Goal: Task Accomplishment & Management: Manage account settings

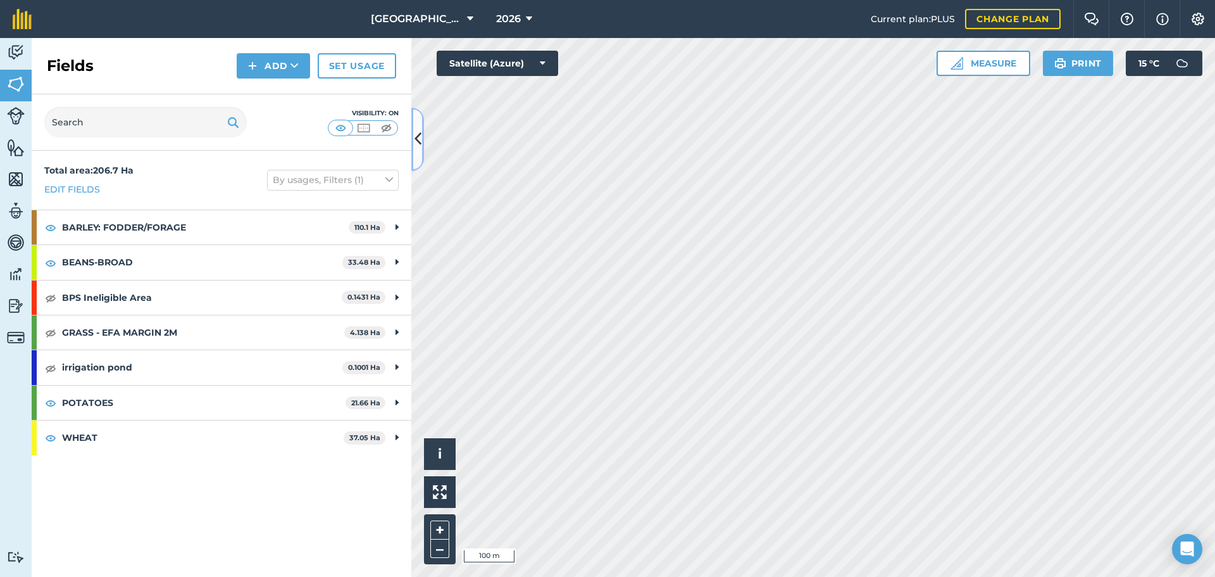
click at [413, 126] on button at bounding box center [417, 139] width 13 height 63
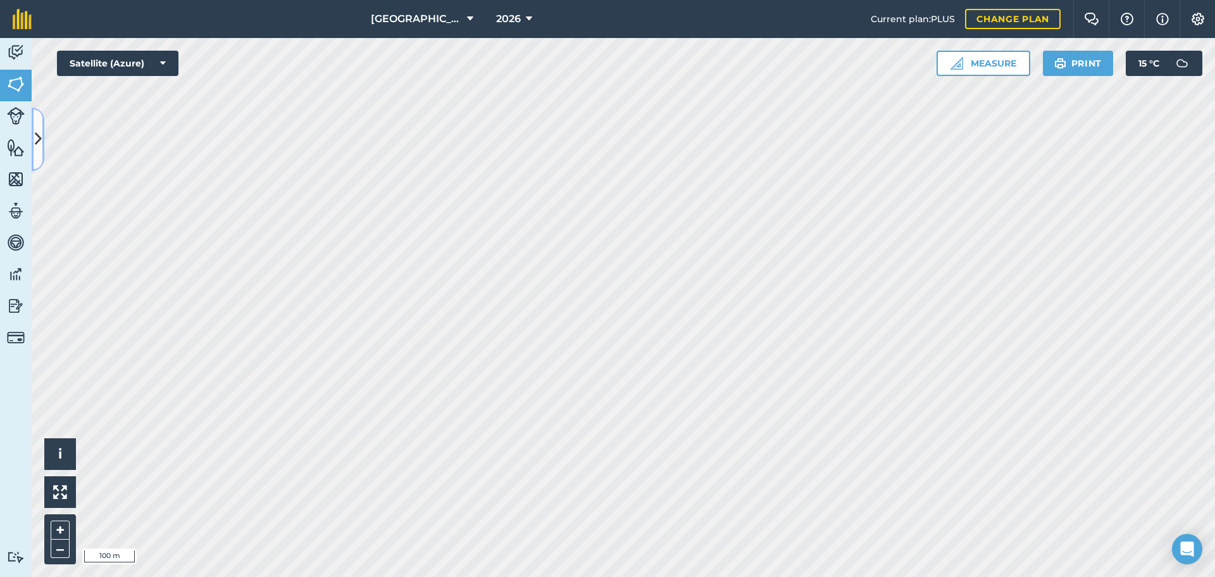
click at [37, 142] on button at bounding box center [38, 139] width 13 height 63
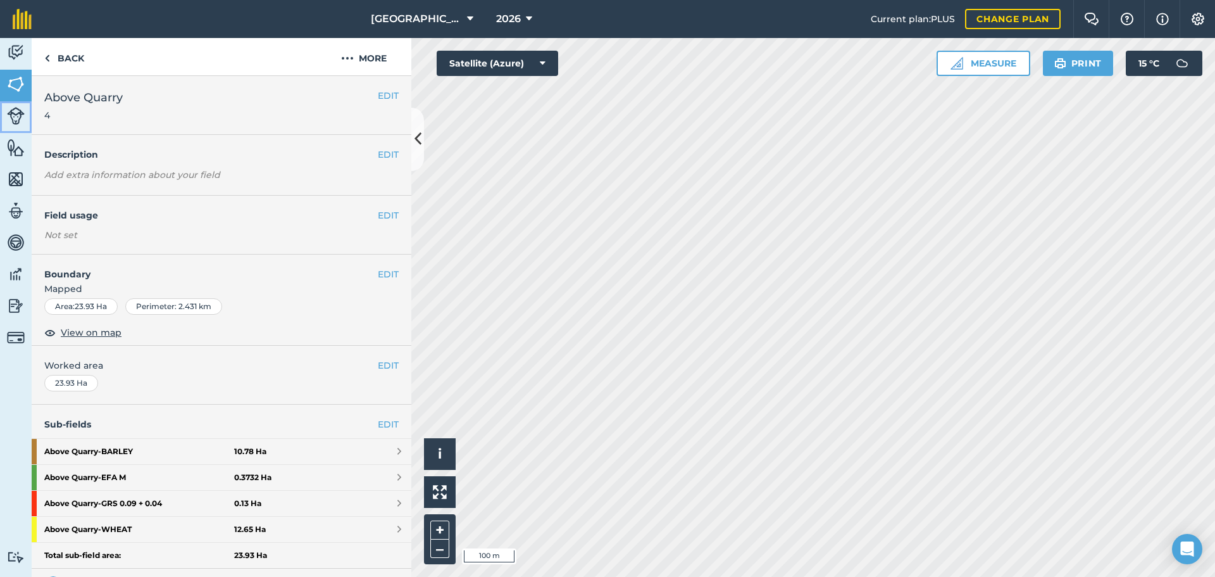
click at [27, 122] on link "Livestock" at bounding box center [16, 117] width 32 height 32
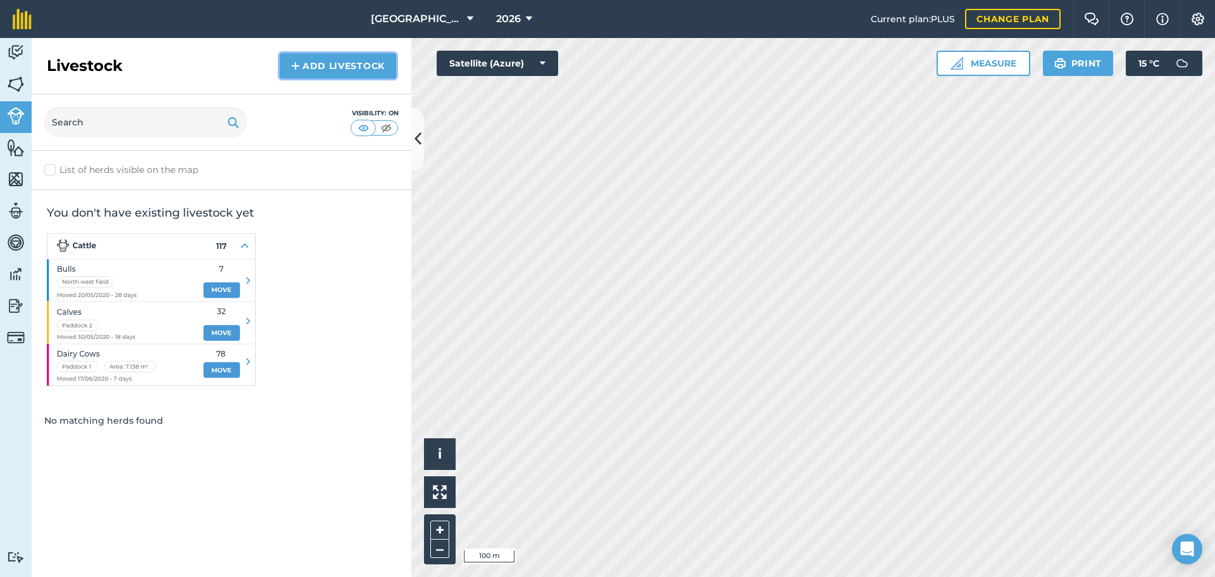
click at [305, 70] on link "Add Livestock" at bounding box center [338, 65] width 116 height 25
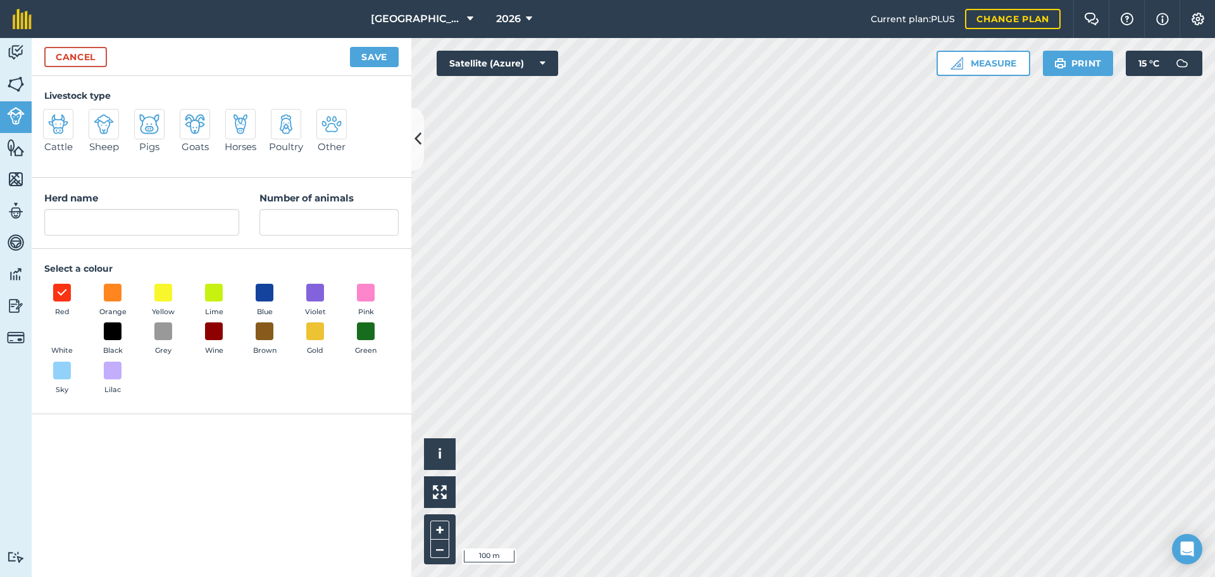
click at [108, 123] on img at bounding box center [104, 124] width 20 height 20
click at [98, 117] on input "Sheep" at bounding box center [94, 113] width 8 height 8
radio input "true"
click at [272, 105] on div "Activity Fields Livestock Features Maps Team Vehicles Data Reporting Billing Tu…" at bounding box center [607, 307] width 1215 height 539
click at [116, 224] on input "Sheep" at bounding box center [141, 222] width 195 height 27
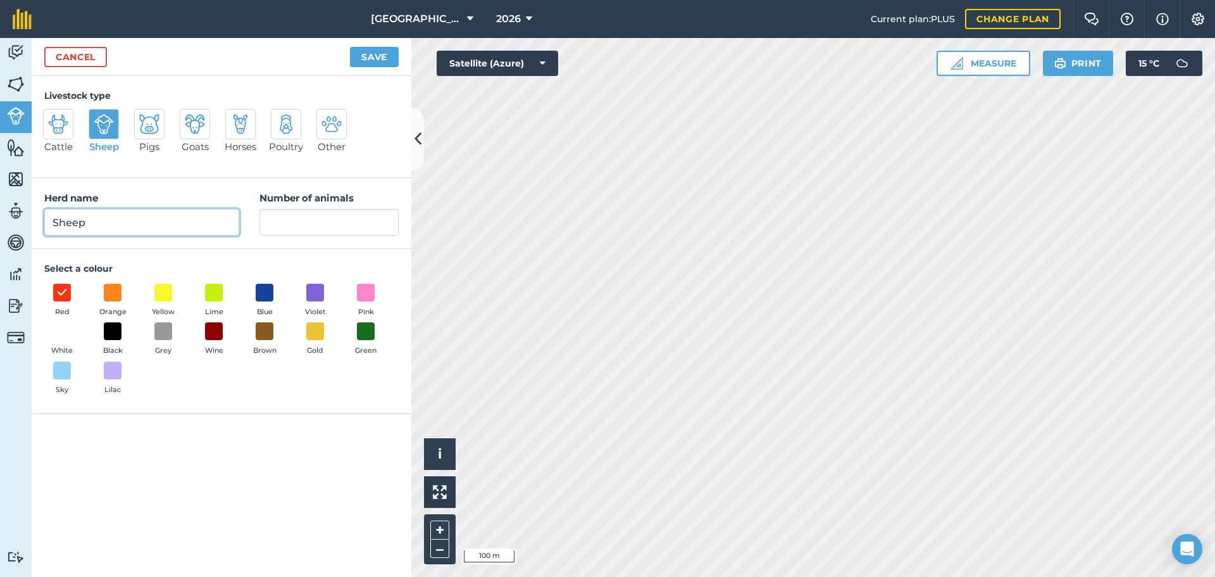
click at [117, 224] on input "Sheep" at bounding box center [141, 222] width 195 height 27
type input "DEANS Sheep"
click at [297, 221] on input "Number of animals" at bounding box center [329, 222] width 139 height 27
type input "200"
click at [161, 334] on span at bounding box center [164, 332] width 20 height 20
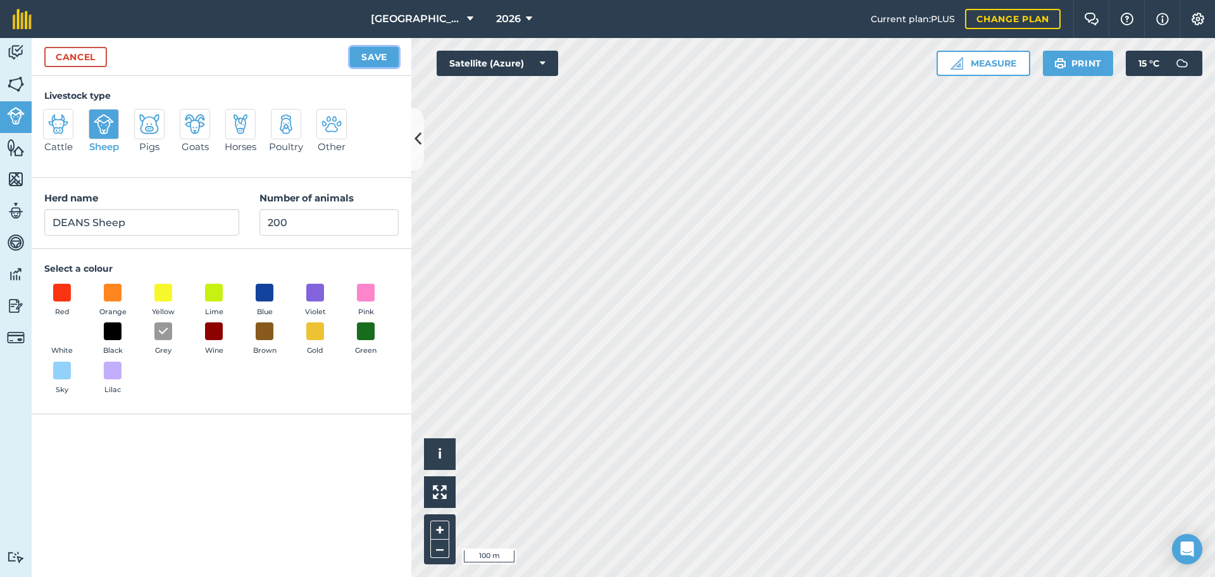
click at [365, 62] on button "Save" at bounding box center [374, 57] width 49 height 20
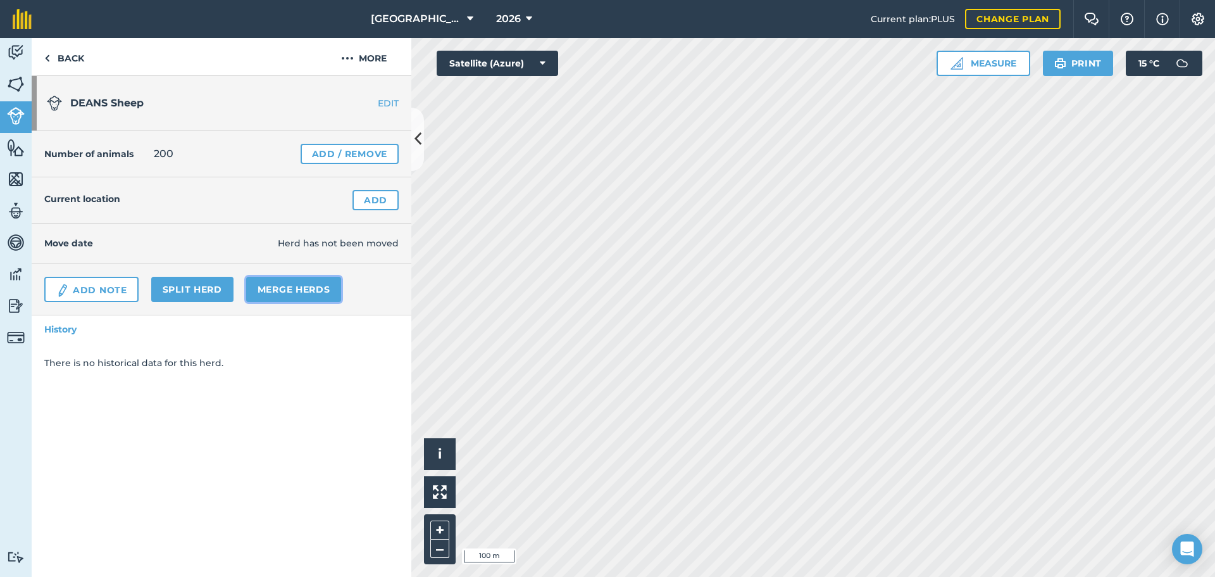
click at [275, 287] on link "Merge Herds" at bounding box center [294, 289] width 96 height 25
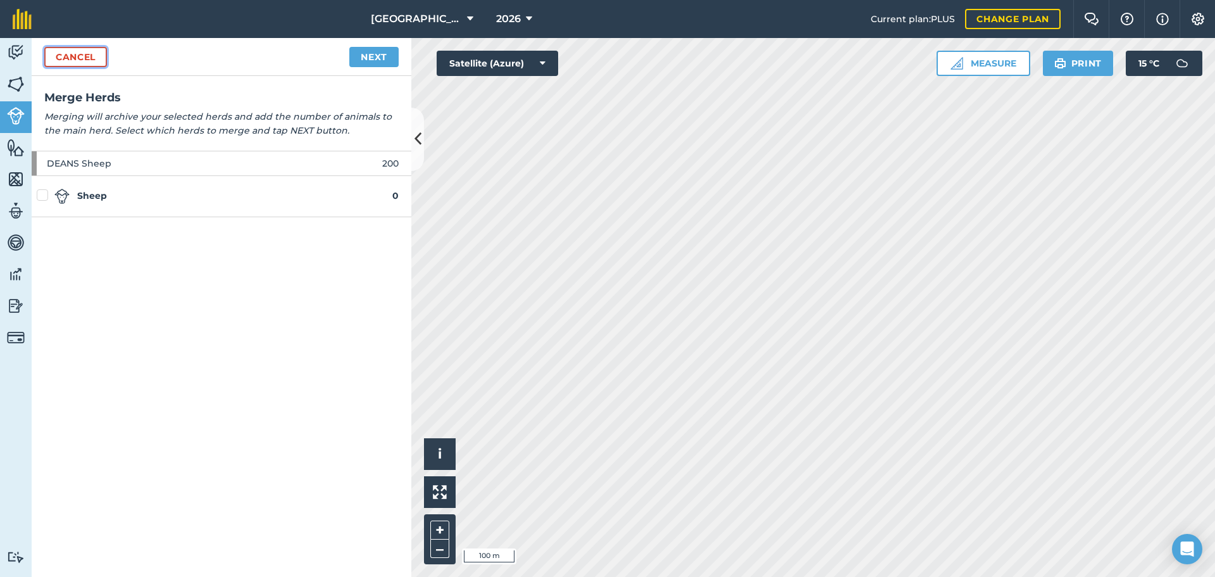
click at [80, 53] on link "Cancel" at bounding box center [75, 57] width 63 height 20
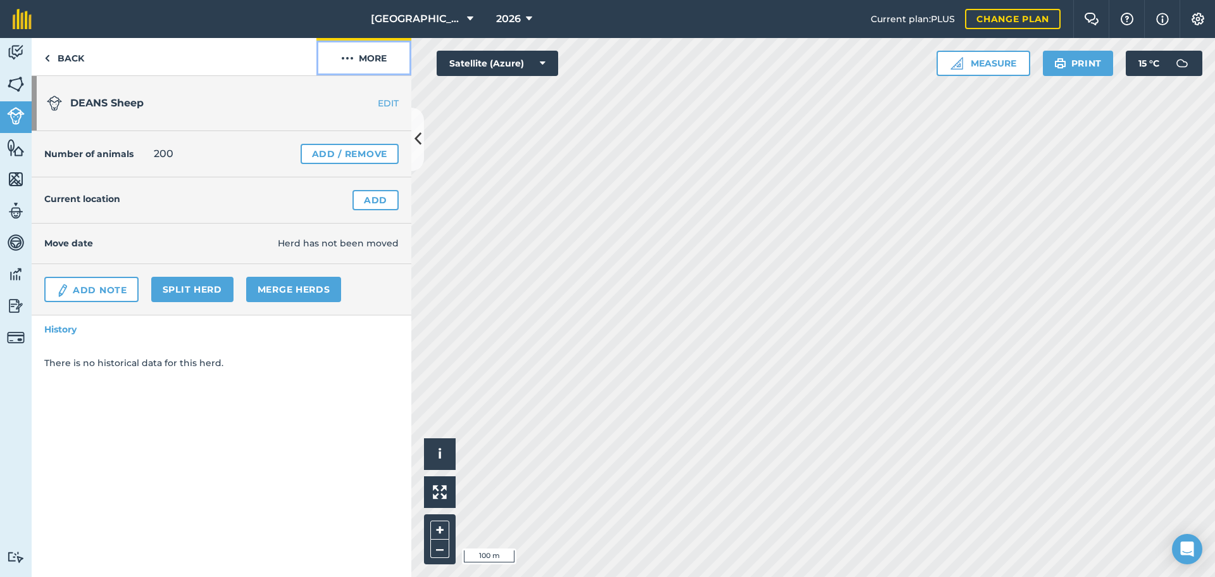
click at [359, 63] on button "More" at bounding box center [364, 56] width 95 height 37
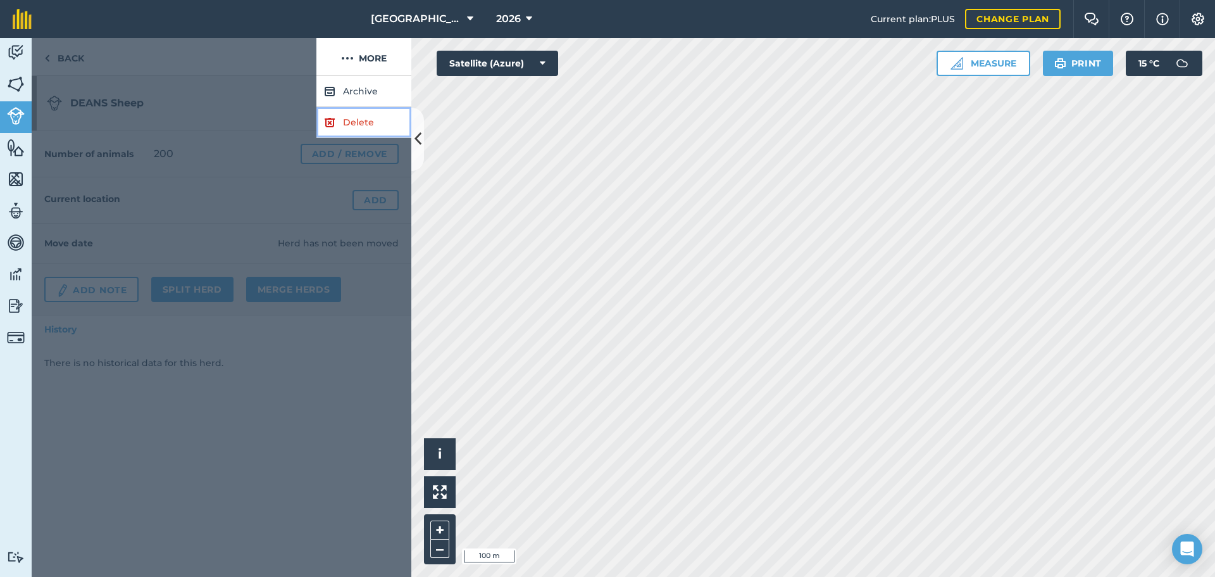
click at [357, 123] on link "Delete" at bounding box center [364, 122] width 95 height 31
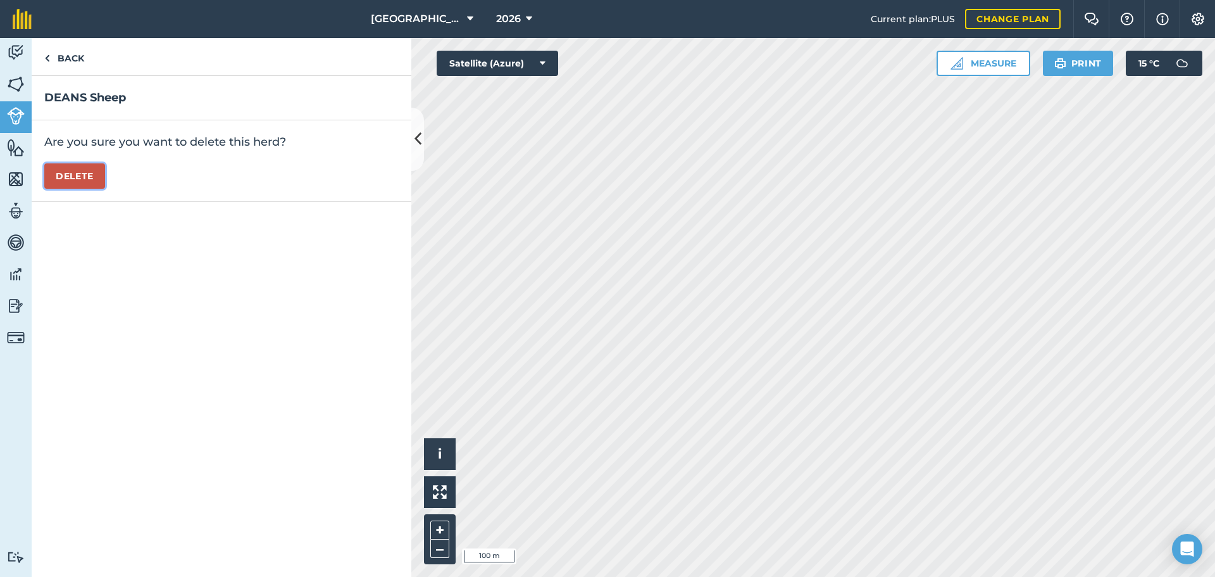
click at [82, 175] on button "Delete" at bounding box center [74, 175] width 61 height 25
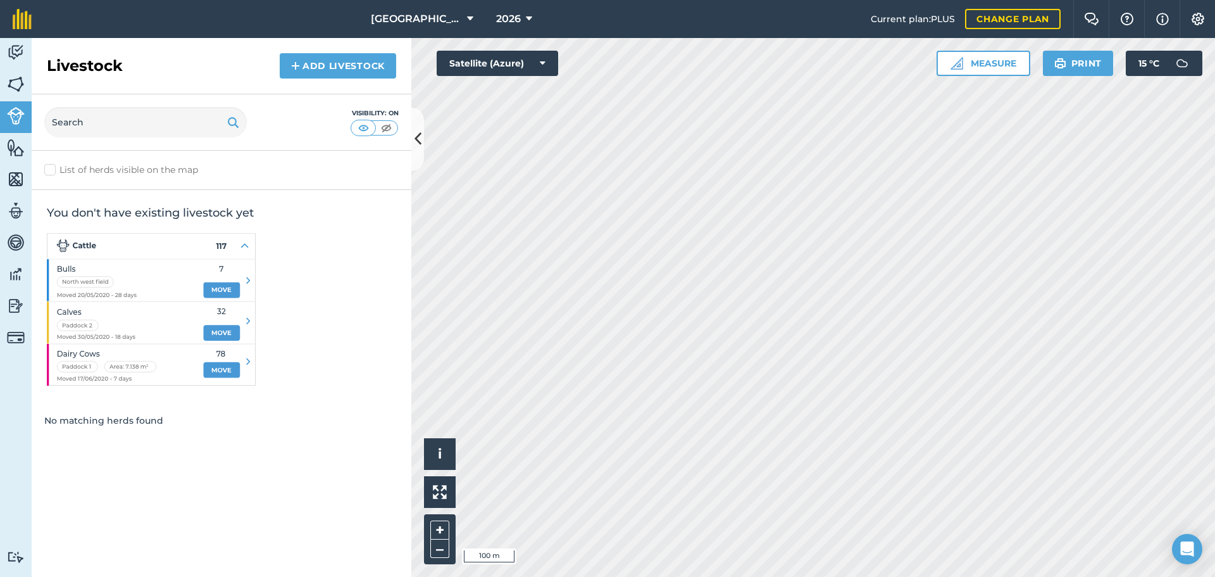
click at [229, 291] on div "You don't have existing livestock yet" at bounding box center [222, 295] width 380 height 211
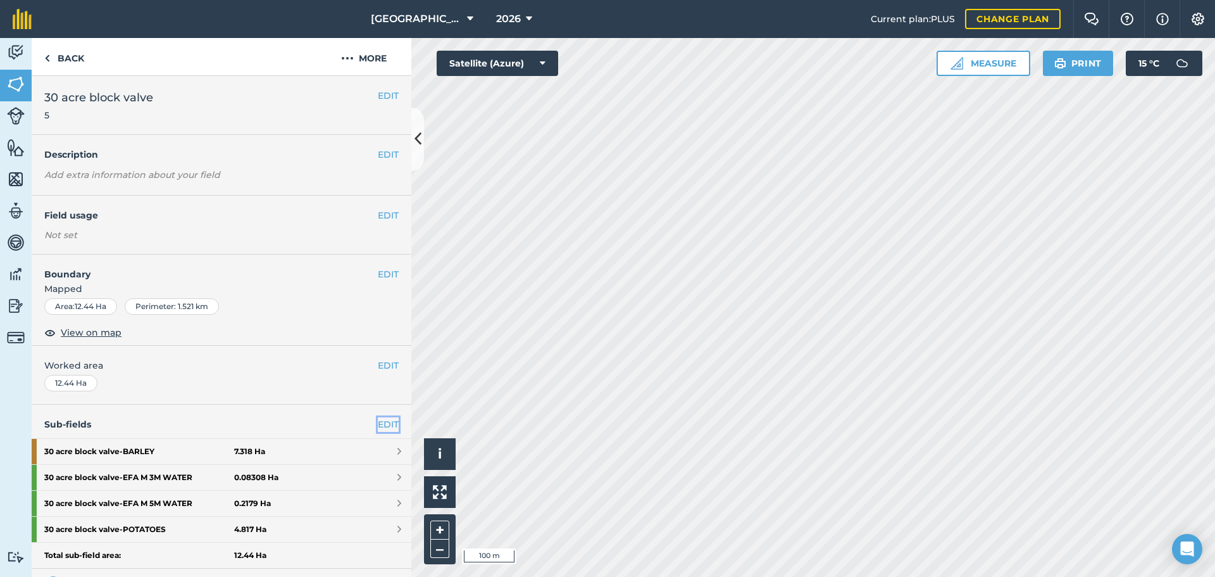
click at [381, 424] on link "EDIT" at bounding box center [388, 424] width 21 height 14
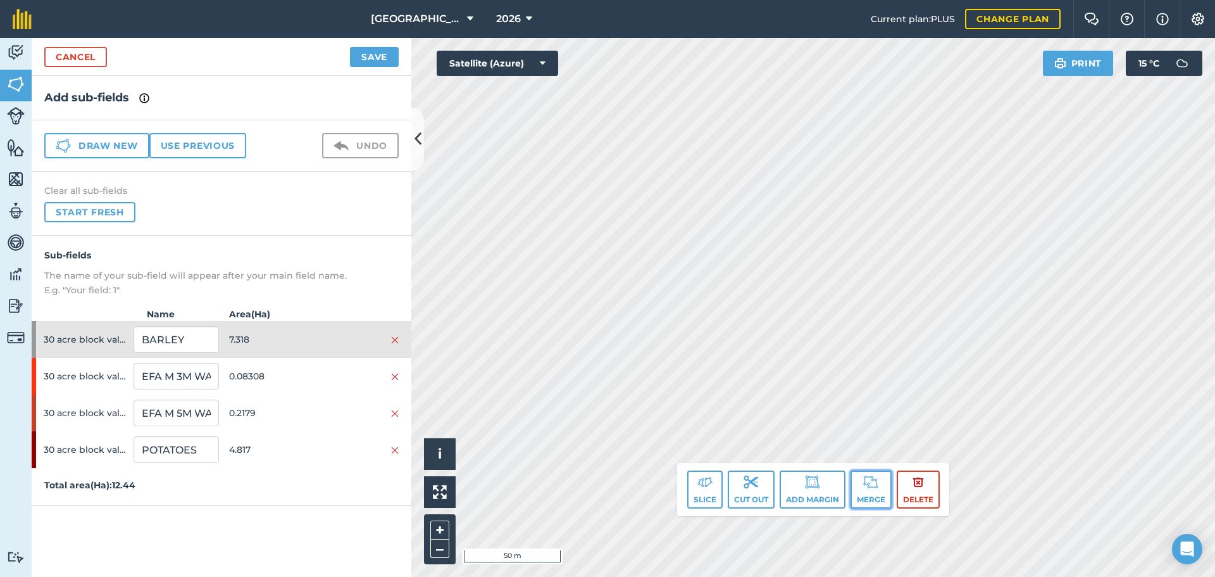
click at [853, 484] on button "Merge" at bounding box center [871, 489] width 41 height 38
click at [853, 481] on button "Merge" at bounding box center [871, 489] width 41 height 38
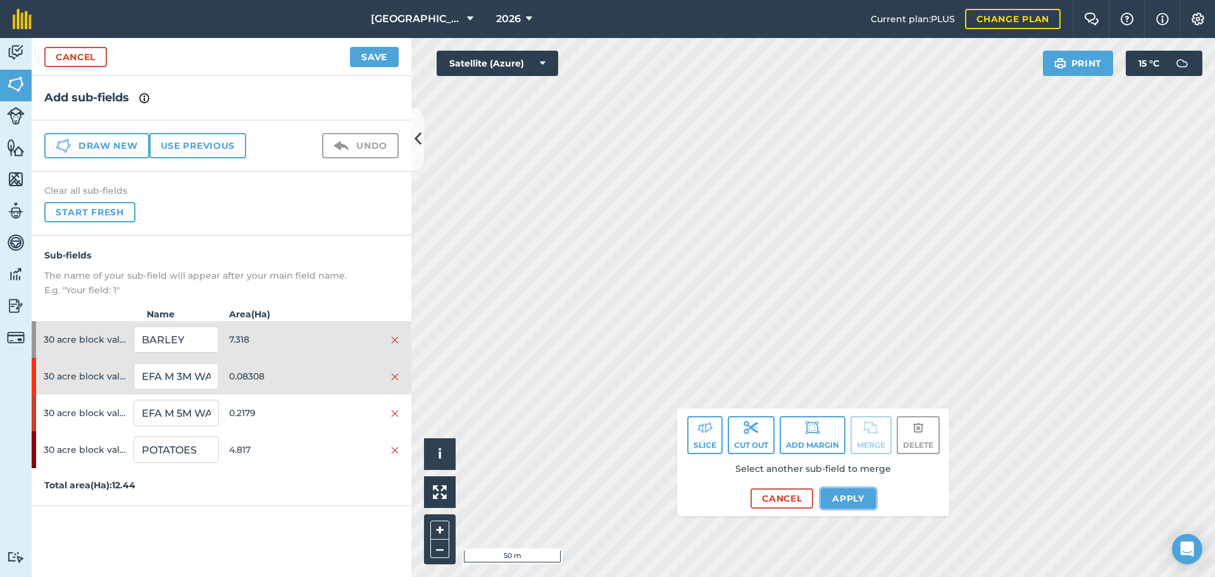
click at [833, 495] on button "Apply" at bounding box center [848, 498] width 55 height 20
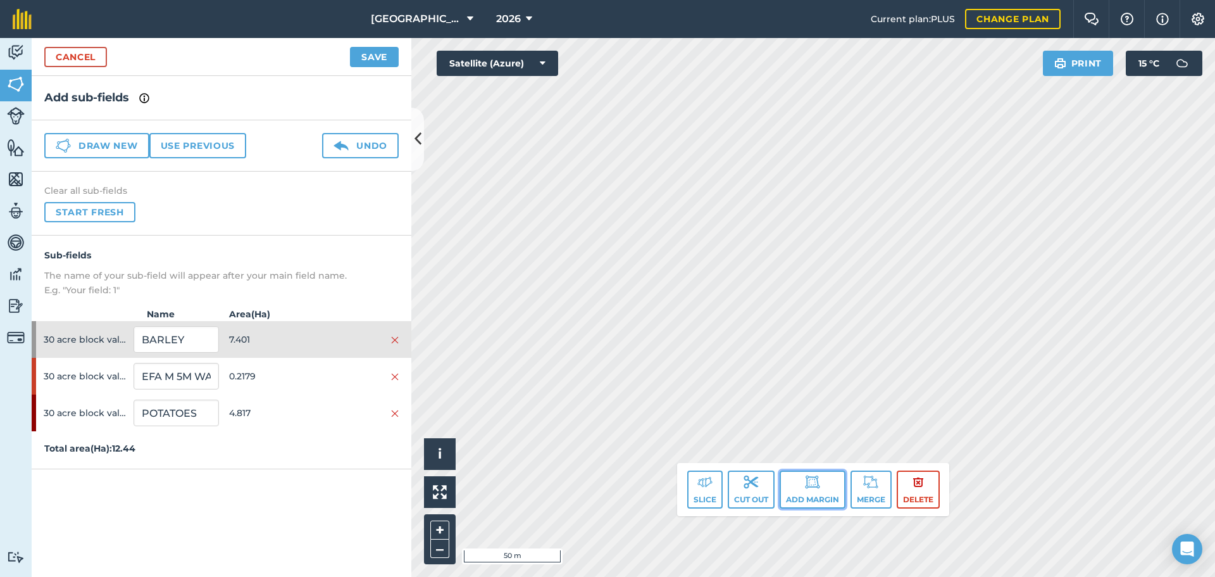
click at [816, 486] on img at bounding box center [812, 481] width 15 height 15
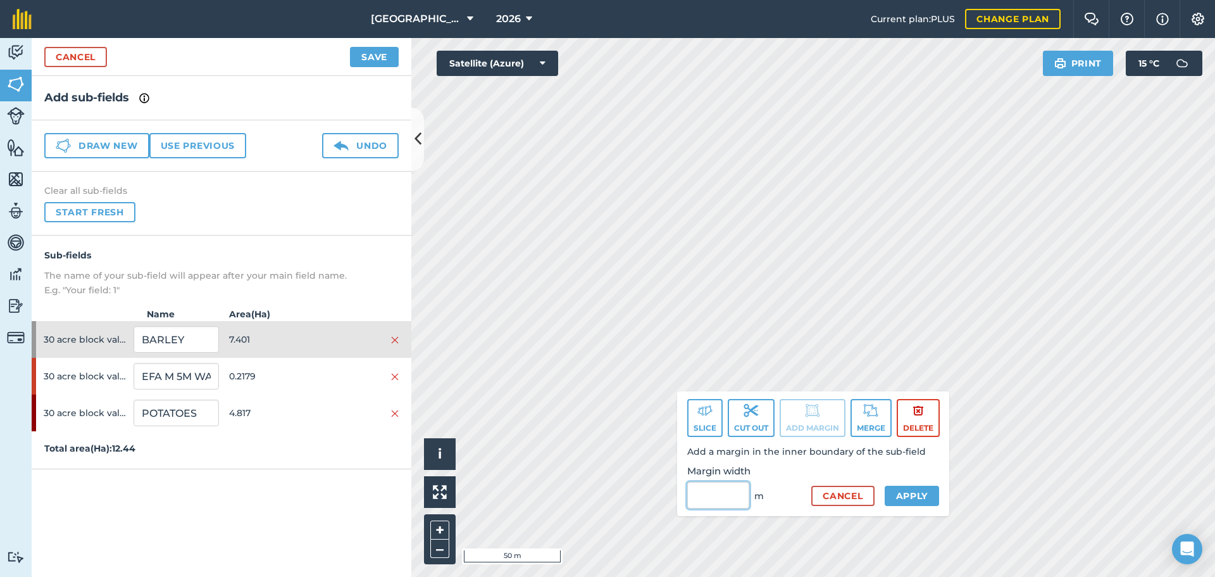
click at [727, 498] on input "Margin width" at bounding box center [718, 495] width 62 height 27
type input "5"
click at [898, 494] on button "Apply" at bounding box center [912, 496] width 55 height 20
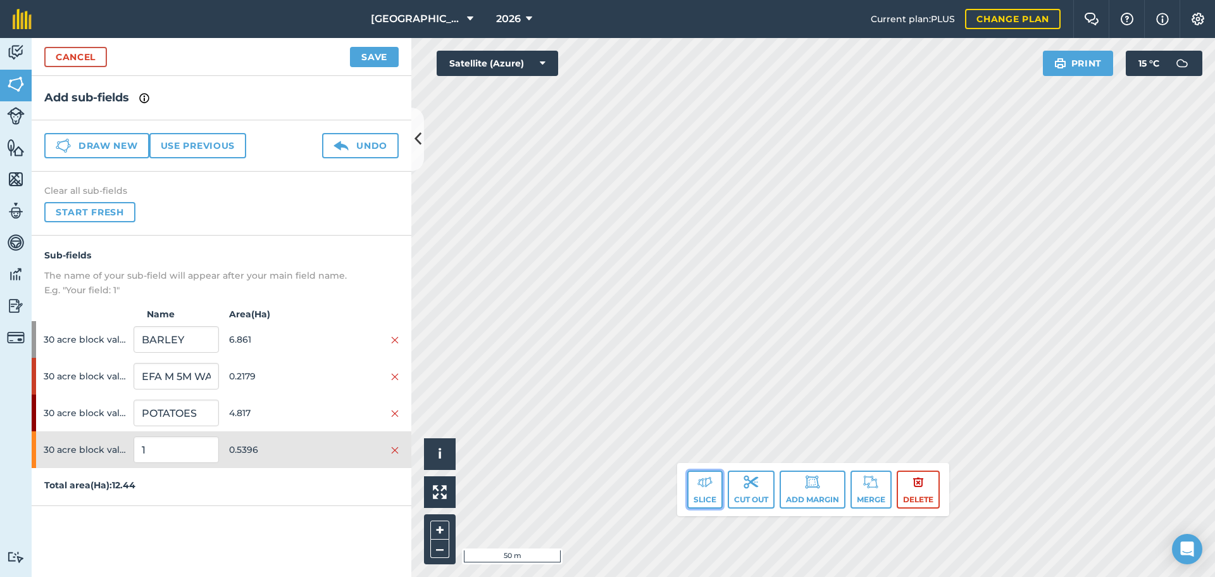
click at [712, 489] on button "Slice" at bounding box center [704, 489] width 35 height 38
click at [688, 491] on button "Slice" at bounding box center [704, 489] width 35 height 38
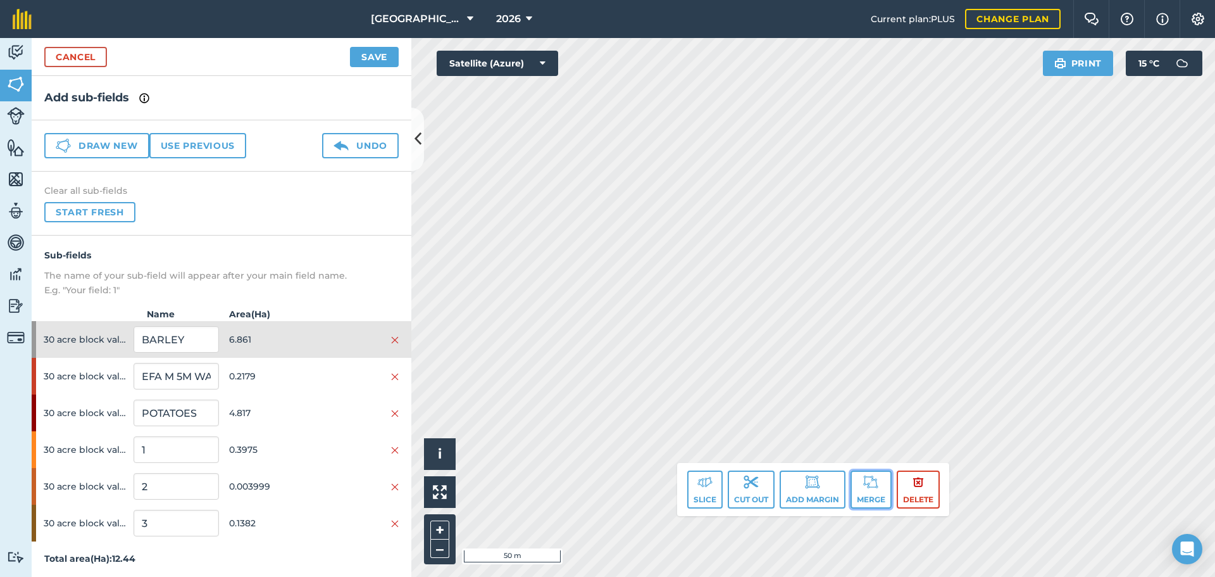
click at [862, 484] on button "Merge" at bounding box center [871, 489] width 41 height 38
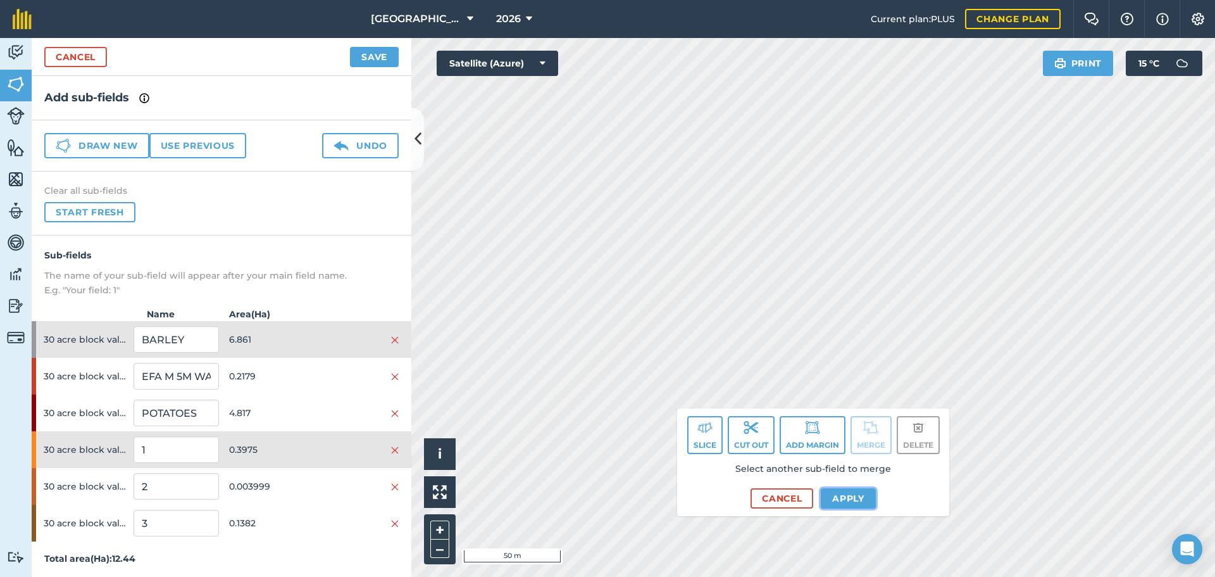
click at [825, 496] on button "Apply" at bounding box center [848, 498] width 55 height 20
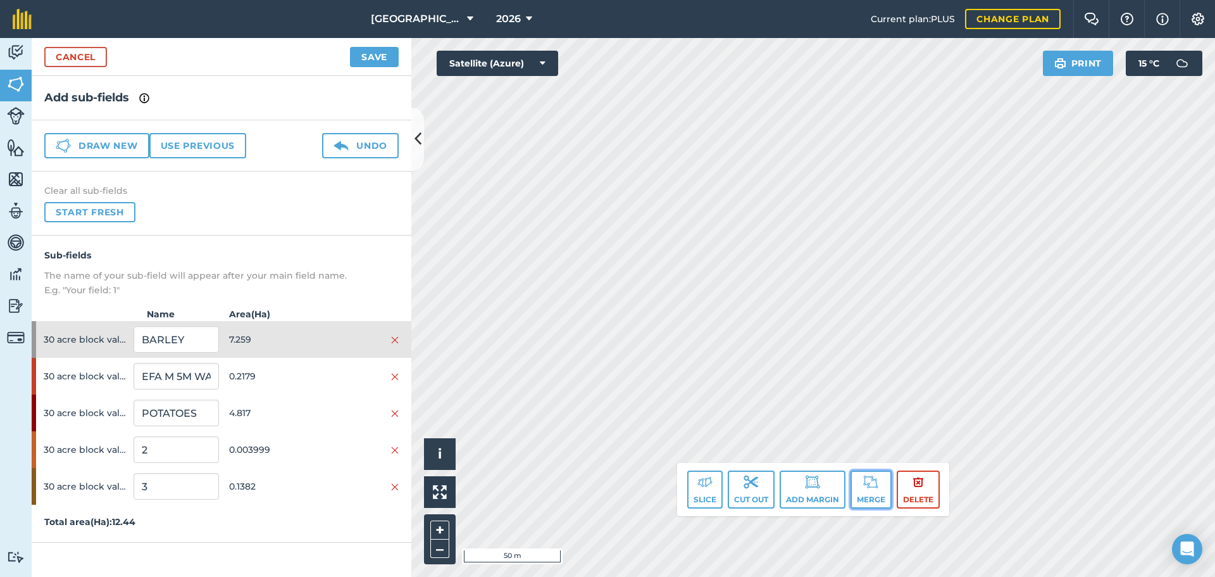
click at [877, 482] on img at bounding box center [870, 481] width 15 height 15
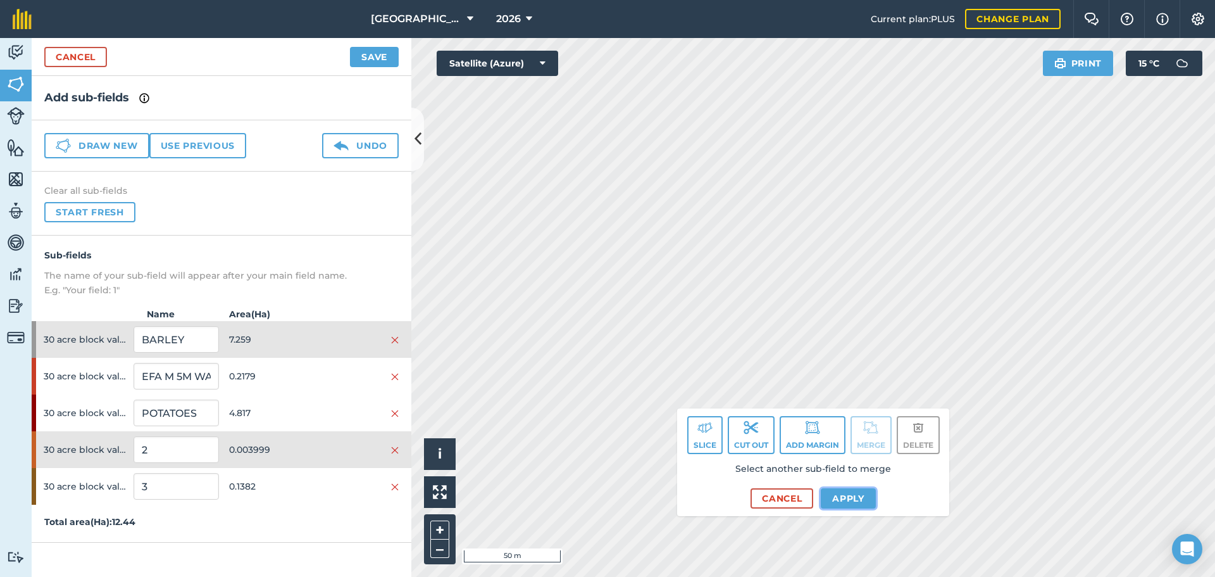
click at [839, 496] on button "Apply" at bounding box center [848, 498] width 55 height 20
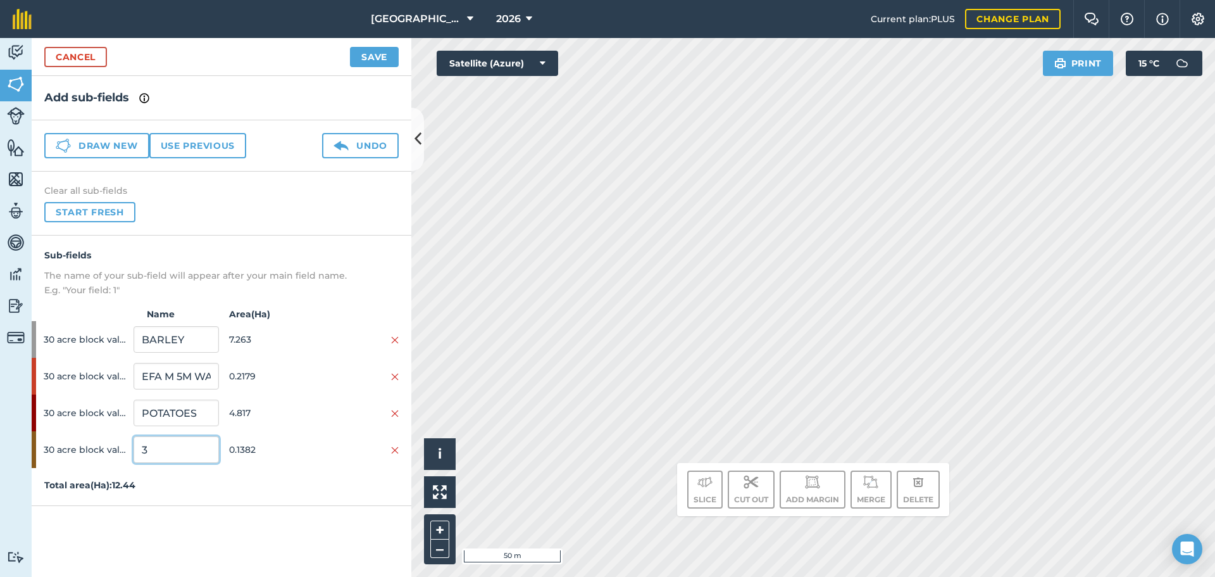
click at [179, 440] on input "3" at bounding box center [176, 449] width 85 height 27
type input "EFA M 5M WATER"
click at [253, 477] on div "Sub-fields The name of your sub-field will appear after your main field name. E…" at bounding box center [222, 370] width 380 height 270
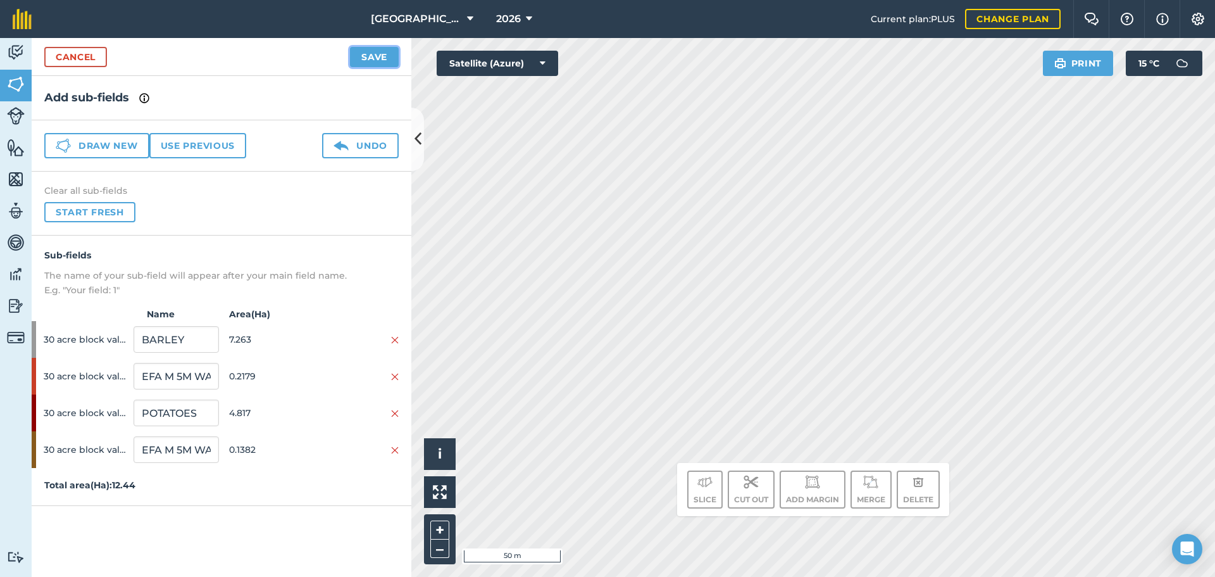
click at [368, 63] on button "Save" at bounding box center [374, 57] width 49 height 20
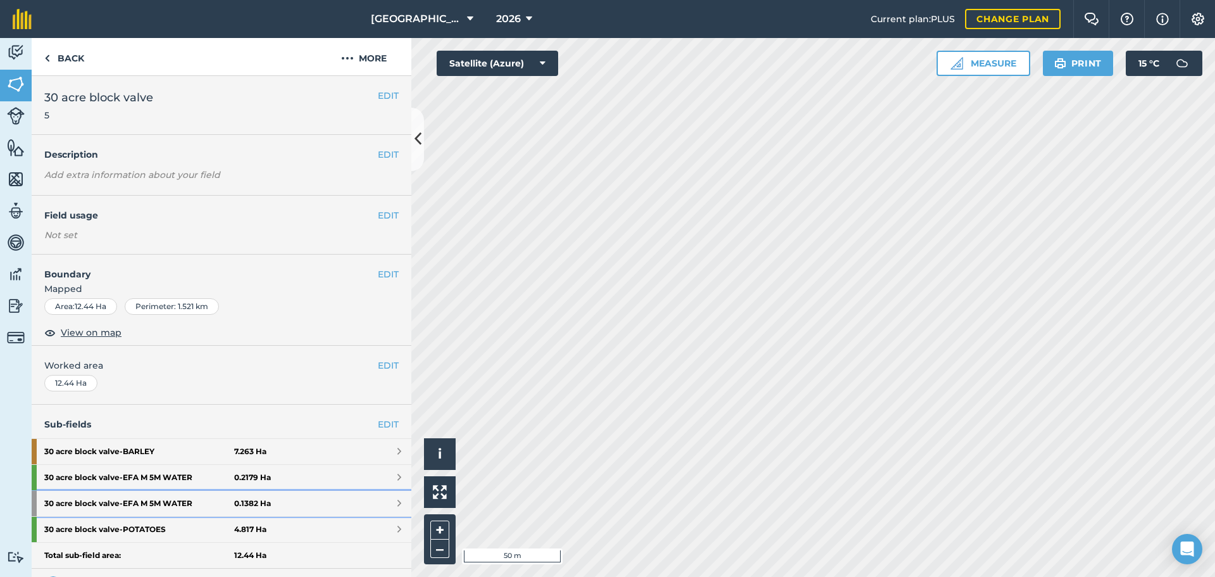
click at [373, 501] on link "30 acre block valve - EFA M 5M WATER 0.1382 Ha" at bounding box center [222, 503] width 380 height 25
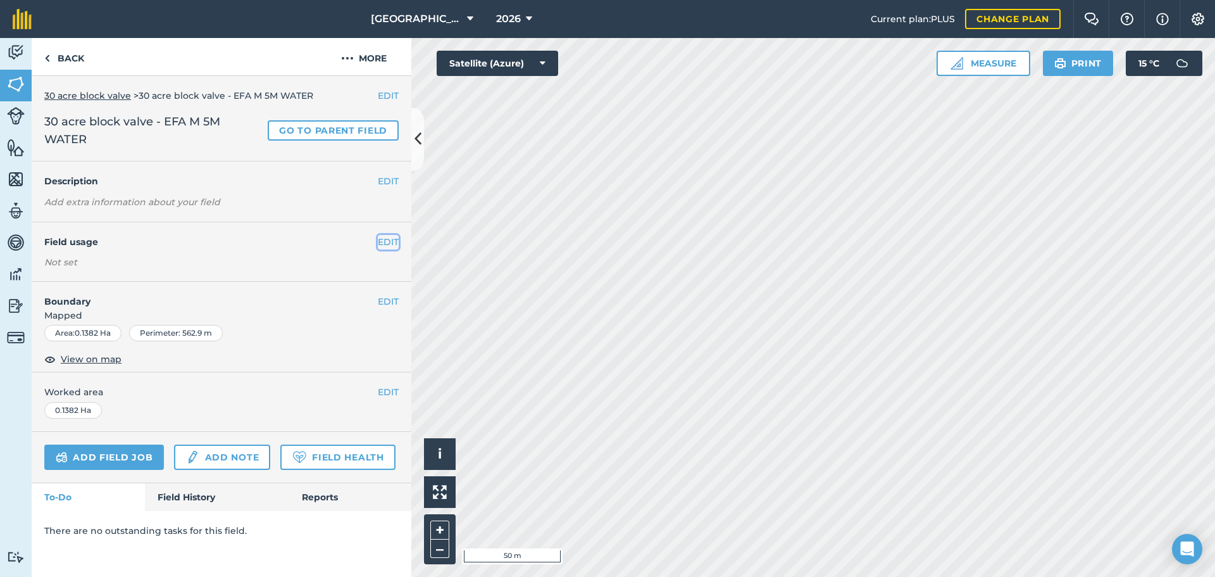
click at [391, 241] on button "EDIT" at bounding box center [388, 242] width 21 height 14
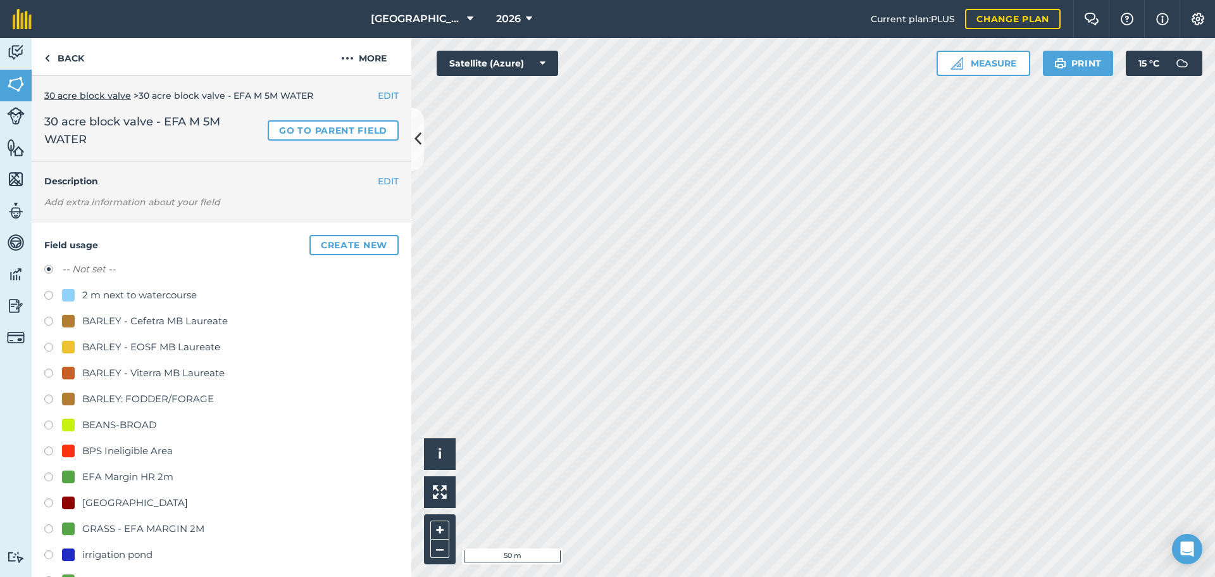
click at [135, 526] on div "GRASS - EFA MARGIN 2M" at bounding box center [143, 528] width 122 height 15
radio input "true"
radio input "false"
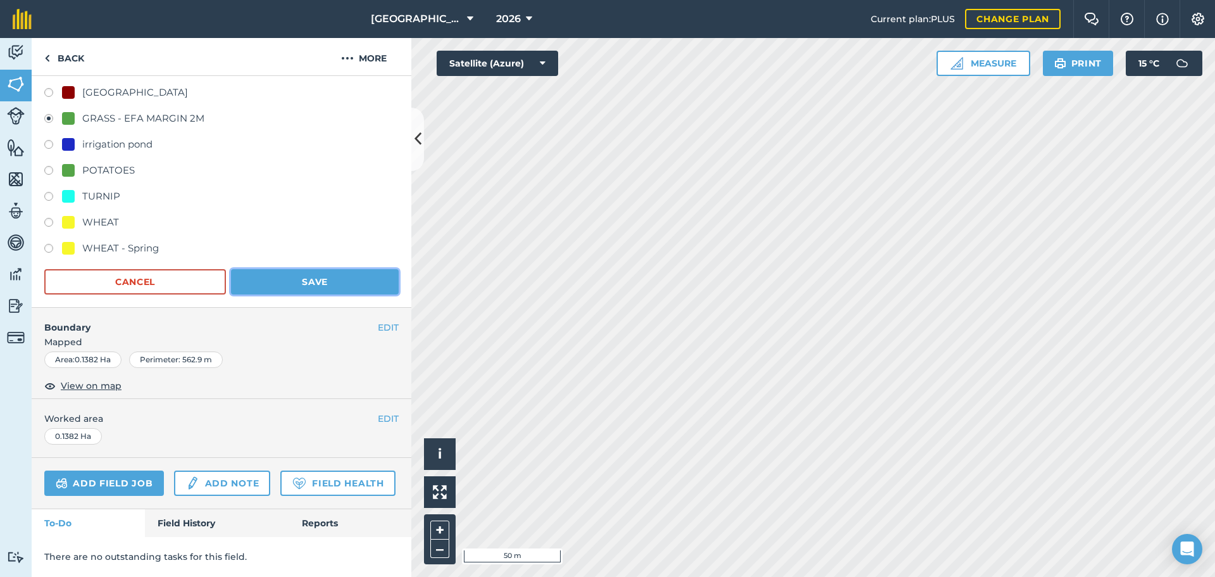
click at [310, 269] on button "Save" at bounding box center [315, 281] width 168 height 25
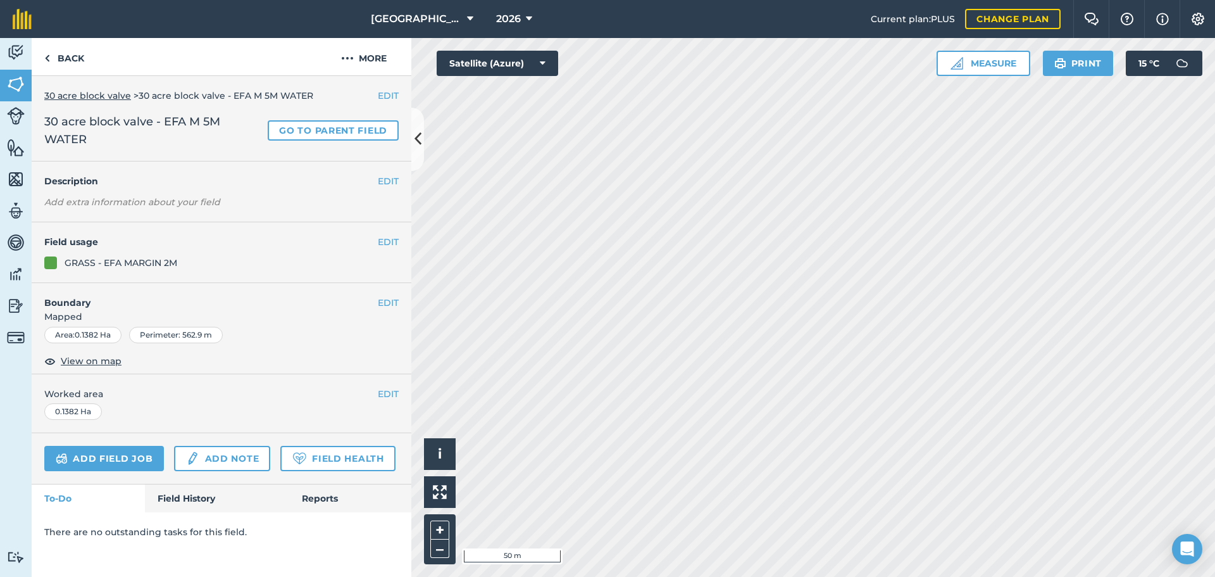
scroll to position [0, 0]
click at [75, 61] on link "Back" at bounding box center [64, 56] width 65 height 37
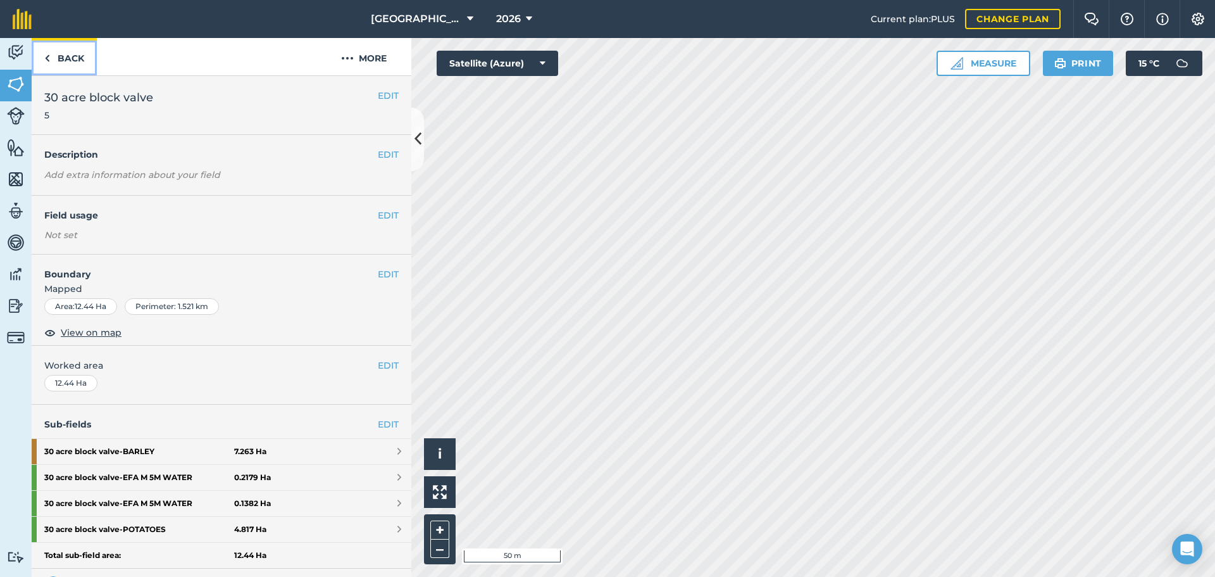
click at [56, 63] on link "Back" at bounding box center [64, 56] width 65 height 37
click at [384, 432] on div "Sub-fields EDIT 30 acre [PERSON_NAME][GEOGRAPHIC_DATA] 5.38 Ha 30 acre clowe - …" at bounding box center [222, 503] width 380 height 197
click at [384, 425] on link "EDIT" at bounding box center [388, 424] width 21 height 14
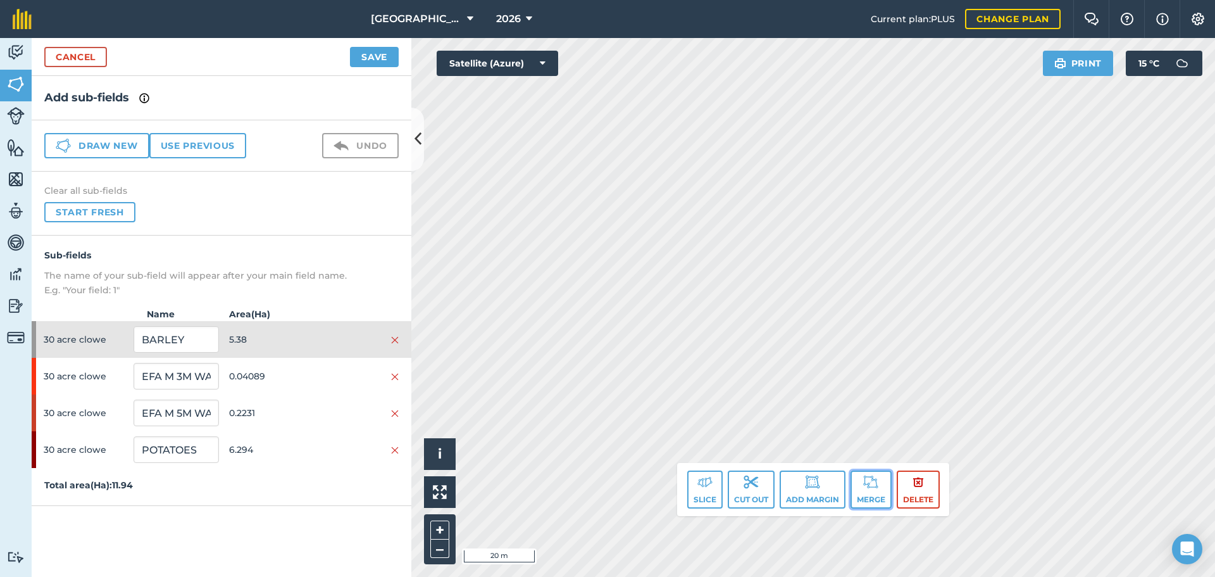
click at [883, 480] on button "Merge" at bounding box center [871, 489] width 41 height 38
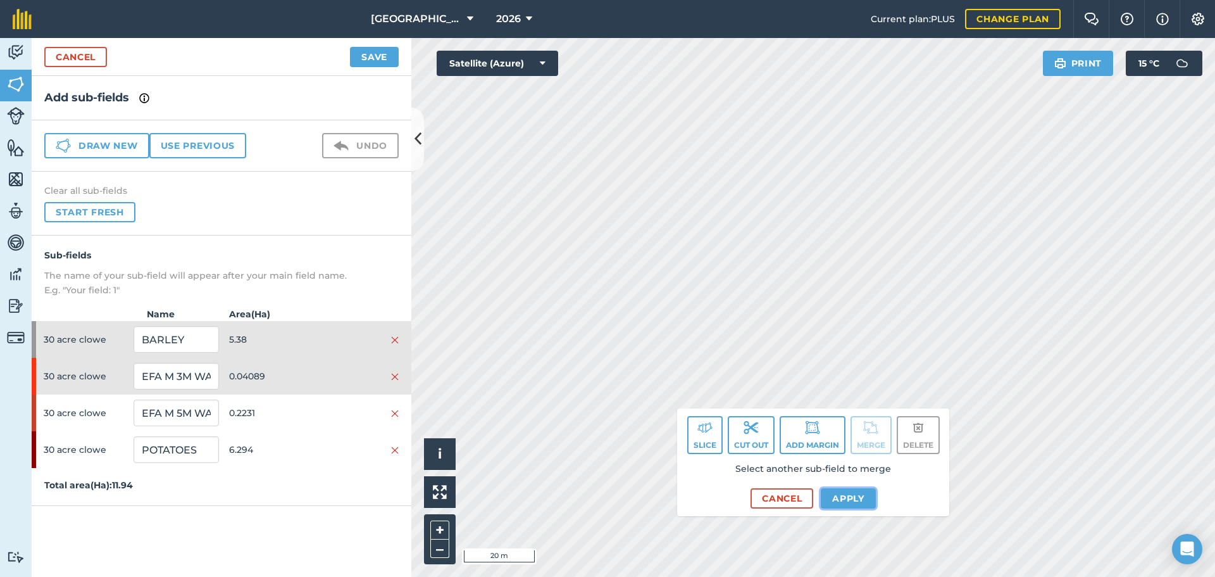
click at [841, 499] on button "Apply" at bounding box center [848, 498] width 55 height 20
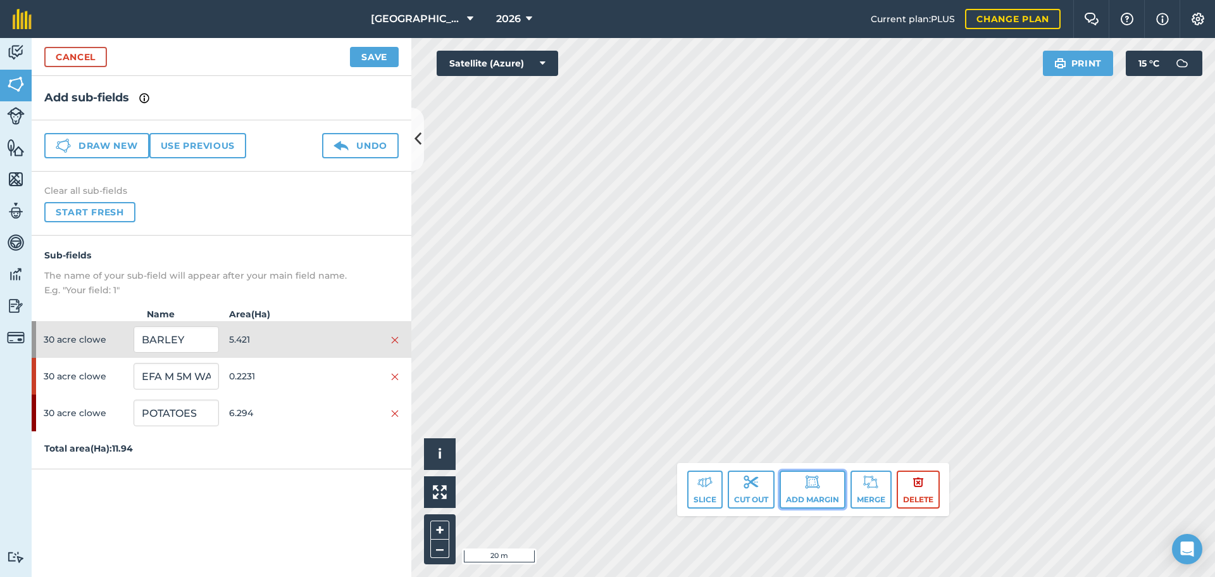
click at [813, 487] on img at bounding box center [812, 481] width 15 height 15
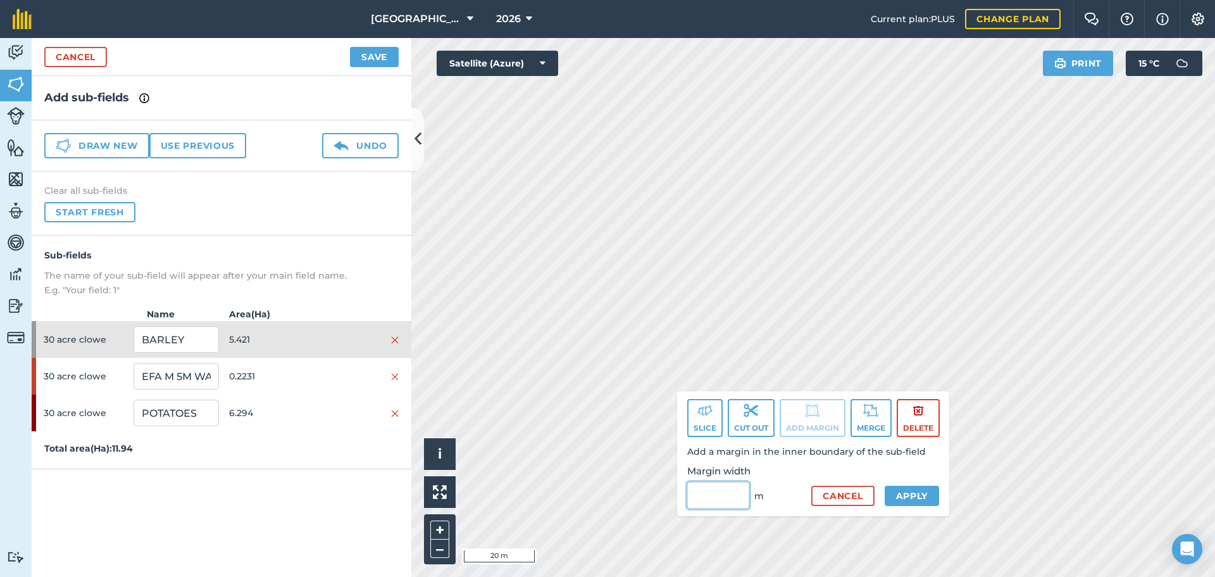
click at [736, 502] on input "Margin width" at bounding box center [718, 495] width 62 height 27
click at [762, 492] on div "Click to start drawing. Line must start & end outside boundary i © 2025 TomTom,…" at bounding box center [813, 307] width 804 height 539
click at [734, 500] on input "Margin width" at bounding box center [718, 495] width 62 height 27
type input "5"
click at [843, 493] on button "Cancel" at bounding box center [843, 496] width 63 height 20
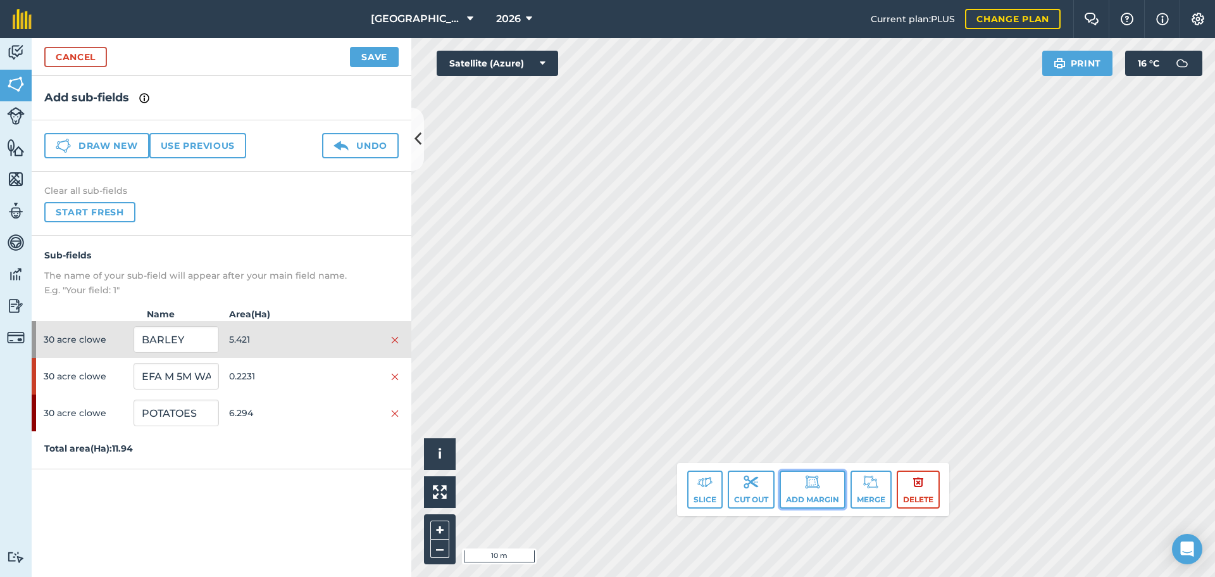
click at [820, 476] on button "Add margin" at bounding box center [813, 489] width 66 height 38
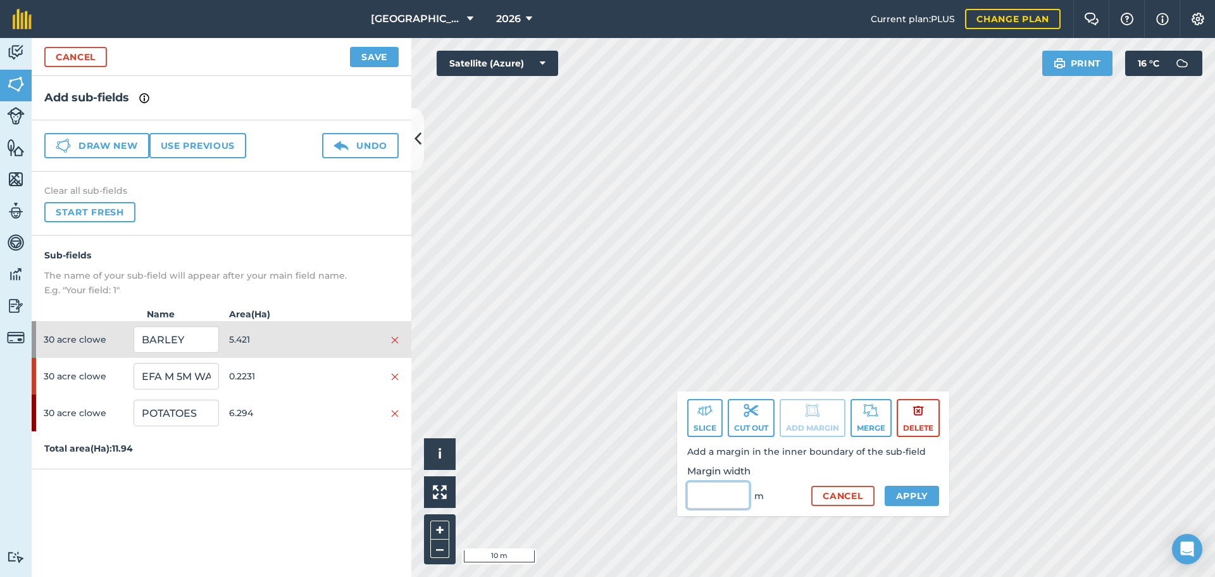
click at [731, 503] on input "Margin width" at bounding box center [718, 495] width 62 height 27
type input "5"
click at [909, 503] on button "Apply" at bounding box center [912, 496] width 55 height 20
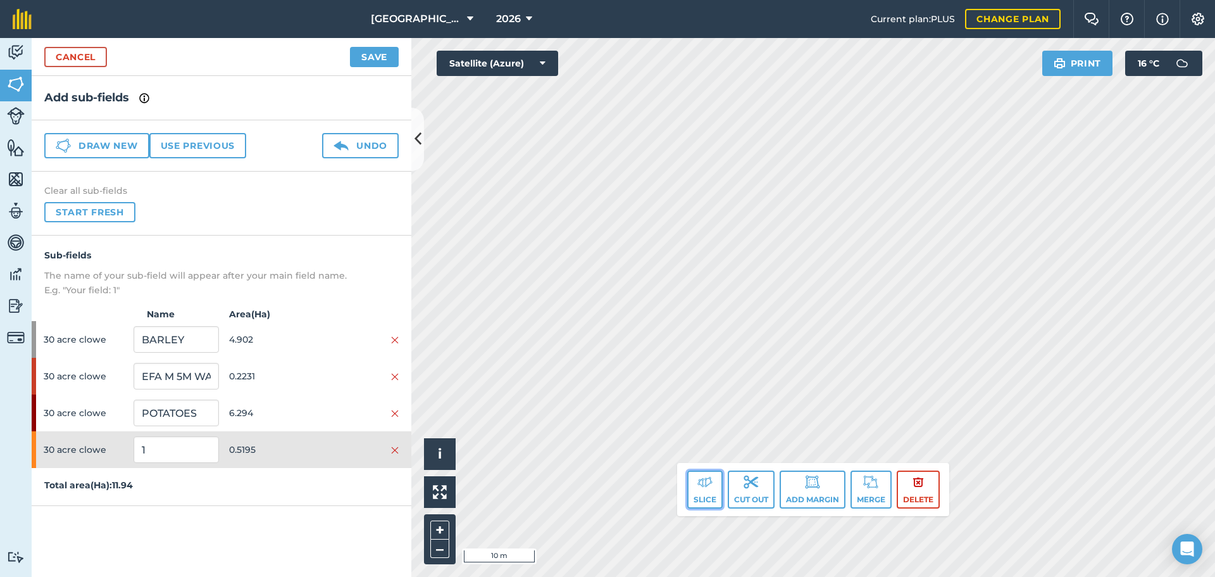
click at [698, 491] on button "Slice" at bounding box center [704, 489] width 35 height 38
click at [706, 484] on img at bounding box center [705, 481] width 15 height 15
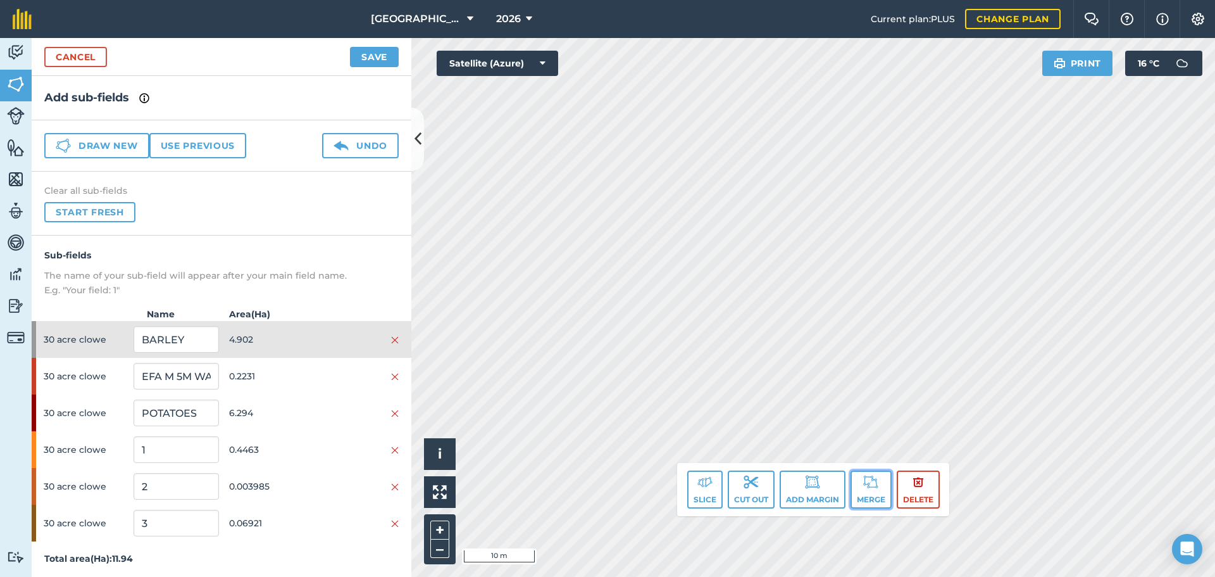
click at [863, 490] on button "Merge" at bounding box center [871, 489] width 41 height 38
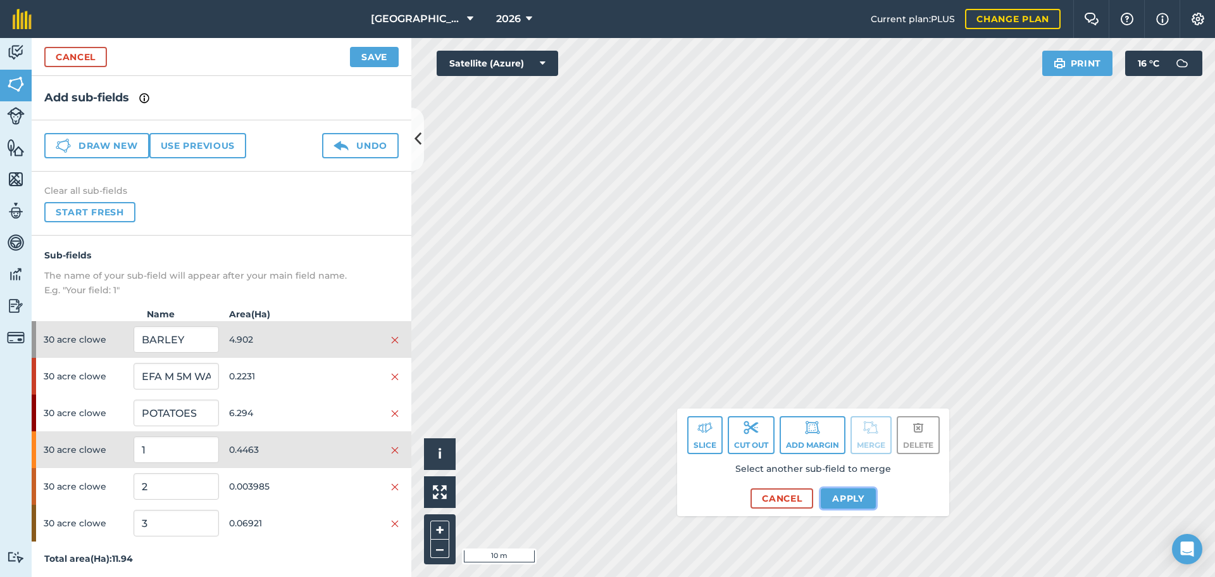
click at [834, 489] on button "Apply" at bounding box center [848, 498] width 55 height 20
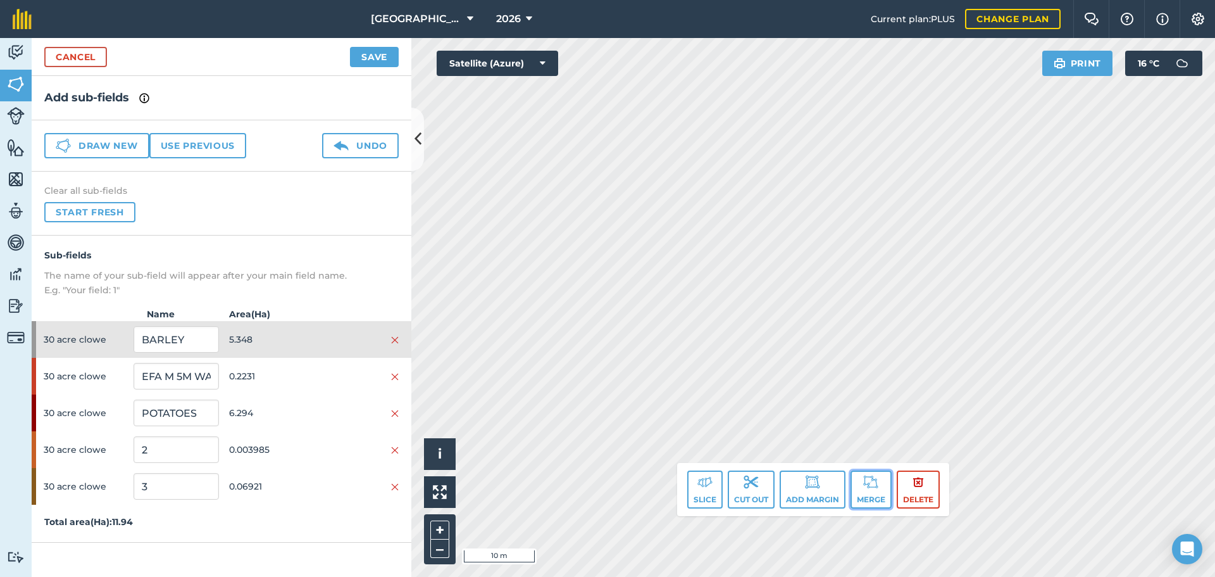
click at [865, 484] on img at bounding box center [870, 481] width 15 height 15
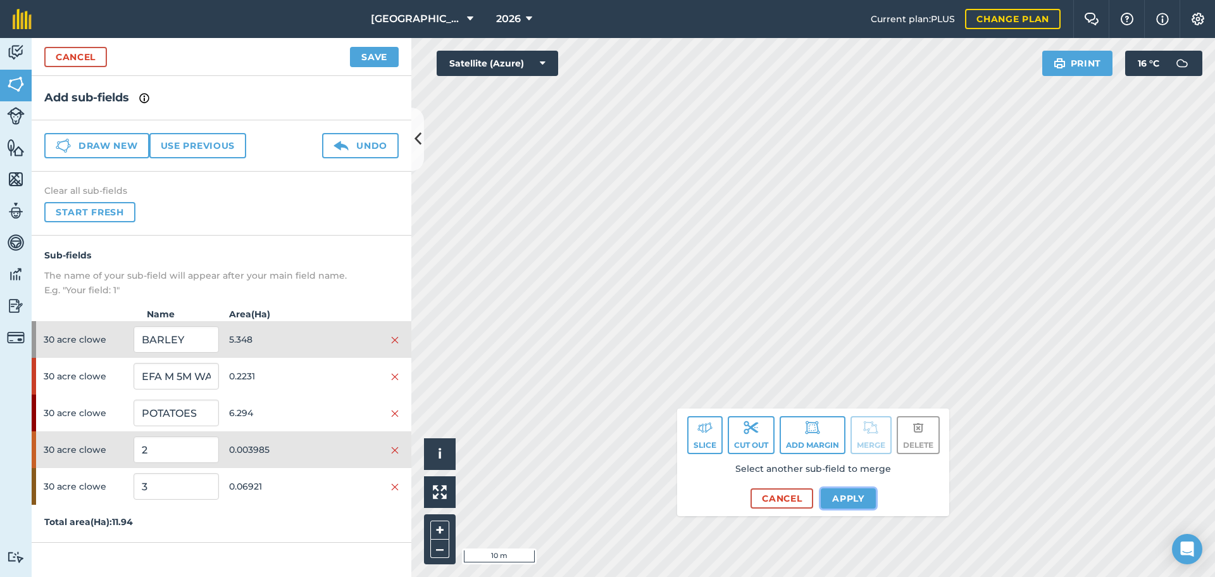
click at [860, 496] on button "Apply" at bounding box center [848, 498] width 55 height 20
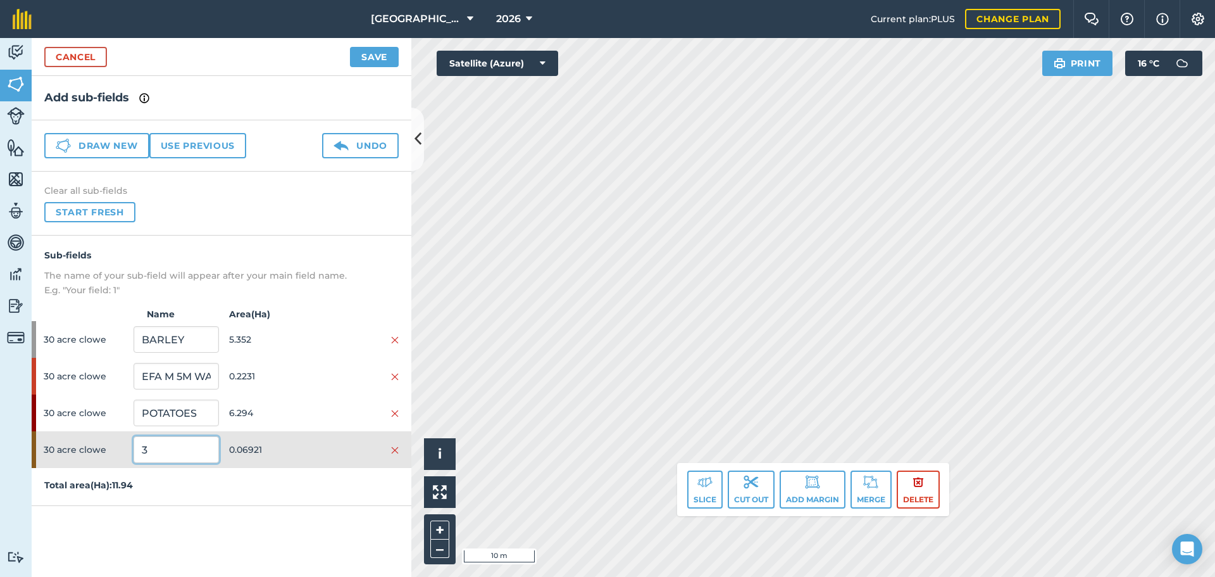
click at [156, 448] on input "3" at bounding box center [176, 449] width 85 height 27
type input "EFA M 5M WATER"
click at [306, 434] on div "30 acre clowe EFA M 5M WATER 0.06921" at bounding box center [222, 449] width 380 height 37
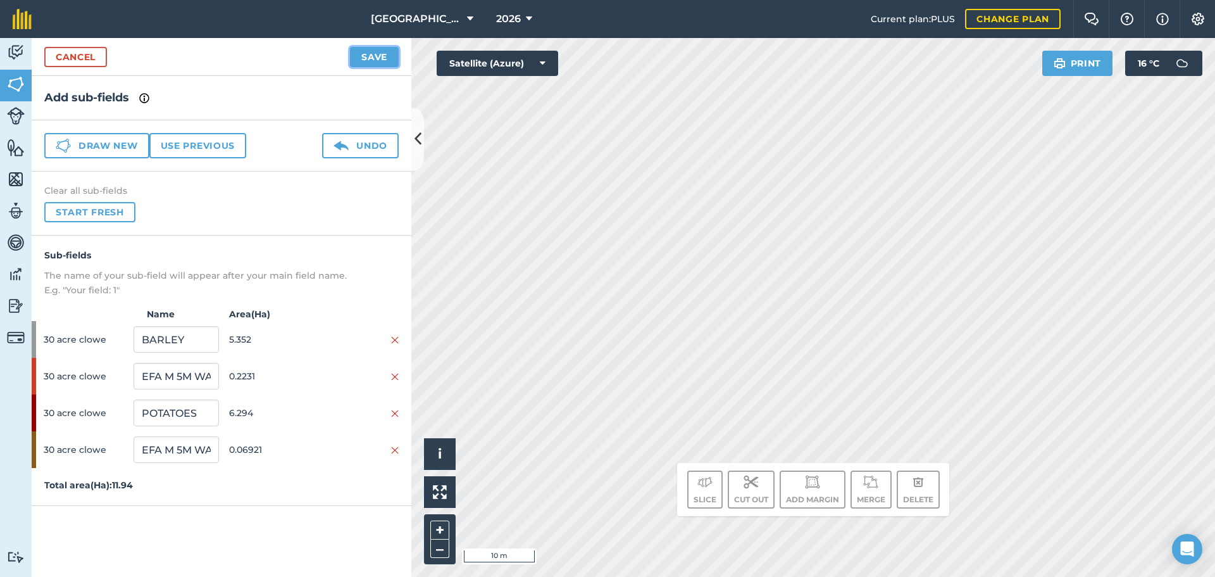
click at [380, 58] on button "Save" at bounding box center [374, 57] width 49 height 20
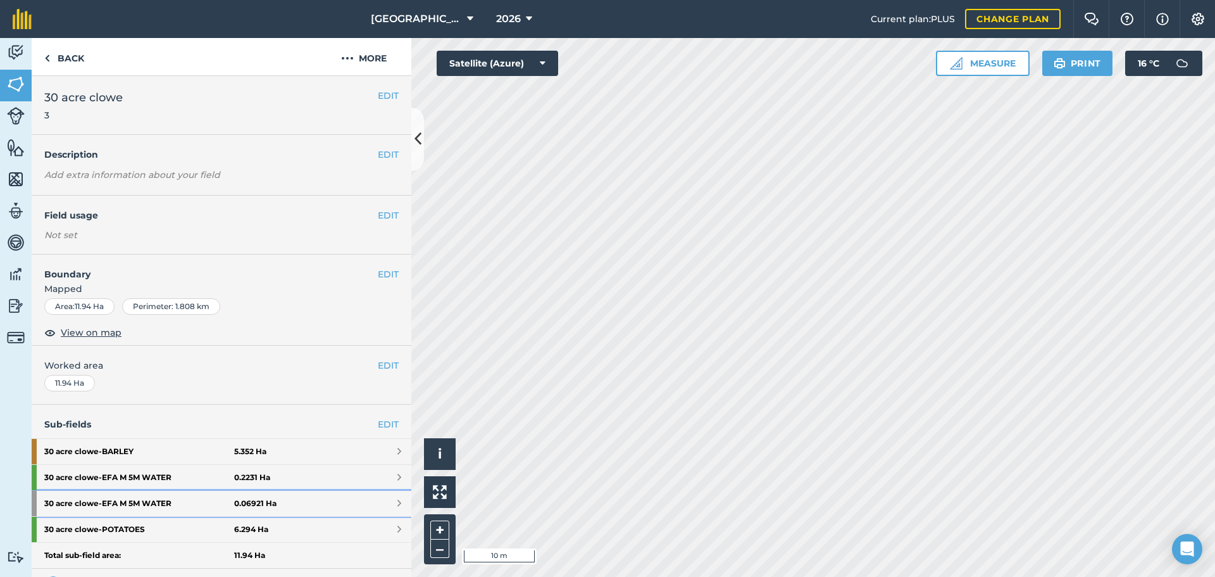
click at [323, 505] on link "30 acre clowe - EFA M 5M WATER 0.06921 Ha" at bounding box center [222, 503] width 380 height 25
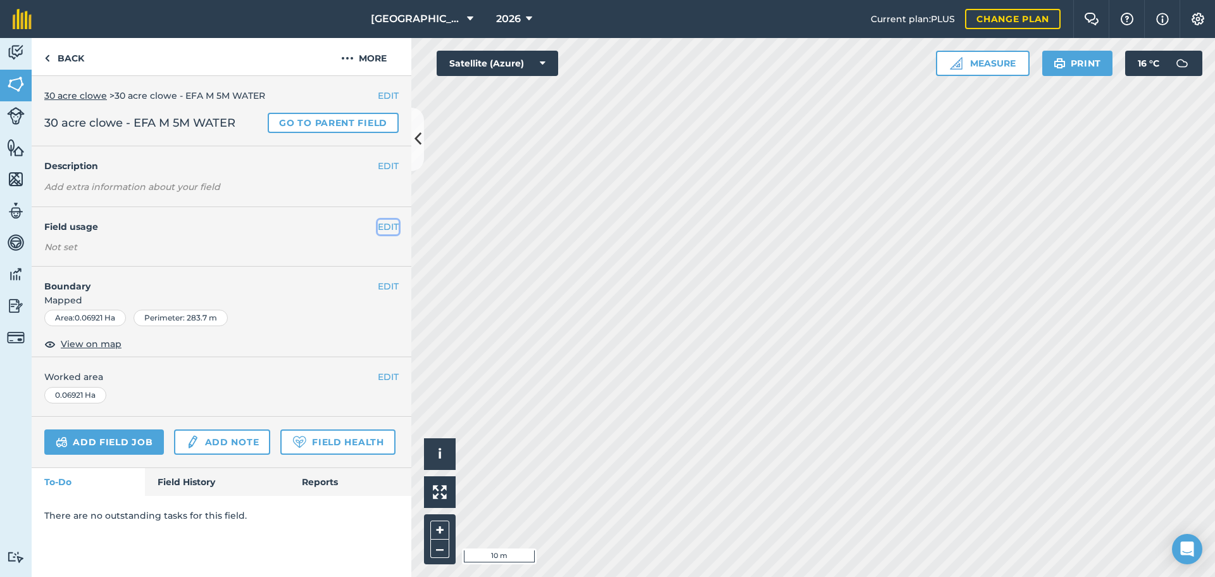
click at [386, 225] on button "EDIT" at bounding box center [388, 227] width 21 height 14
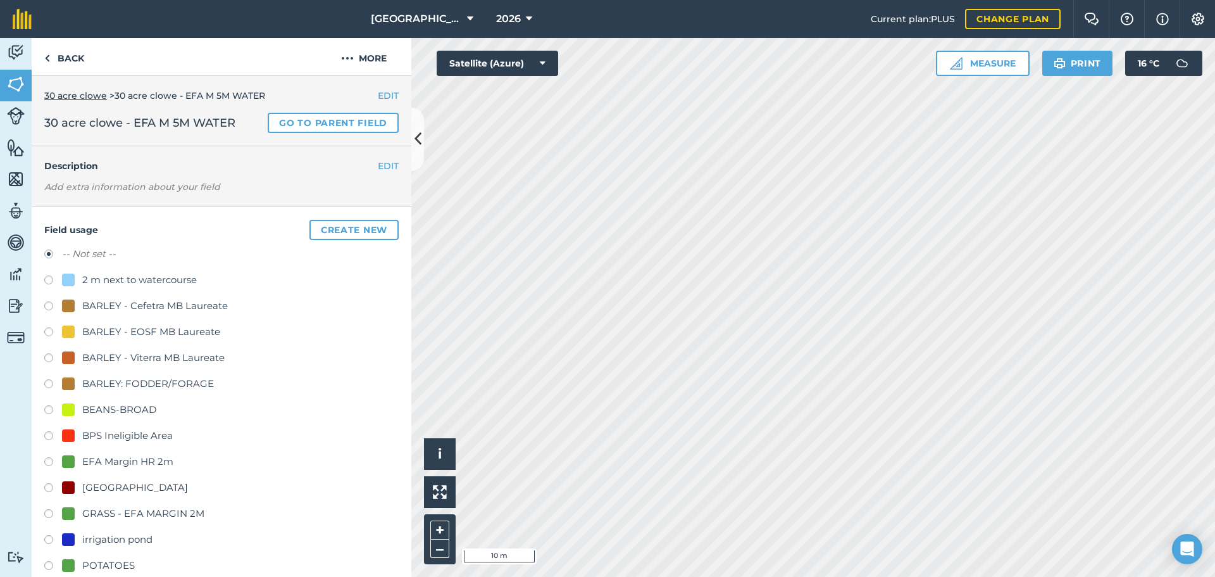
click at [164, 506] on div "GRASS - EFA MARGIN 2M" at bounding box center [143, 513] width 122 height 15
radio input "true"
radio input "false"
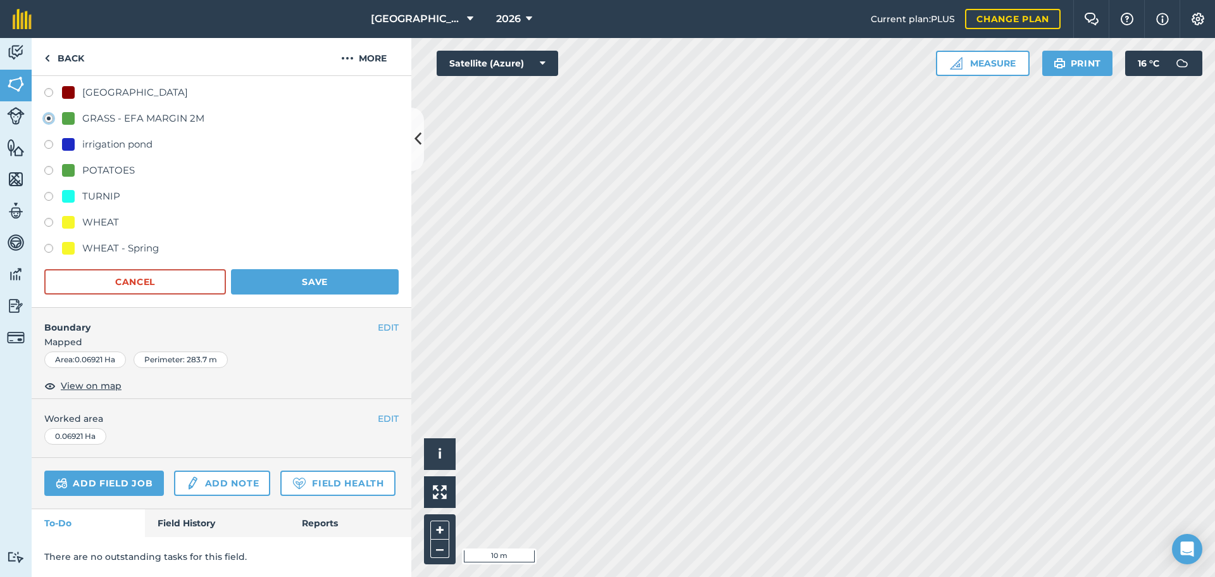
scroll to position [430, 0]
click at [292, 269] on button "Save" at bounding box center [315, 281] width 168 height 25
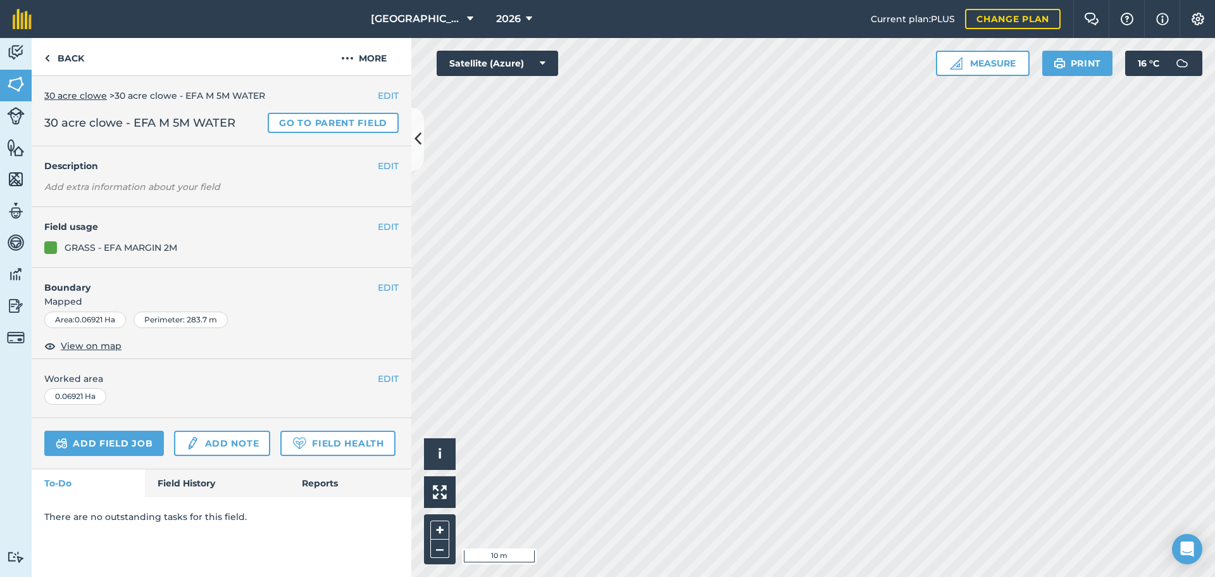
scroll to position [0, 0]
click at [66, 51] on link "Back" at bounding box center [64, 56] width 65 height 37
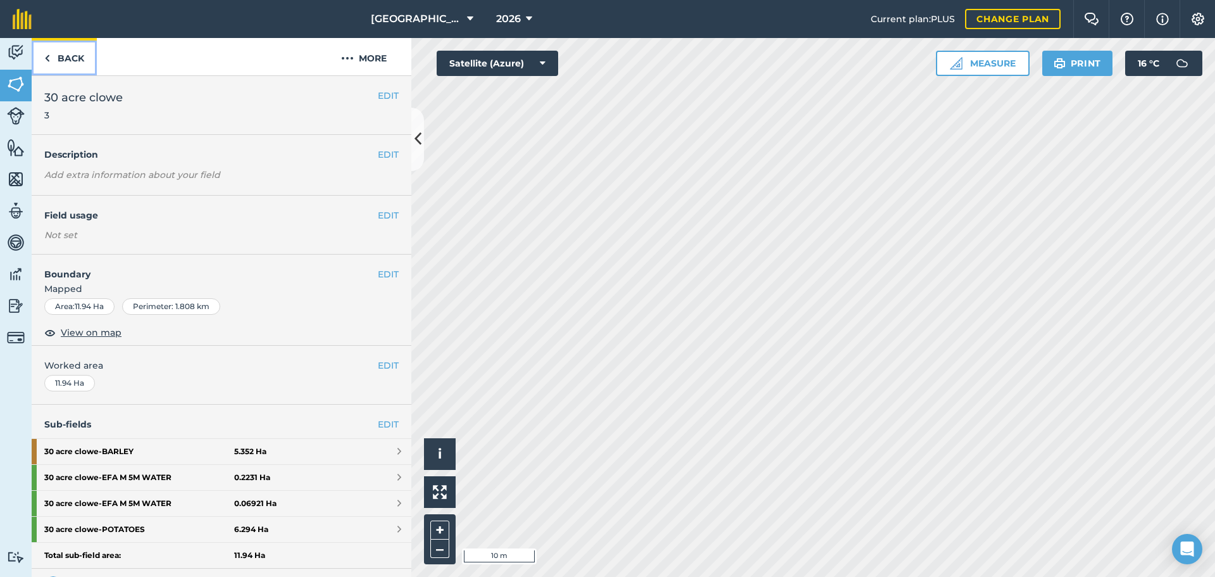
click at [66, 51] on link "Back" at bounding box center [64, 56] width 65 height 37
click at [437, 543] on button "–" at bounding box center [439, 548] width 19 height 18
click at [443, 548] on button "–" at bounding box center [439, 548] width 19 height 18
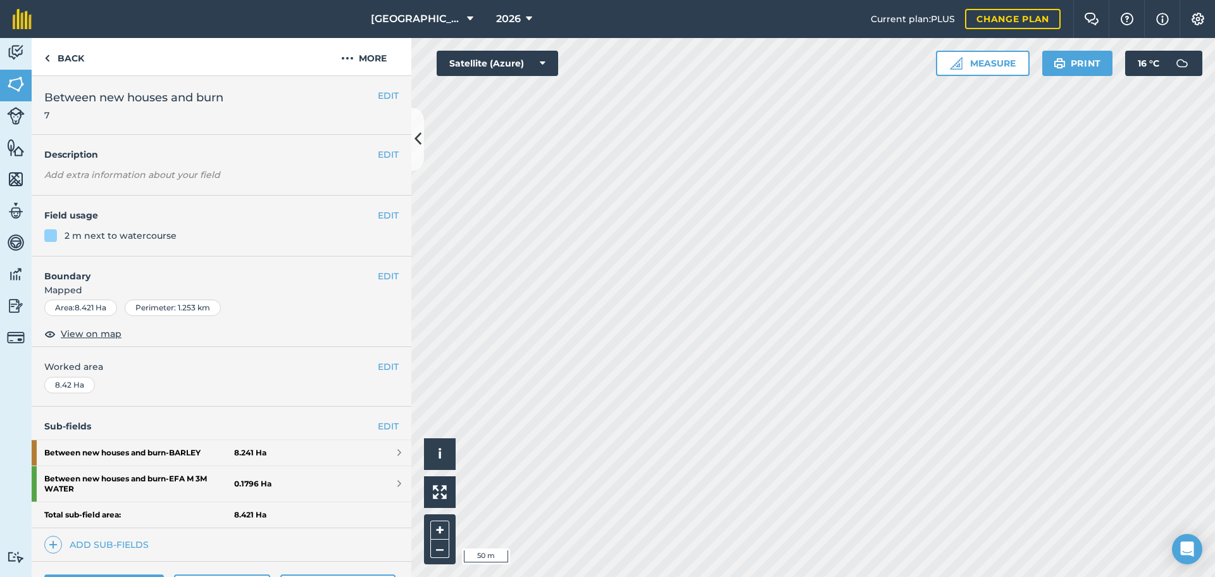
drag, startPoint x: 382, startPoint y: 437, endPoint x: 382, endPoint y: 430, distance: 7.0
click at [382, 435] on div "Sub-fields EDIT Between new houses and burn - [GEOGRAPHIC_DATA] 8.241 Ha Betwee…" at bounding box center [222, 483] width 380 height 155
click at [382, 429] on link "EDIT" at bounding box center [388, 426] width 21 height 14
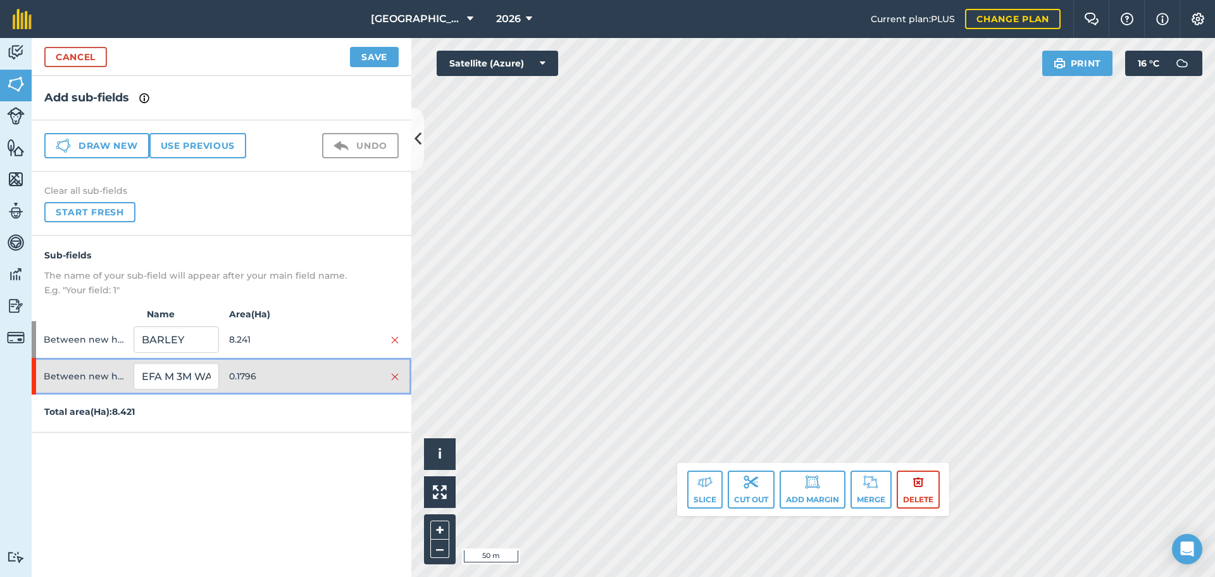
click at [325, 370] on div at bounding box center [356, 376] width 85 height 14
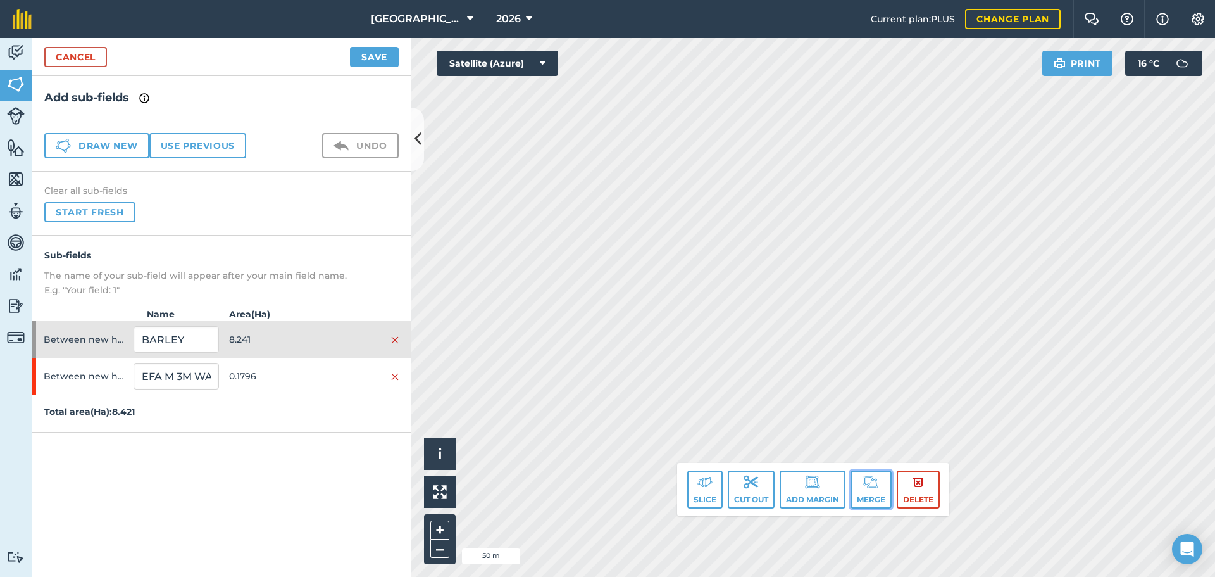
click at [874, 486] on img at bounding box center [870, 481] width 15 height 15
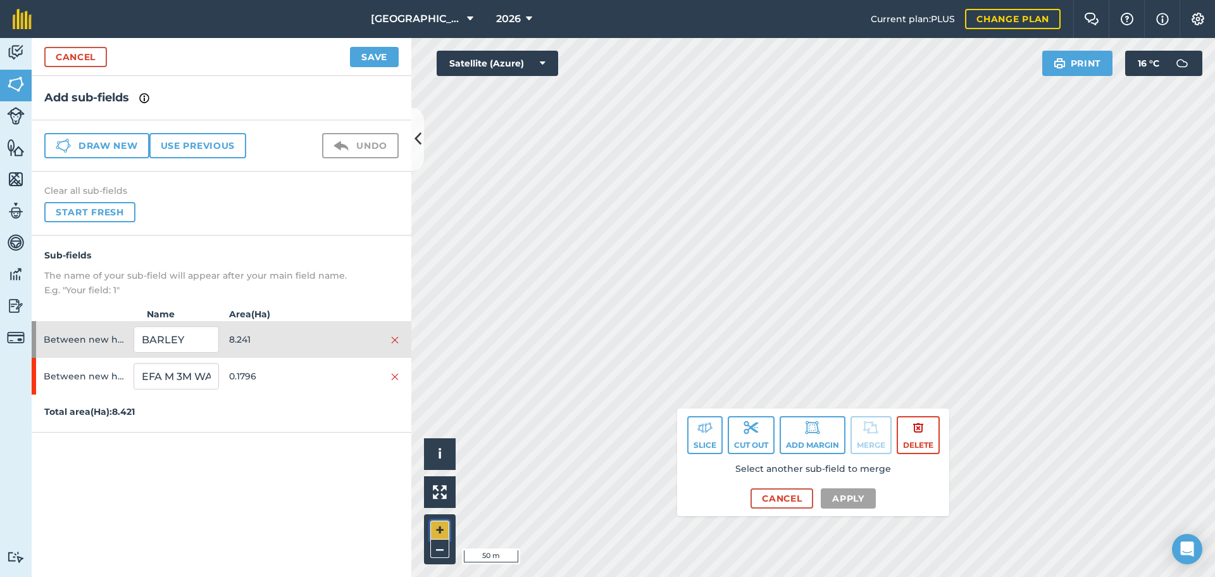
click at [446, 530] on button "+" at bounding box center [439, 529] width 19 height 19
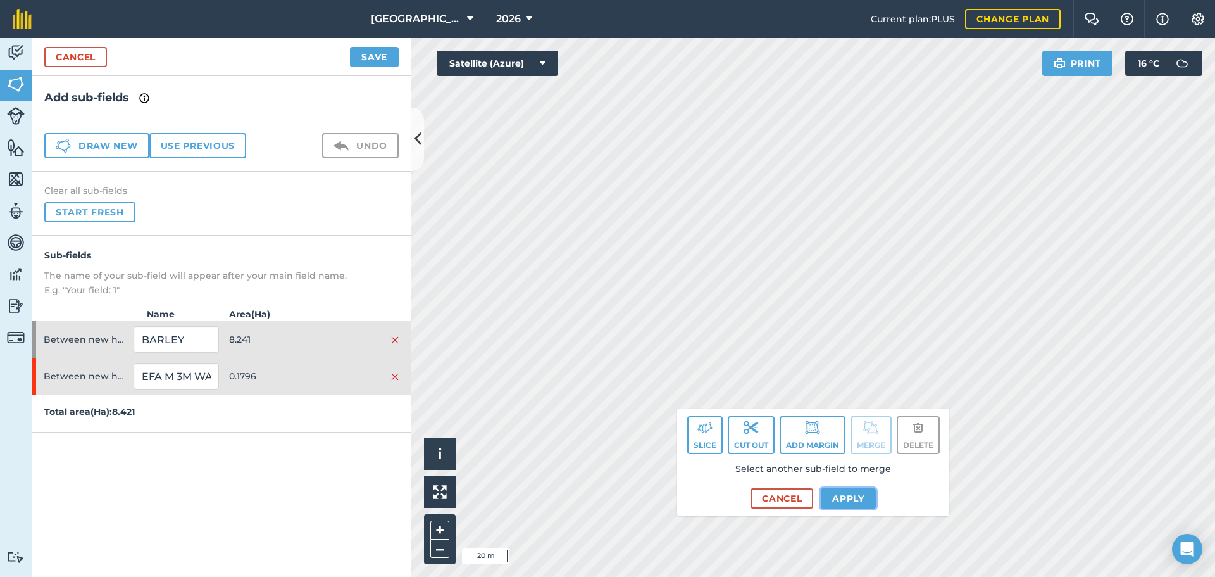
click at [839, 496] on button "Apply" at bounding box center [848, 498] width 55 height 20
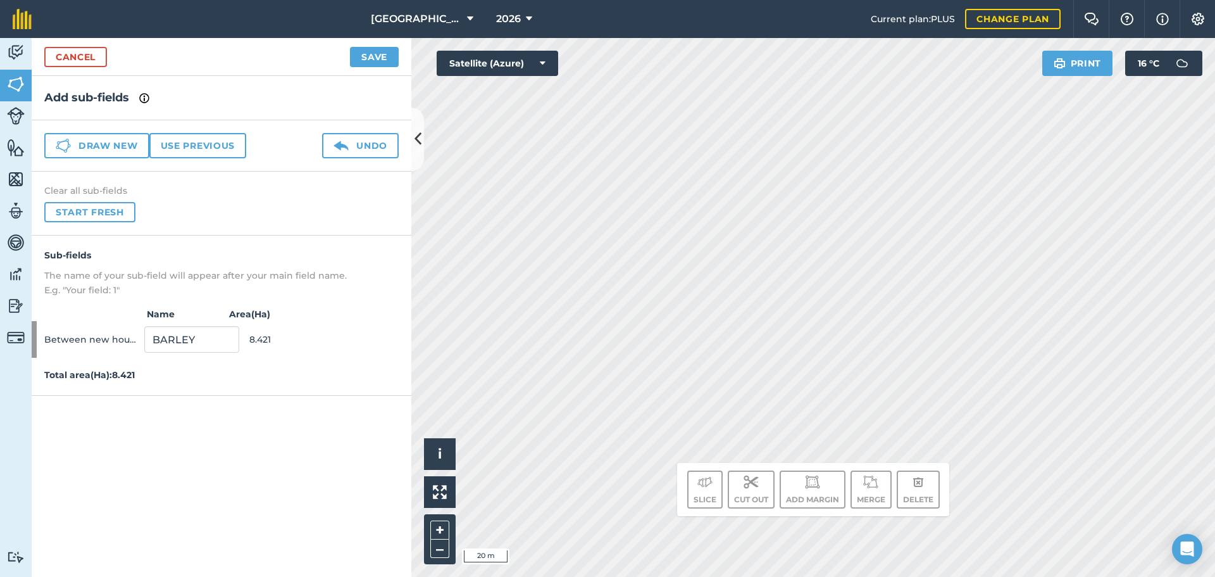
click at [624, 576] on html "[GEOGRAPHIC_DATA] 2026 Current plan : PLUS Change plan Farm Chat Help Info Sett…" at bounding box center [607, 288] width 1215 height 577
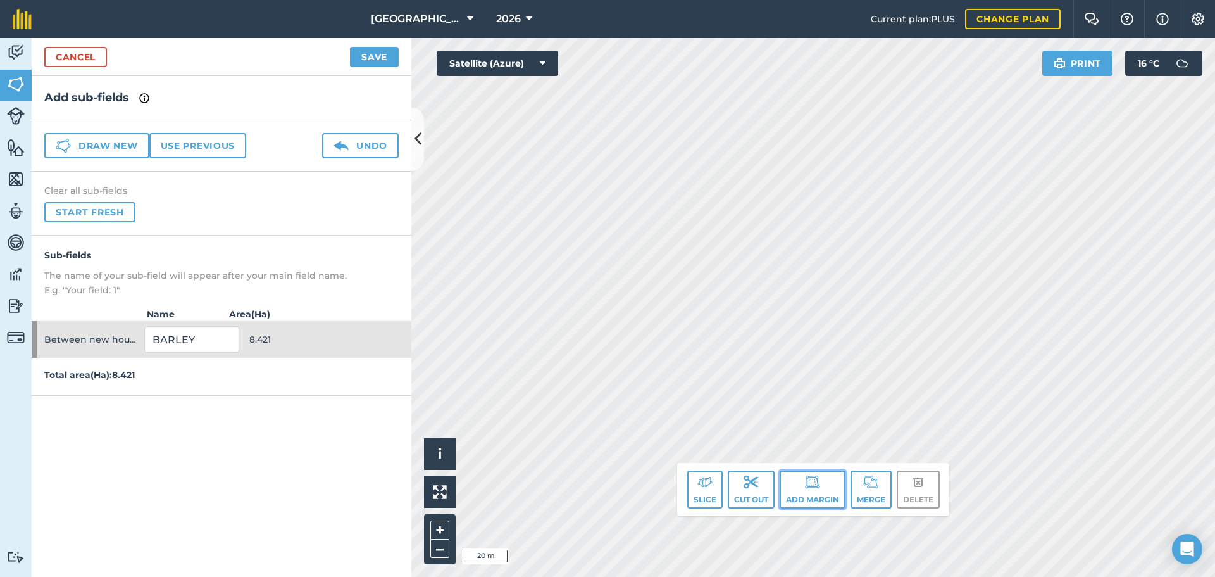
click at [835, 496] on button "Add margin" at bounding box center [813, 489] width 66 height 38
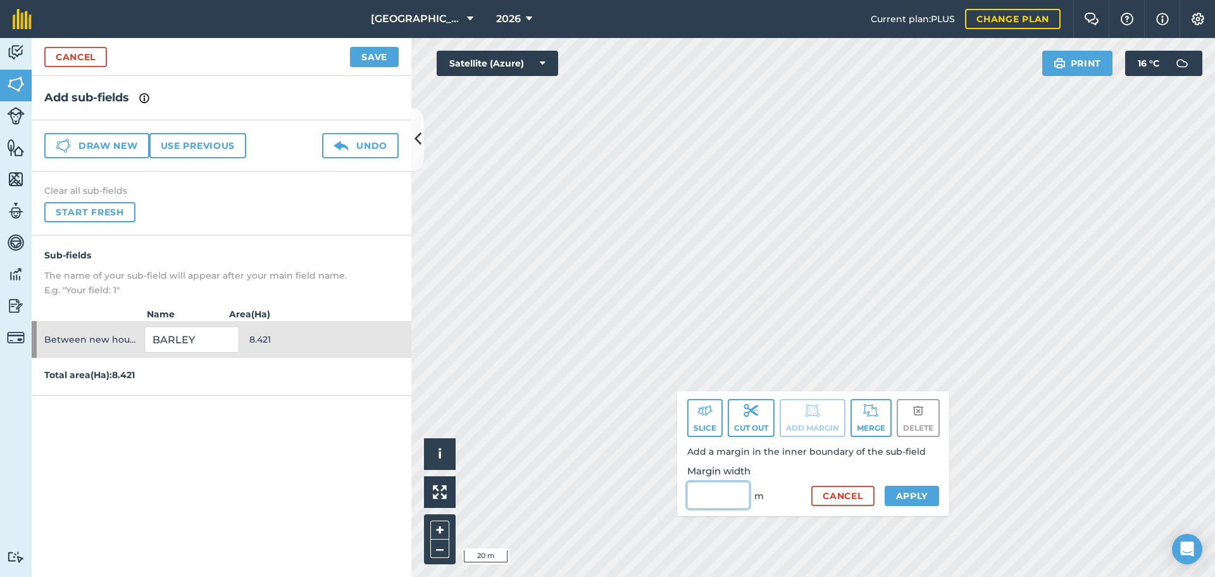
click at [738, 484] on input "Margin width" at bounding box center [718, 495] width 62 height 27
type input "5"
click at [922, 488] on button "Apply" at bounding box center [912, 496] width 55 height 20
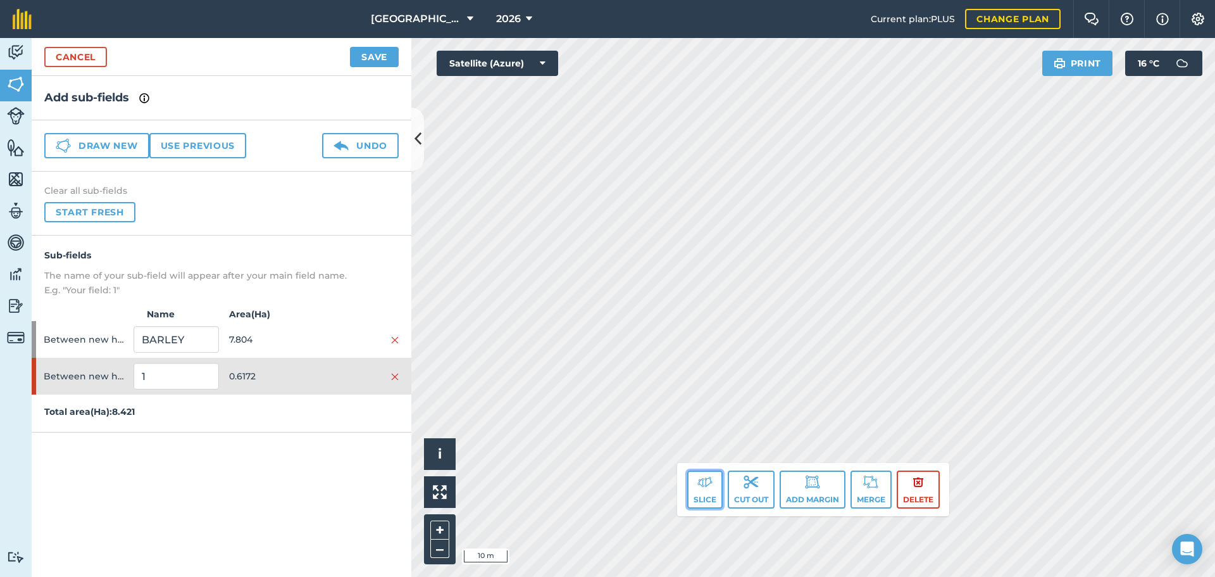
click at [708, 505] on button "Slice" at bounding box center [704, 489] width 35 height 38
click at [702, 482] on img at bounding box center [705, 481] width 15 height 15
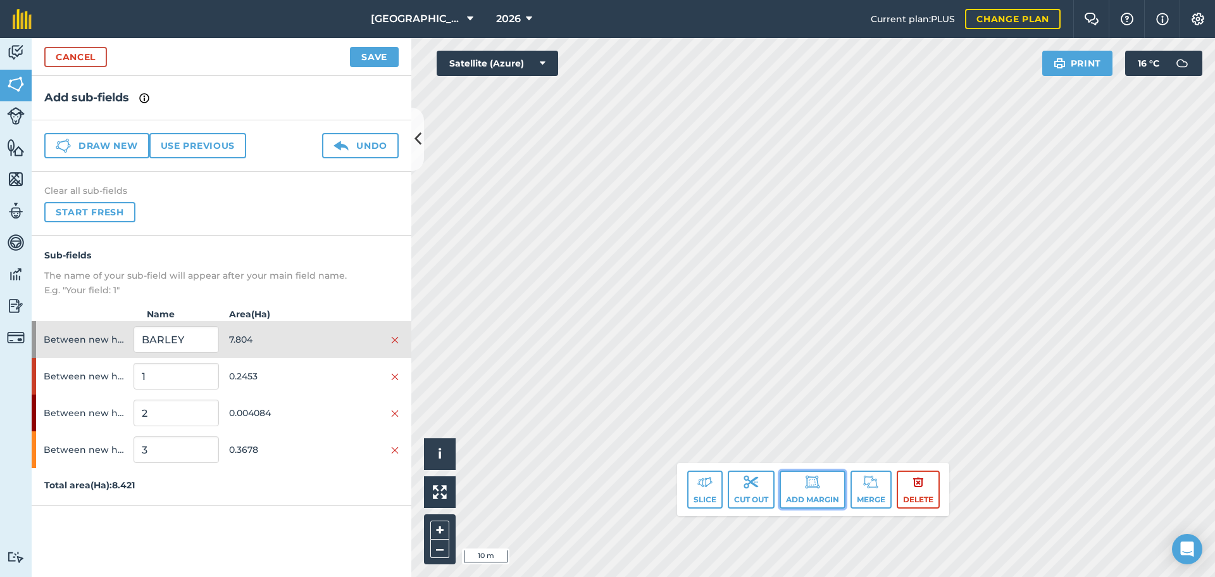
click at [799, 480] on button "Add margin" at bounding box center [813, 489] width 66 height 38
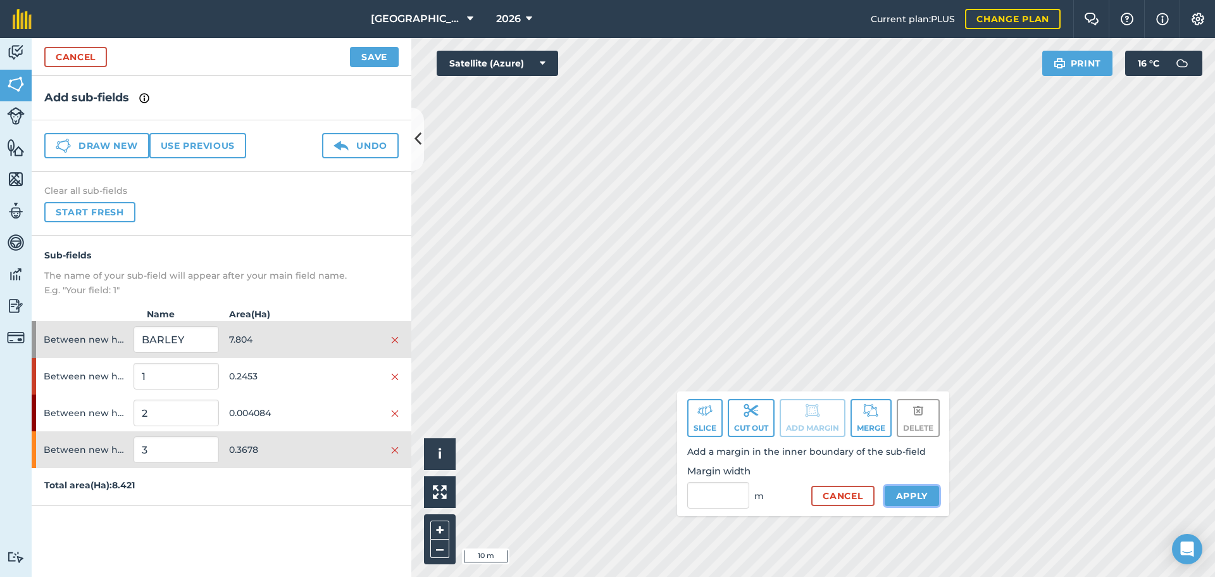
click at [886, 489] on button "Apply" at bounding box center [912, 496] width 55 height 20
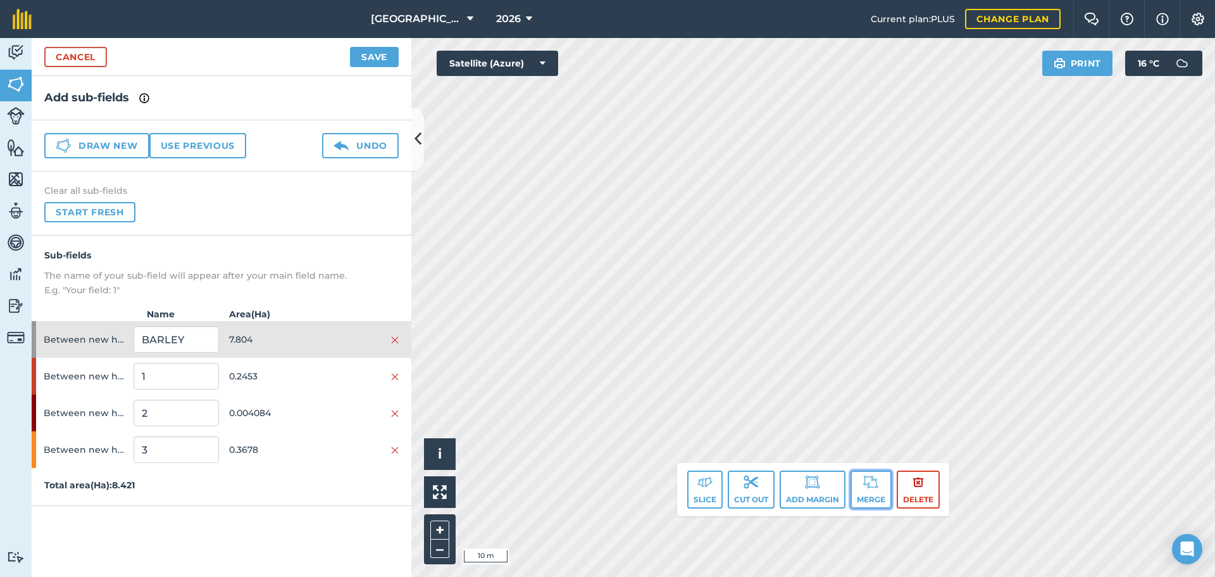
click at [857, 478] on button "Merge" at bounding box center [871, 489] width 41 height 38
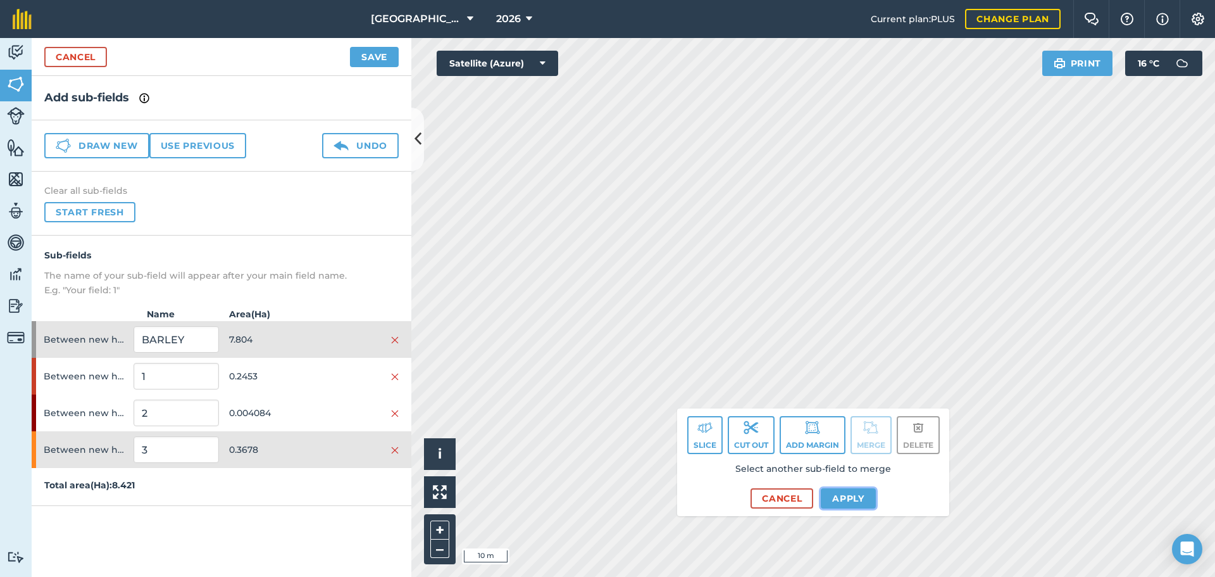
click at [833, 498] on button "Apply" at bounding box center [848, 498] width 55 height 20
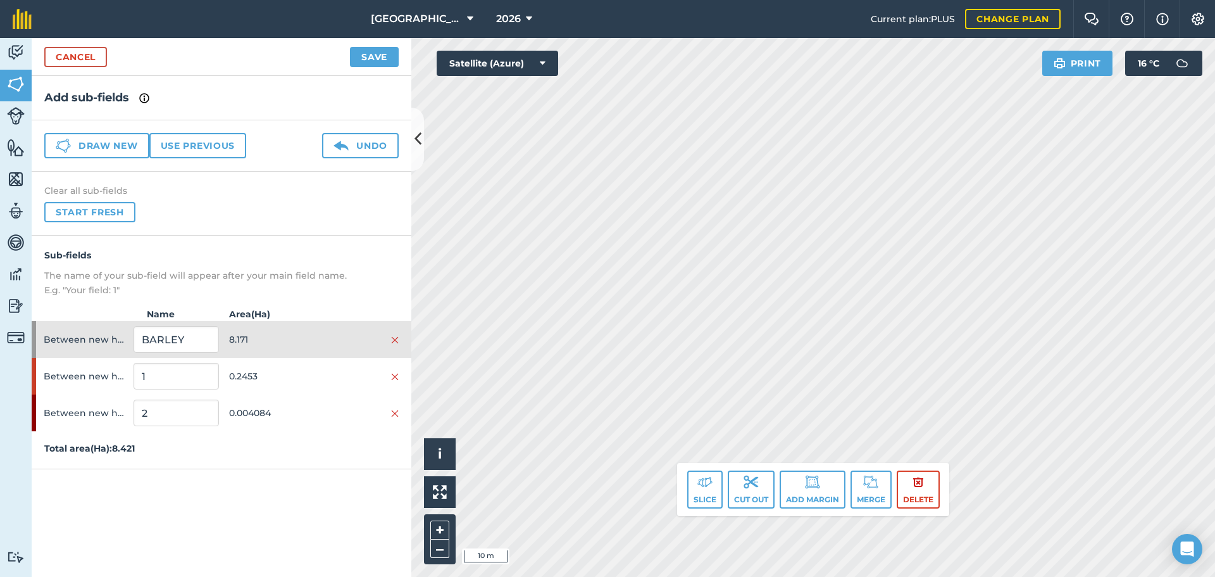
click at [707, 0] on html "[GEOGRAPHIC_DATA] 2026 Current plan : PLUS Change plan Farm Chat Help Info Sett…" at bounding box center [607, 288] width 1215 height 577
click at [984, 0] on html "[GEOGRAPHIC_DATA] 2026 Current plan : PLUS Change plan Farm Chat Help Info Sett…" at bounding box center [607, 288] width 1215 height 577
click at [867, 480] on img at bounding box center [870, 481] width 15 height 15
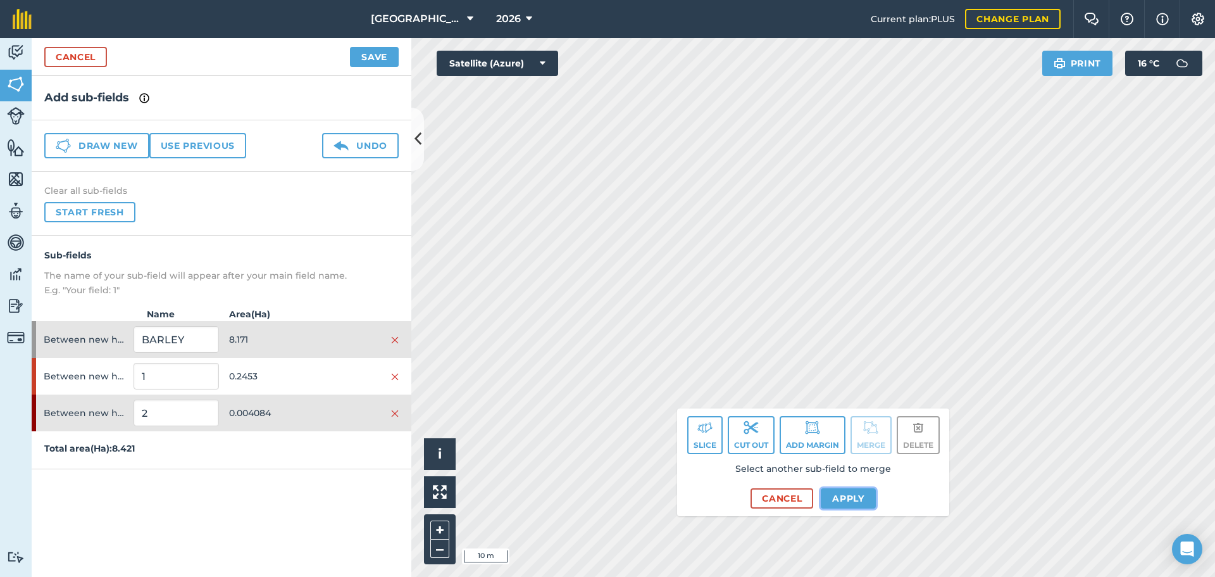
click at [846, 508] on button "Apply" at bounding box center [848, 498] width 55 height 20
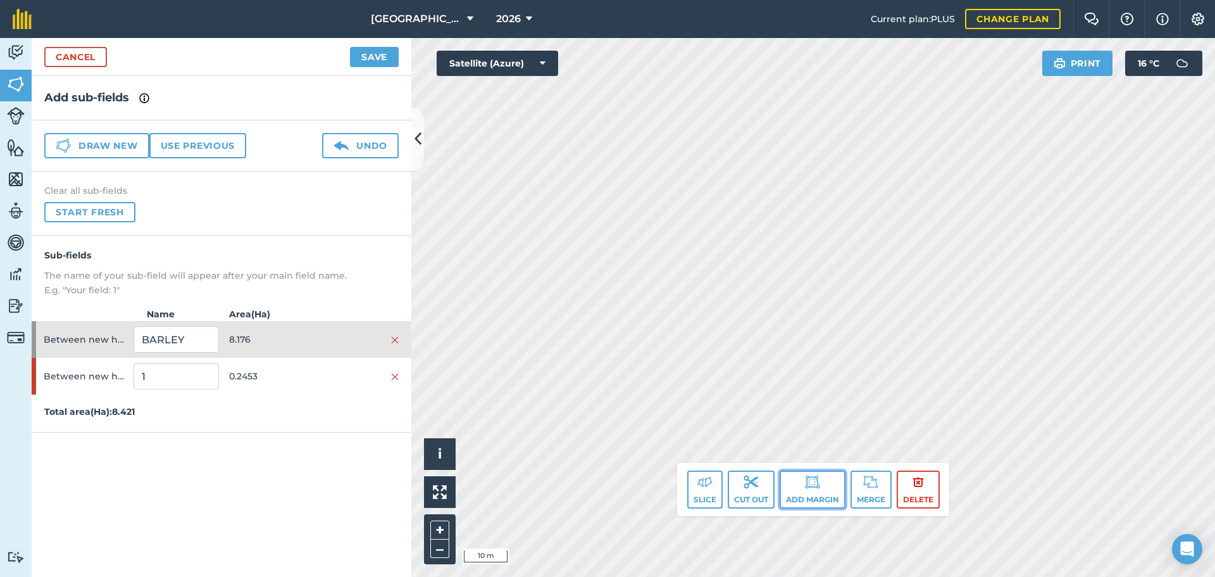
click at [814, 494] on button "Add margin" at bounding box center [813, 489] width 66 height 38
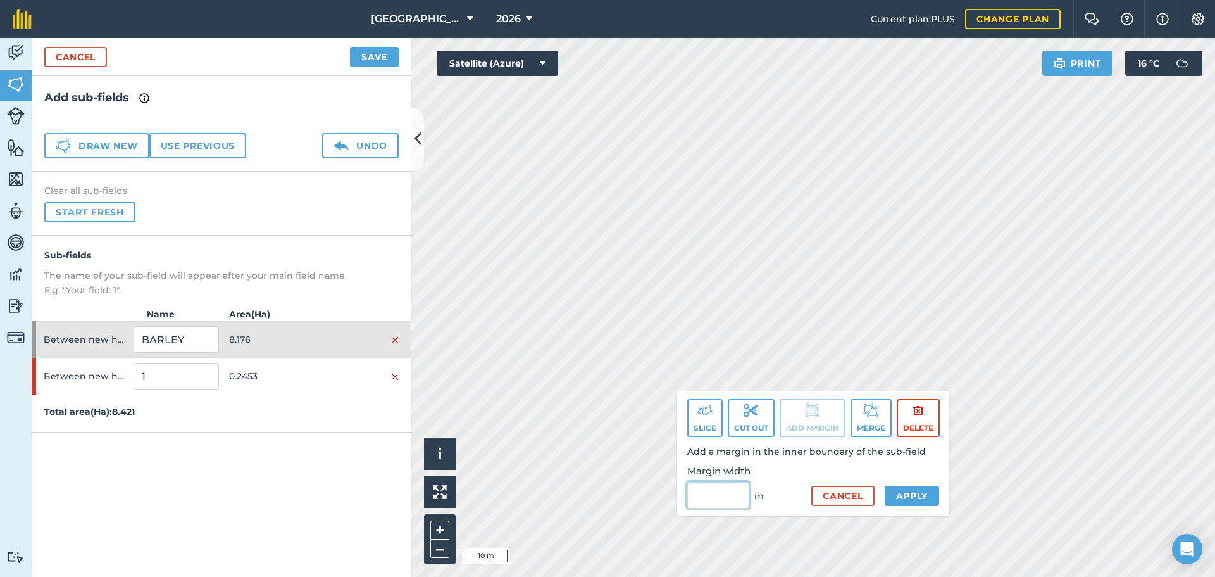
click at [715, 484] on input "Margin width" at bounding box center [718, 495] width 62 height 27
type input "3"
click at [917, 493] on button "Apply" at bounding box center [912, 496] width 55 height 20
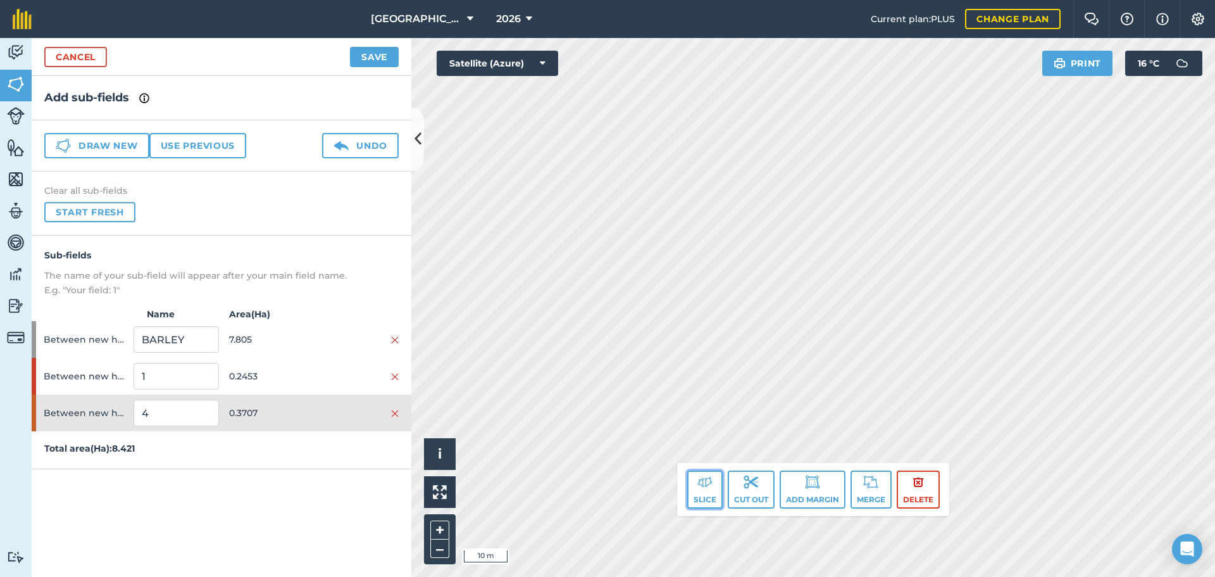
click at [708, 495] on button "Slice" at bounding box center [704, 489] width 35 height 38
click at [710, 482] on img at bounding box center [705, 481] width 15 height 15
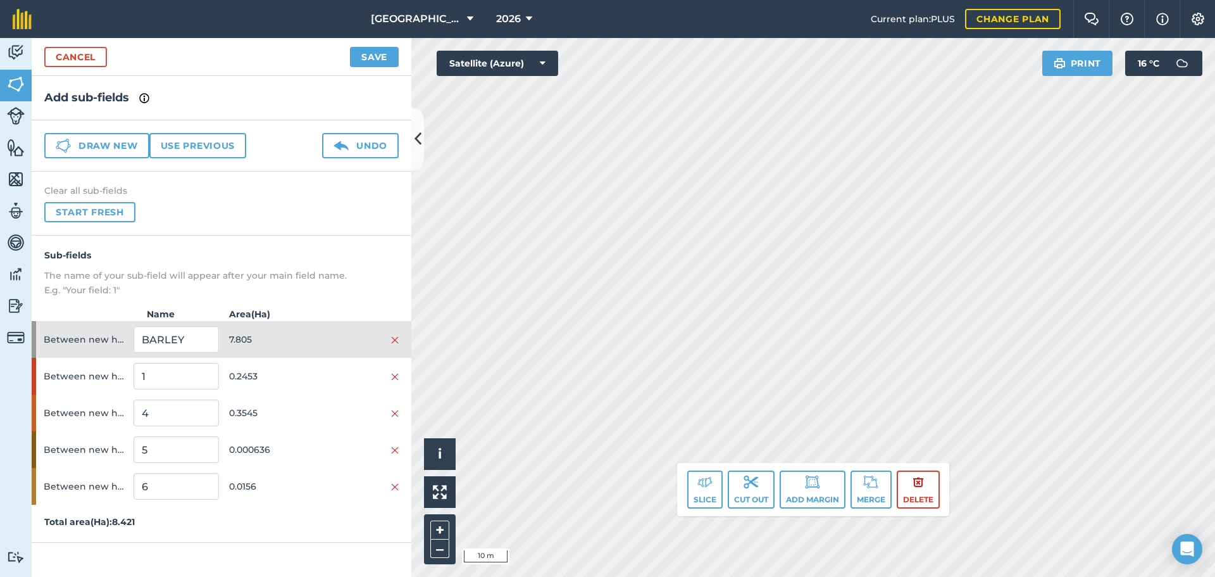
click at [587, 576] on html "[GEOGRAPHIC_DATA] 2026 Current plan : PLUS Change plan Farm Chat Help Info Sett…" at bounding box center [607, 288] width 1215 height 577
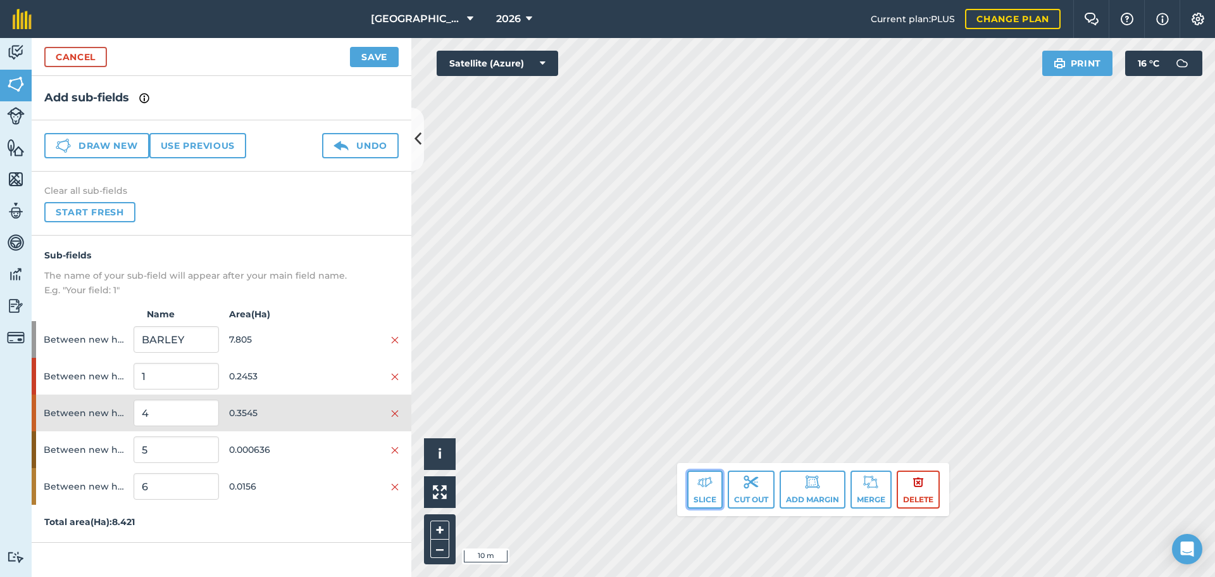
click at [703, 484] on img at bounding box center [705, 481] width 15 height 15
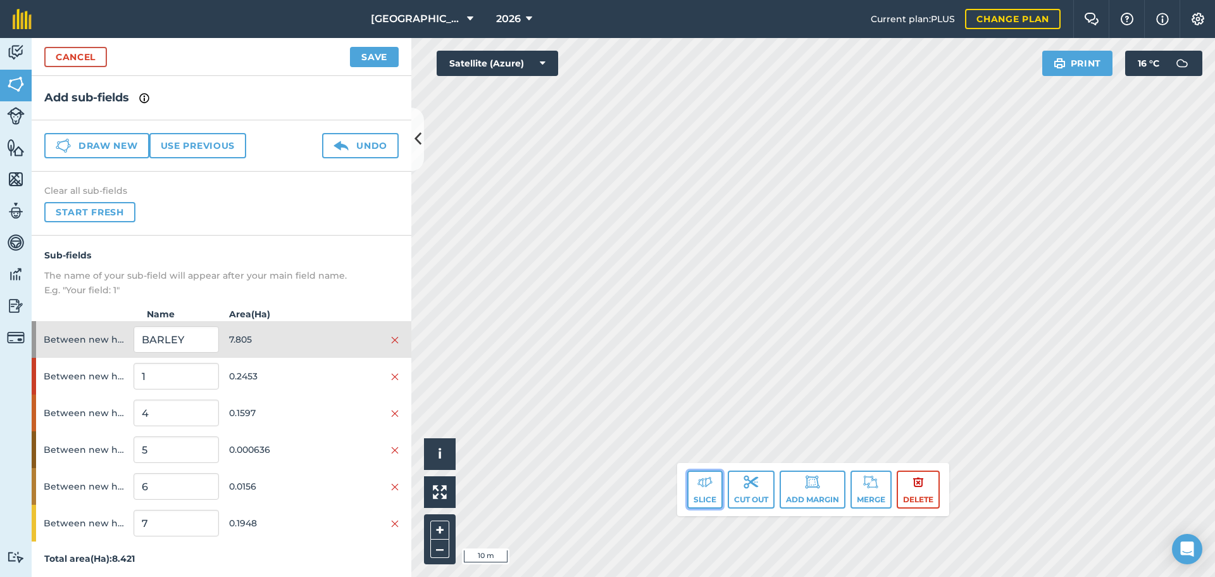
click at [699, 487] on img at bounding box center [705, 481] width 15 height 15
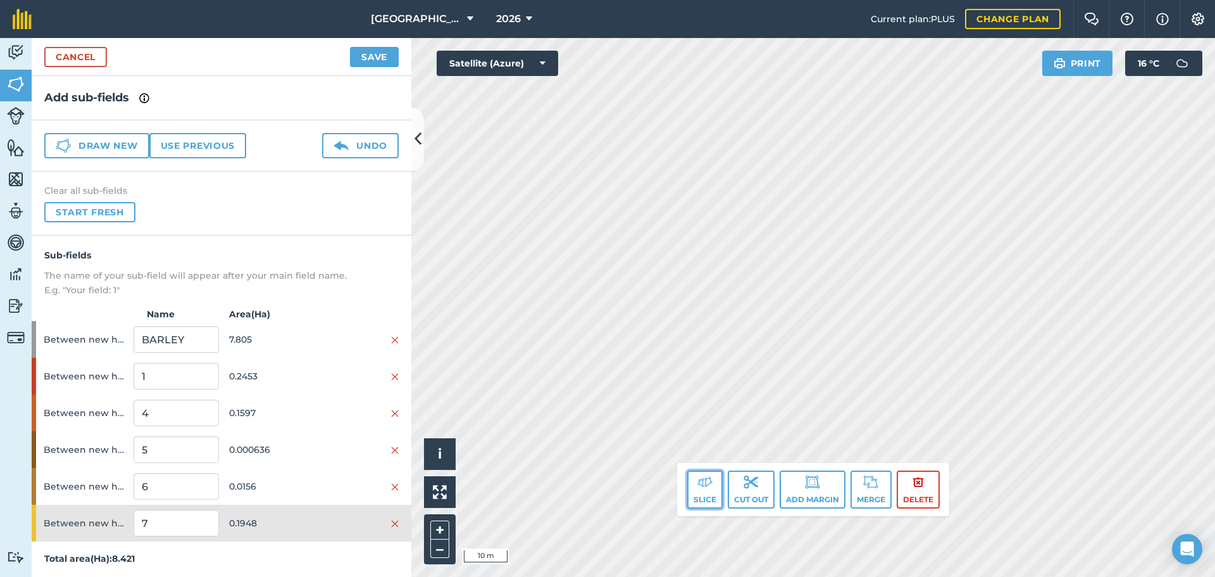
click at [695, 482] on button "Slice" at bounding box center [704, 489] width 35 height 38
click at [715, 486] on button "Slice" at bounding box center [704, 489] width 35 height 38
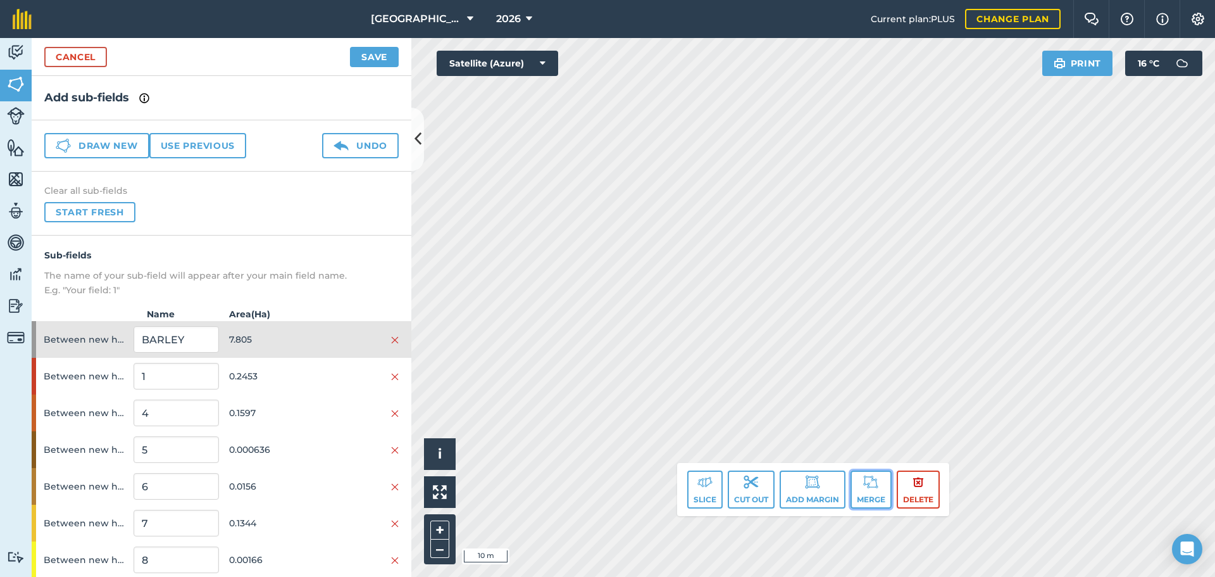
click at [865, 476] on img at bounding box center [870, 481] width 15 height 15
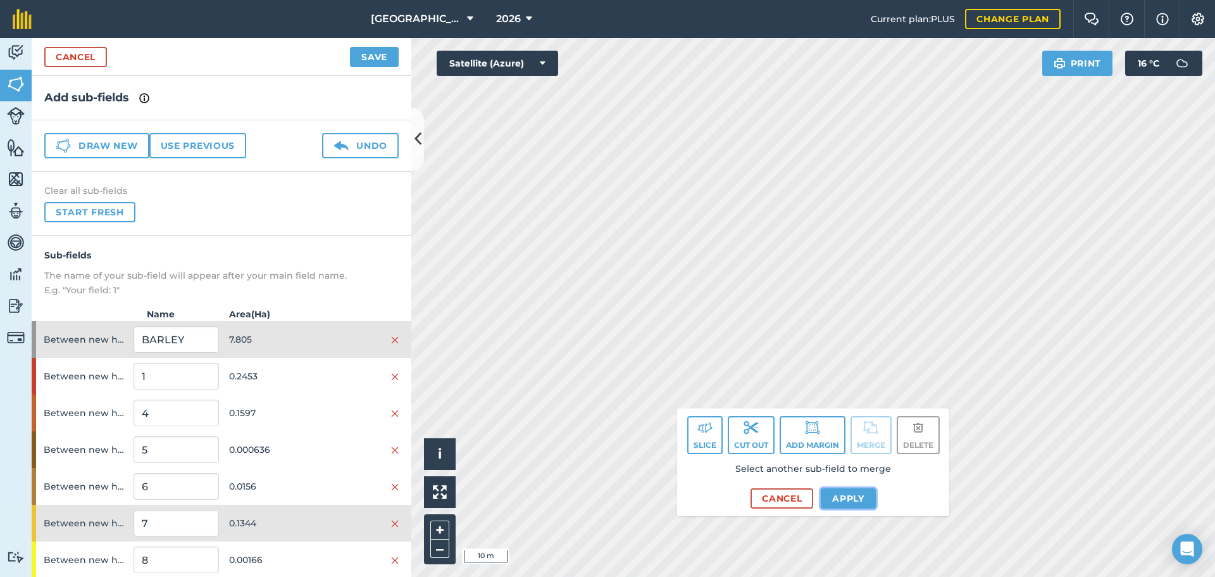
click at [853, 505] on button "Apply" at bounding box center [848, 498] width 55 height 20
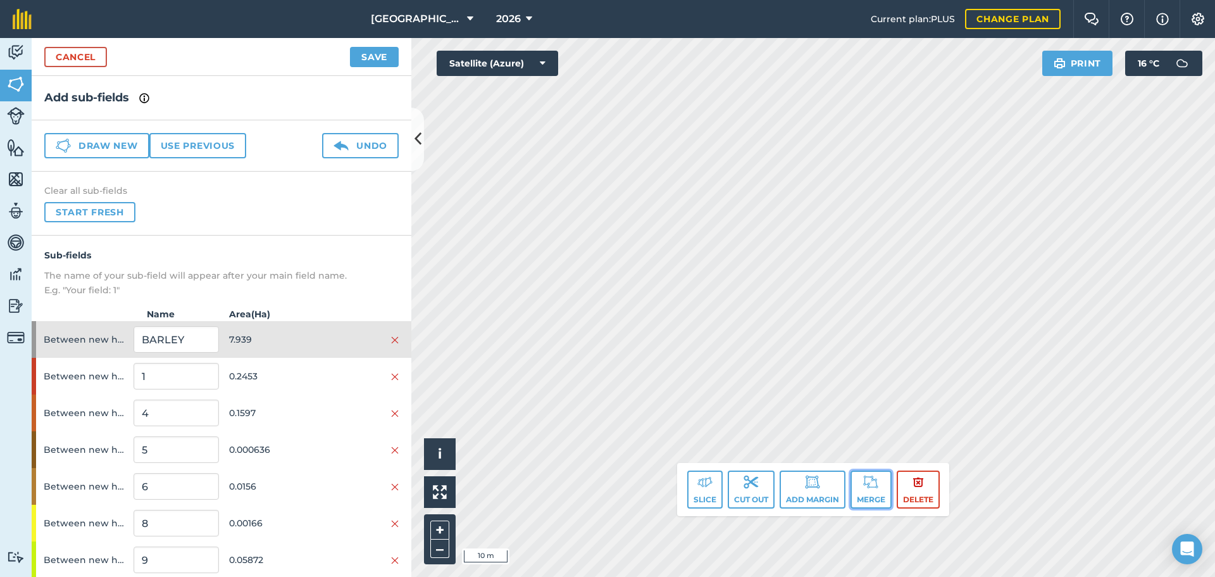
click at [863, 476] on button "Merge" at bounding box center [871, 489] width 41 height 38
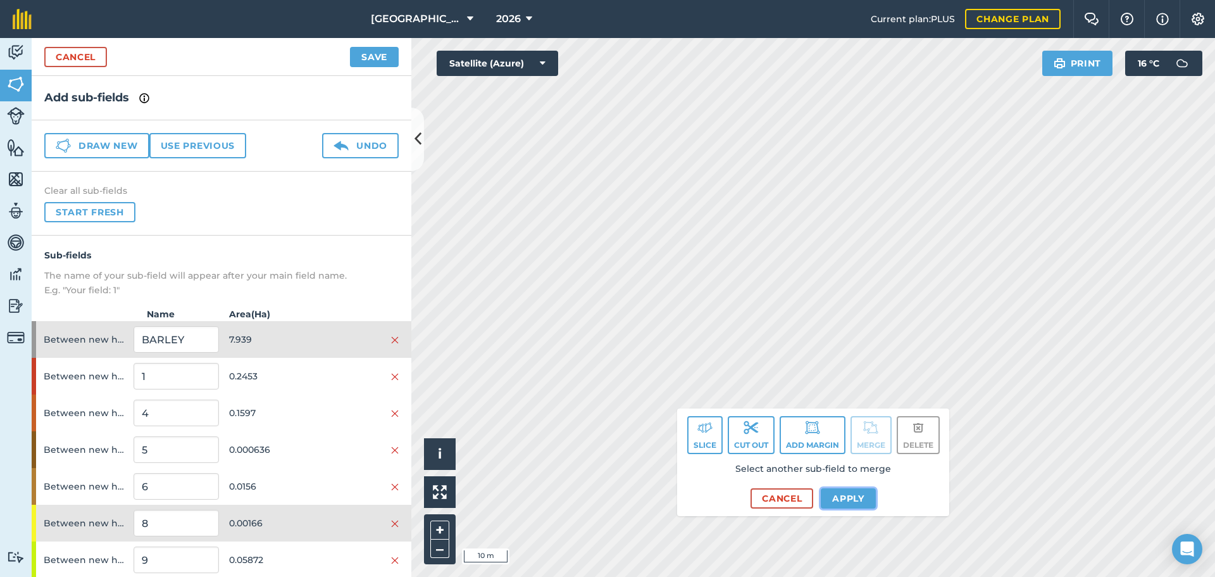
click at [839, 499] on button "Apply" at bounding box center [848, 498] width 55 height 20
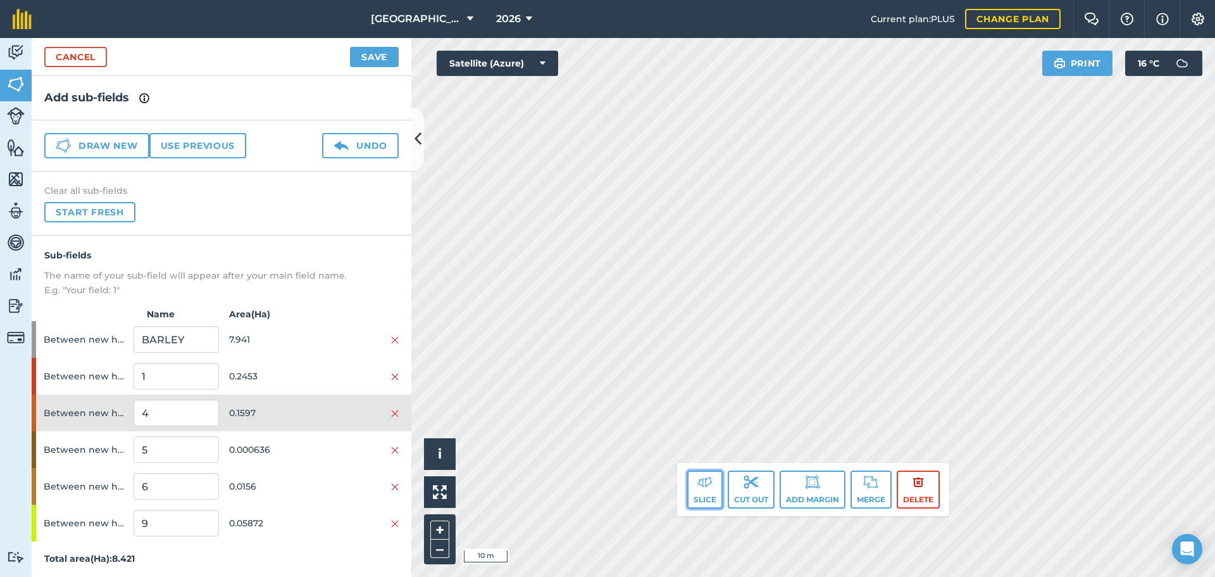
click at [712, 499] on button "Slice" at bounding box center [704, 489] width 35 height 38
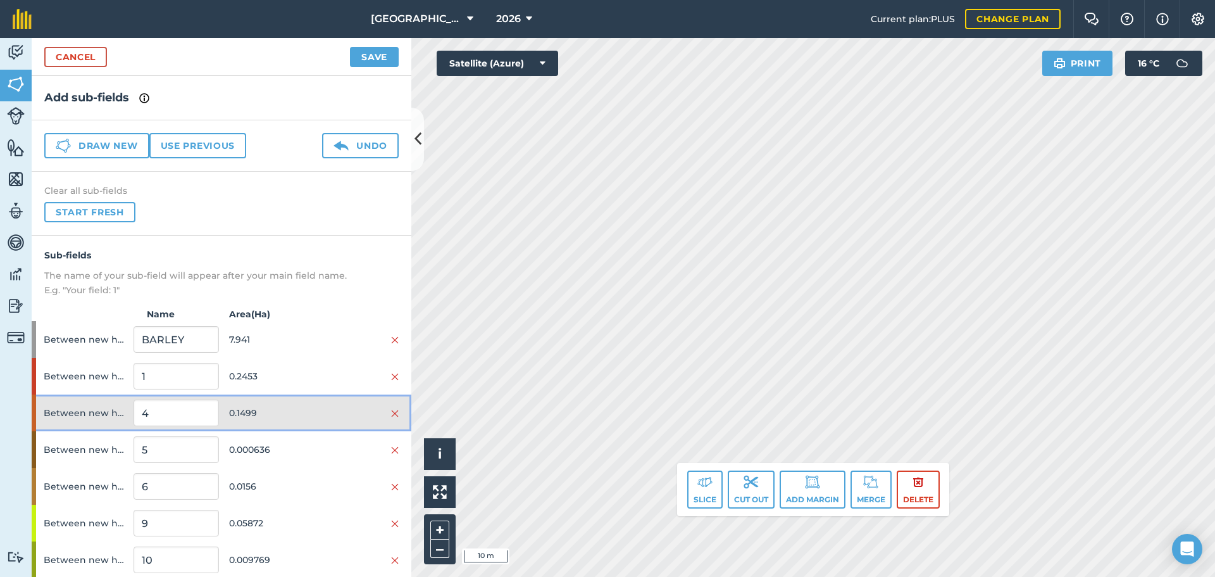
click at [286, 398] on div "Between new houses and burn 4 0.1499" at bounding box center [222, 412] width 380 height 37
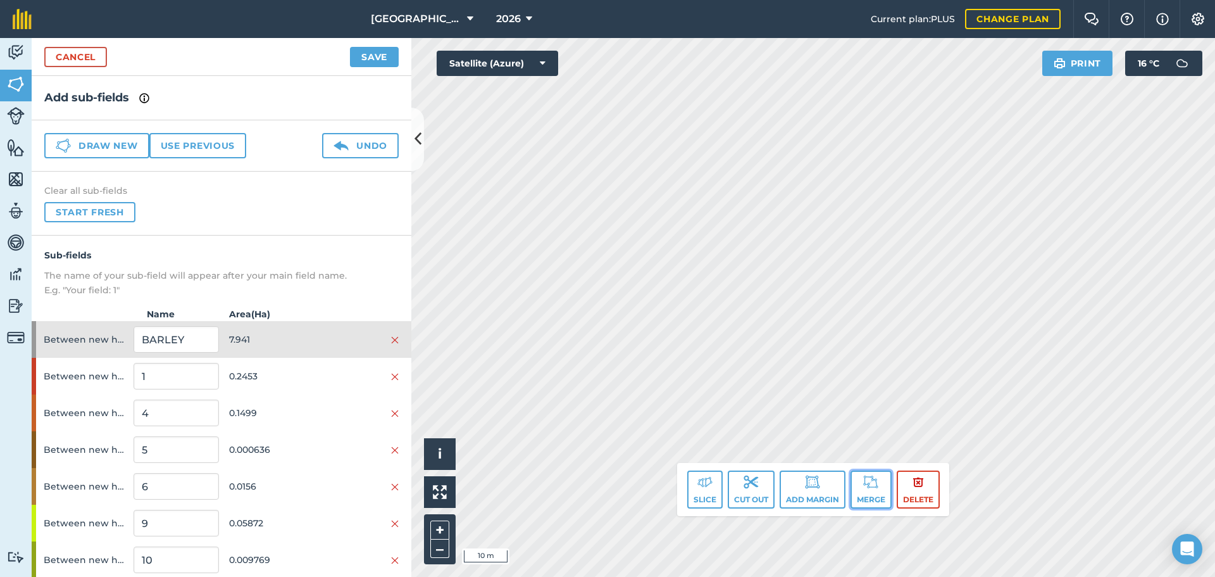
click at [862, 483] on button "Merge" at bounding box center [871, 489] width 41 height 38
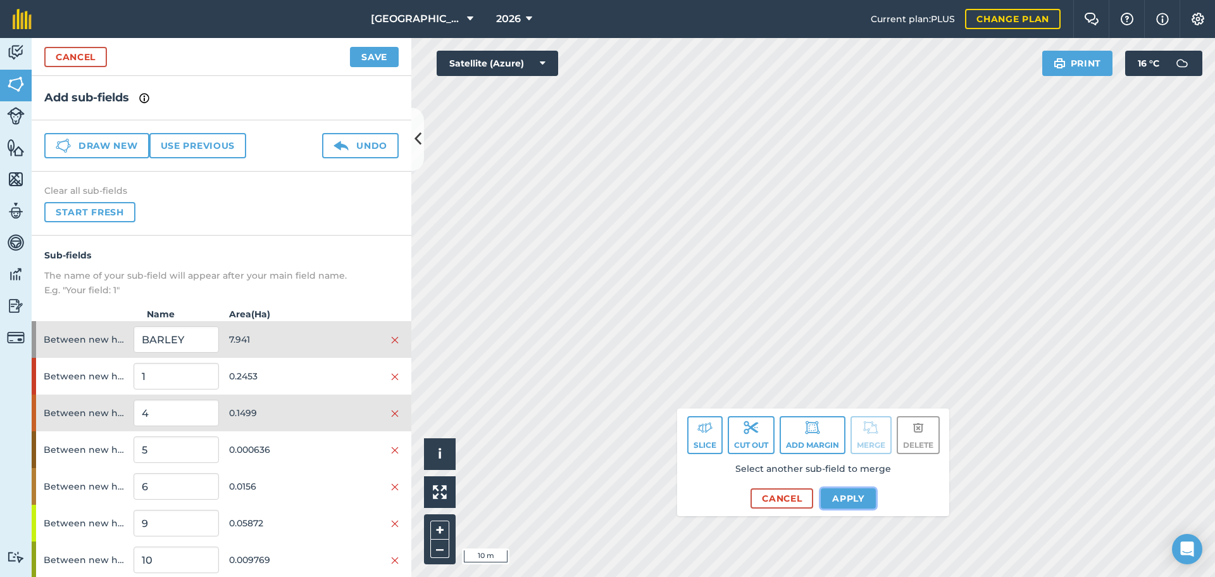
click at [841, 497] on button "Apply" at bounding box center [848, 498] width 55 height 20
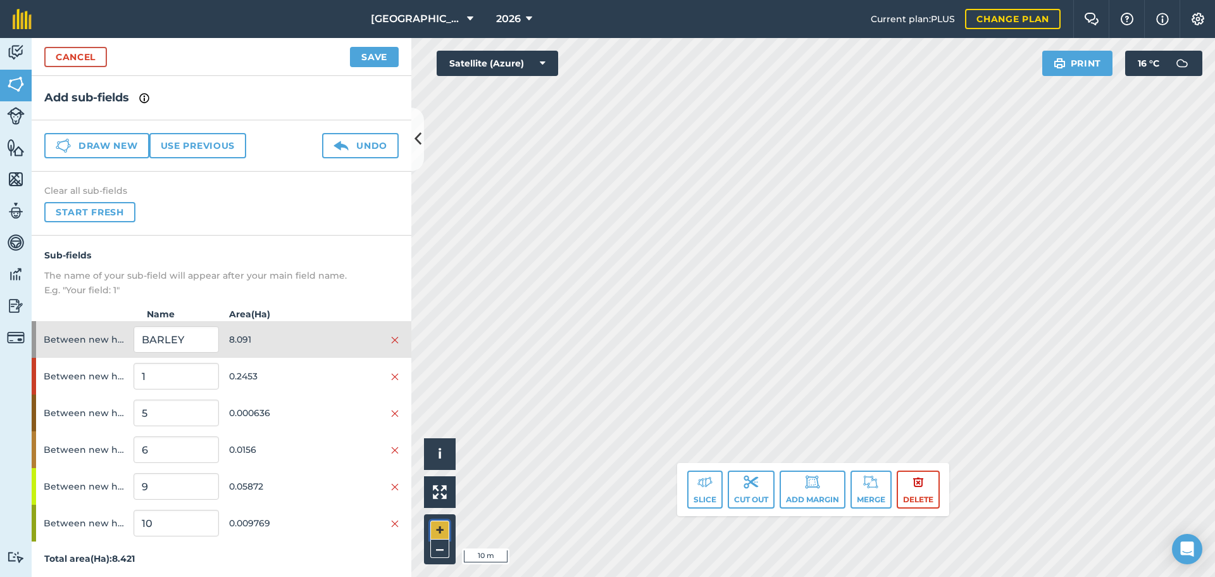
click at [443, 527] on button "+" at bounding box center [439, 529] width 19 height 19
click at [867, 482] on img at bounding box center [870, 481] width 15 height 15
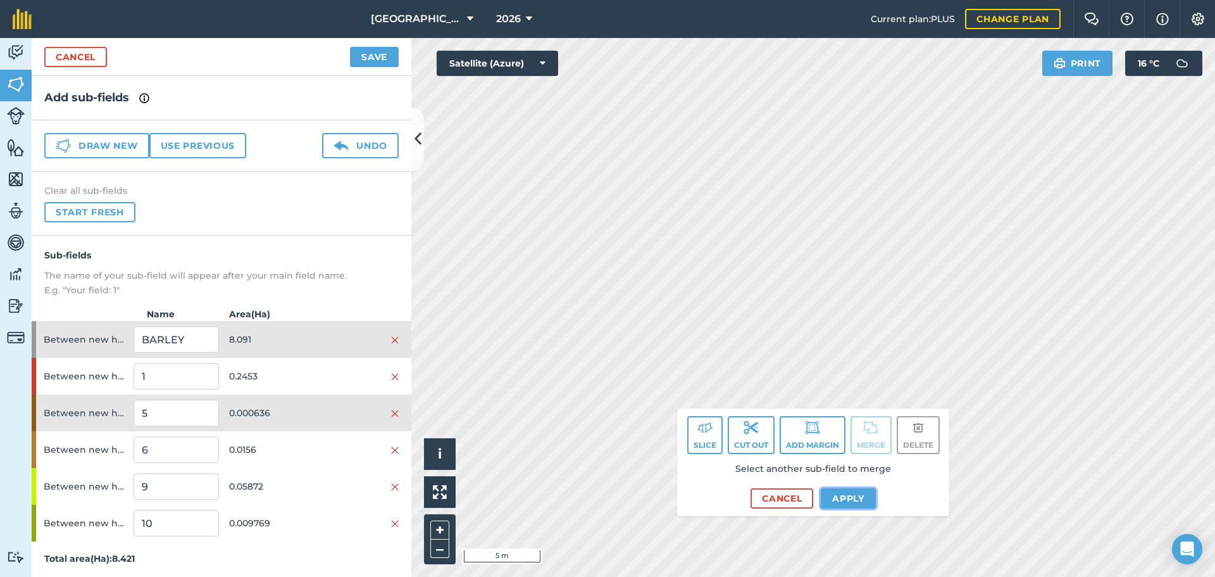
click at [836, 504] on button "Apply" at bounding box center [848, 498] width 55 height 20
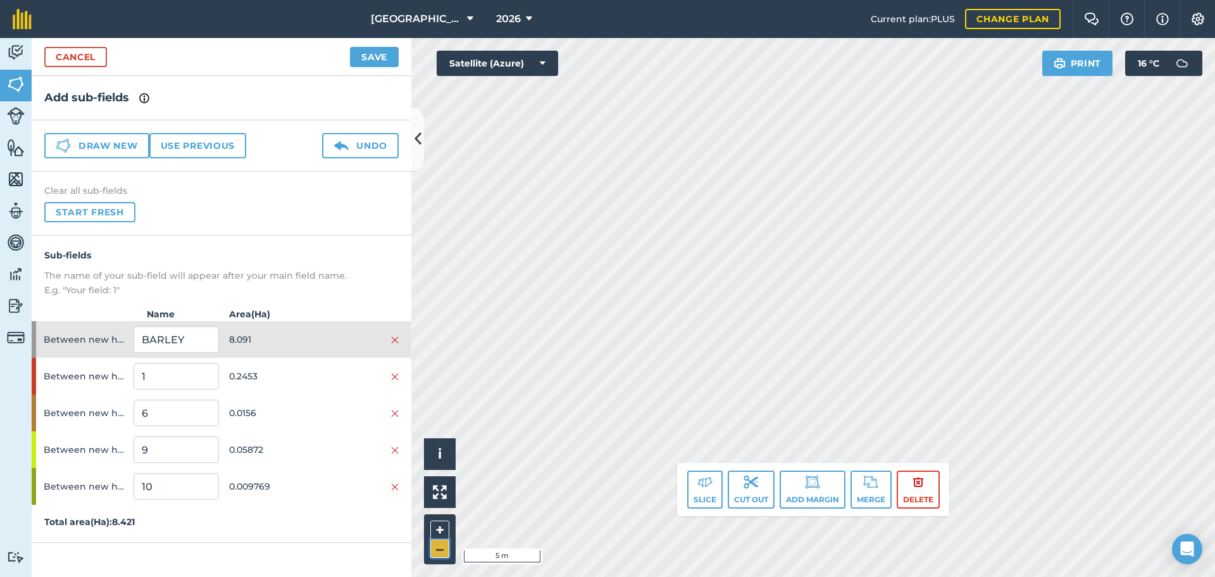
click at [438, 547] on button "–" at bounding box center [439, 548] width 19 height 18
click at [441, 552] on button "–" at bounding box center [439, 548] width 19 height 18
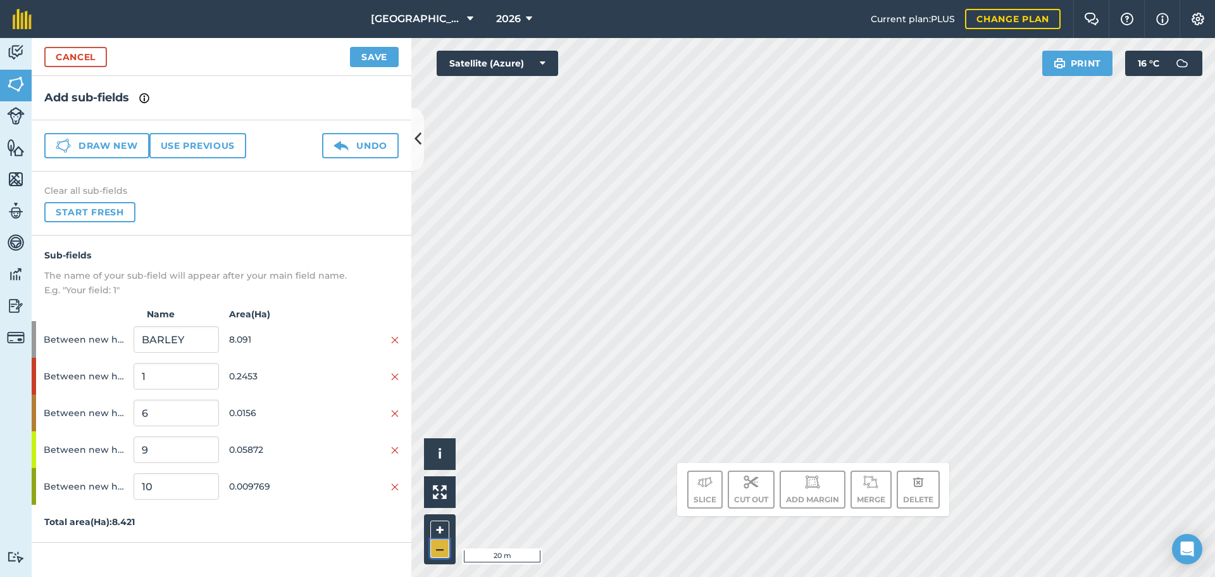
click at [443, 548] on button "–" at bounding box center [439, 548] width 19 height 18
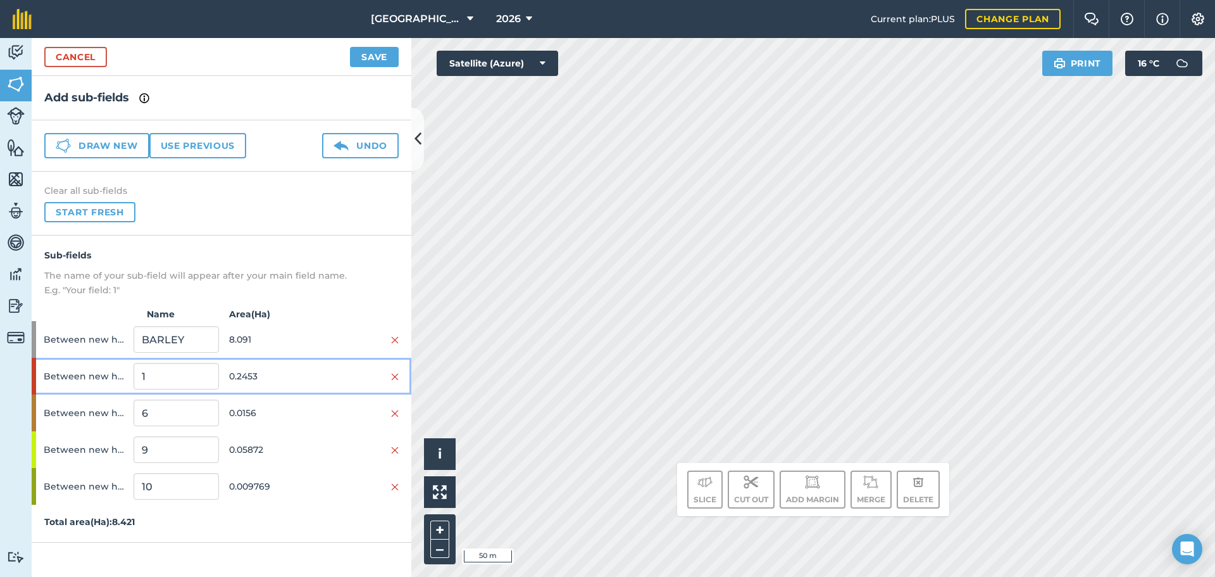
click at [232, 368] on span "0.2453" at bounding box center [271, 376] width 85 height 24
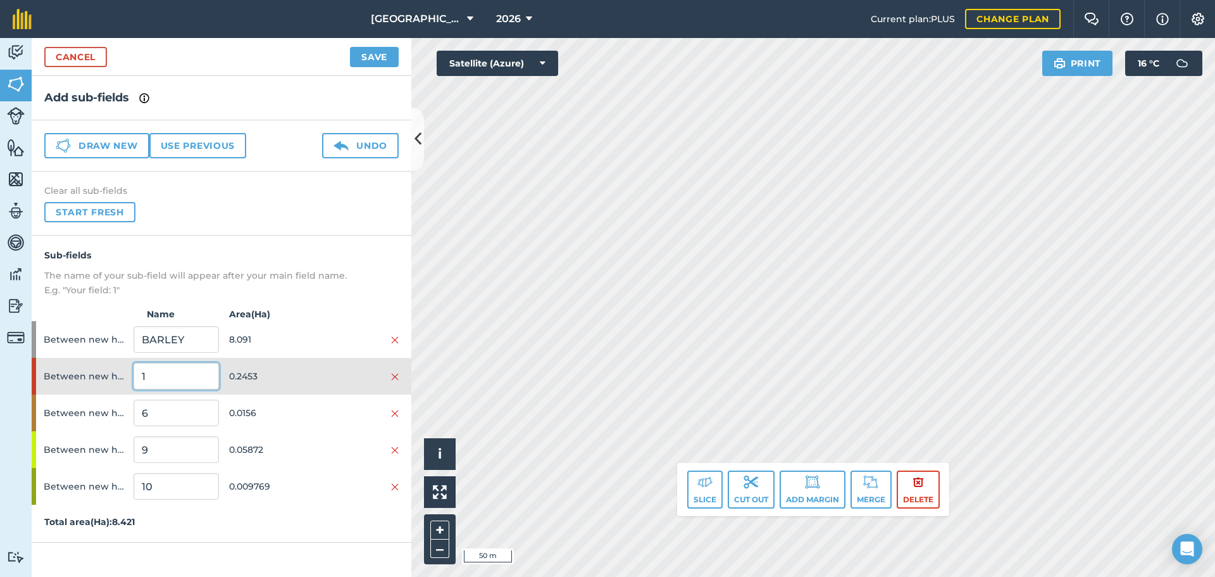
click at [189, 373] on input "1" at bounding box center [176, 376] width 85 height 27
type input "EFA M 5M WATER"
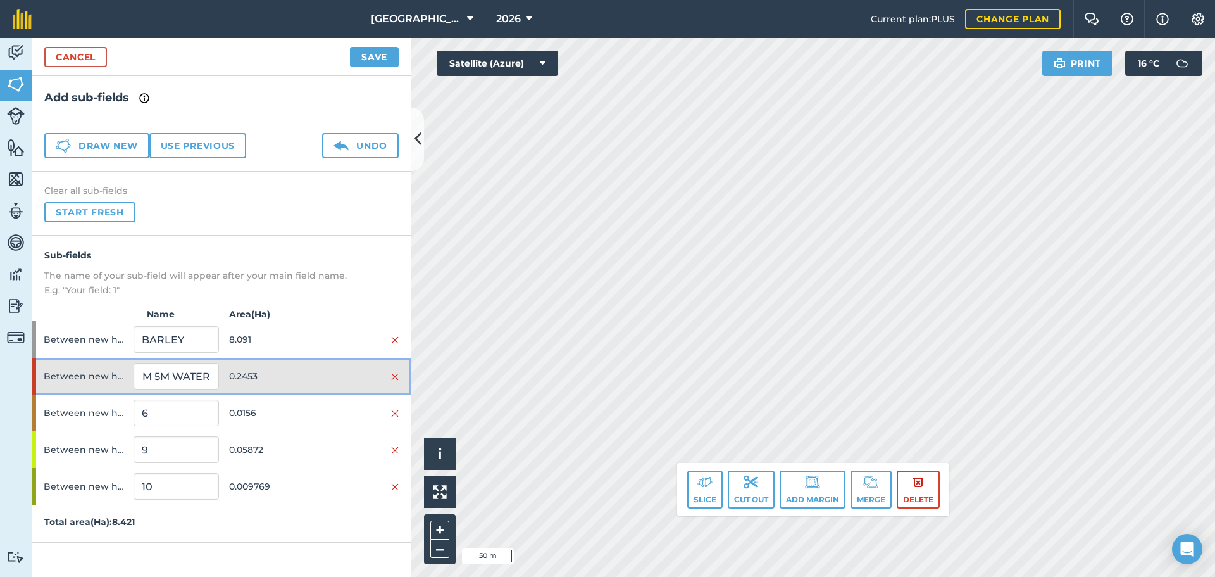
scroll to position [0, 0]
click at [263, 374] on span "0.2453" at bounding box center [271, 376] width 85 height 24
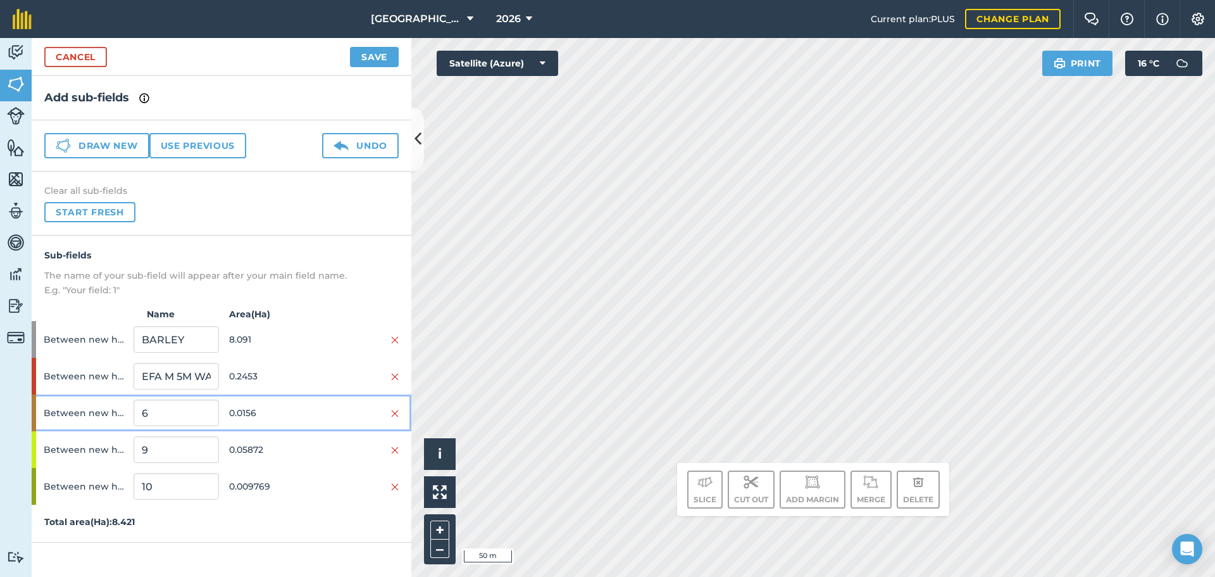
click at [251, 401] on span "0.0156" at bounding box center [271, 413] width 85 height 24
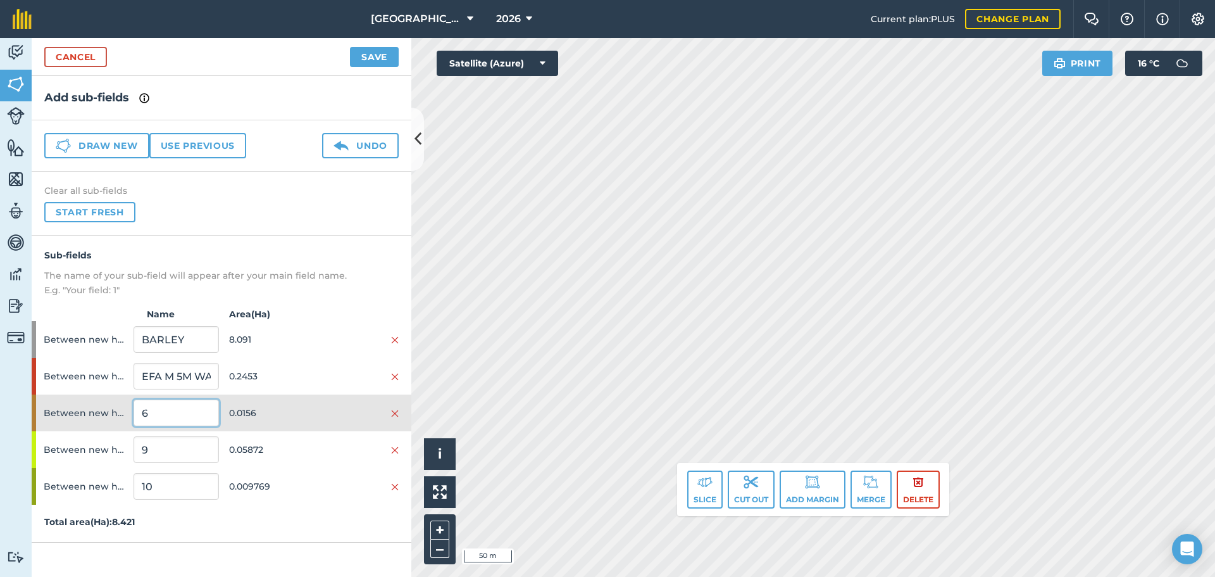
click at [191, 417] on input "6" at bounding box center [176, 412] width 85 height 27
type input "EFA M 3M WATER"
click at [156, 456] on input "9" at bounding box center [176, 449] width 85 height 27
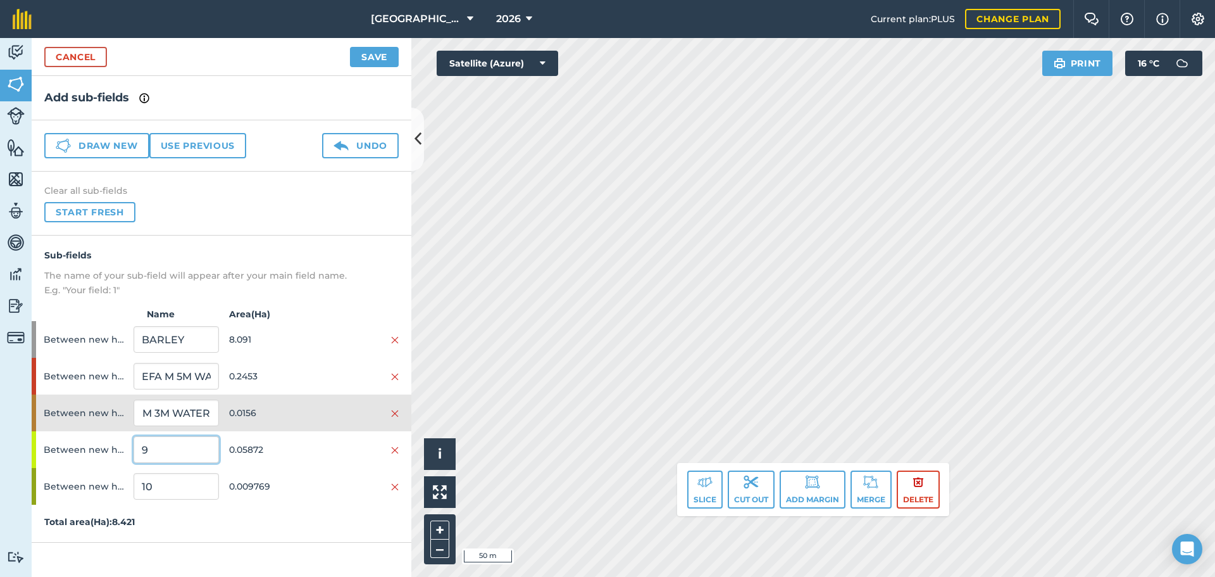
scroll to position [0, 0]
click at [156, 456] on input "9" at bounding box center [176, 449] width 85 height 27
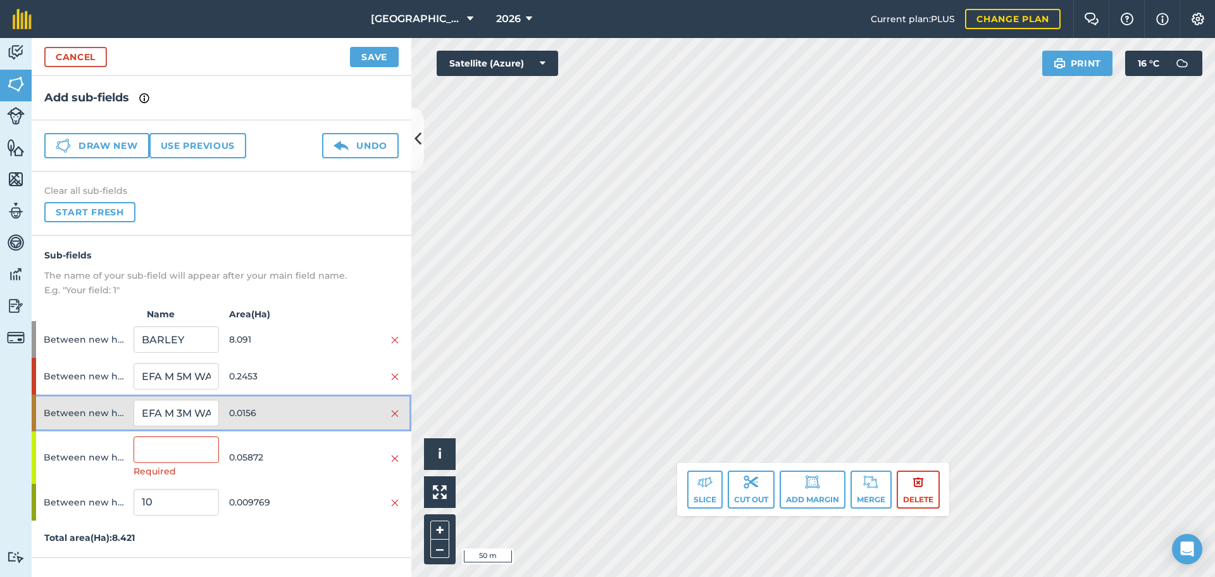
click at [294, 394] on div "Between new houses and burn EFA M 3M WATER 0.0156" at bounding box center [222, 412] width 380 height 37
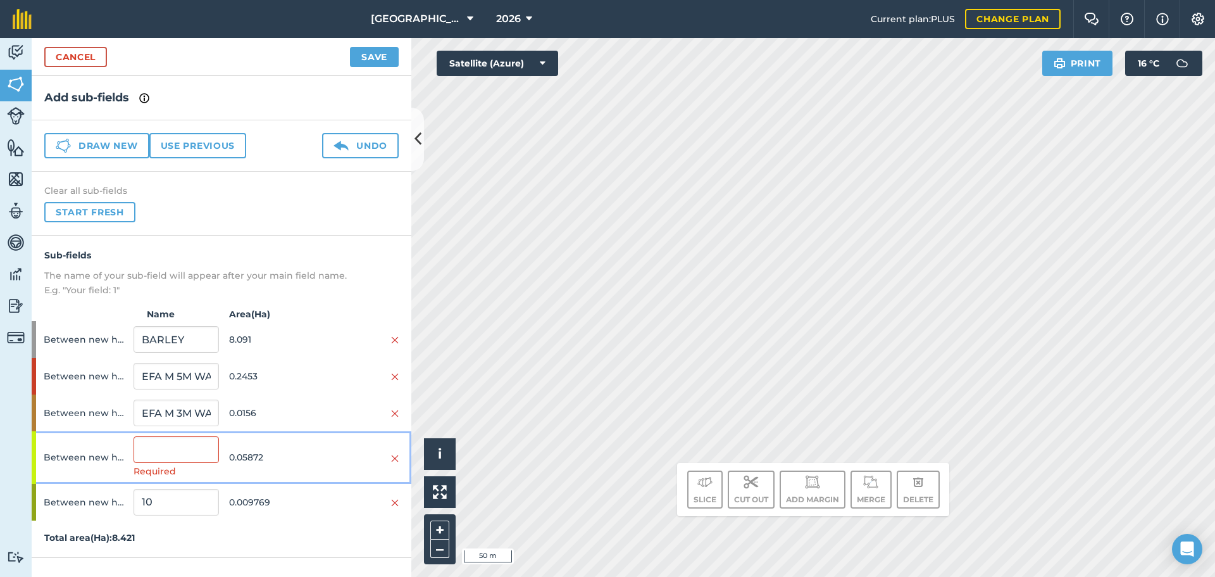
click at [249, 451] on span "0.05872" at bounding box center [271, 457] width 85 height 24
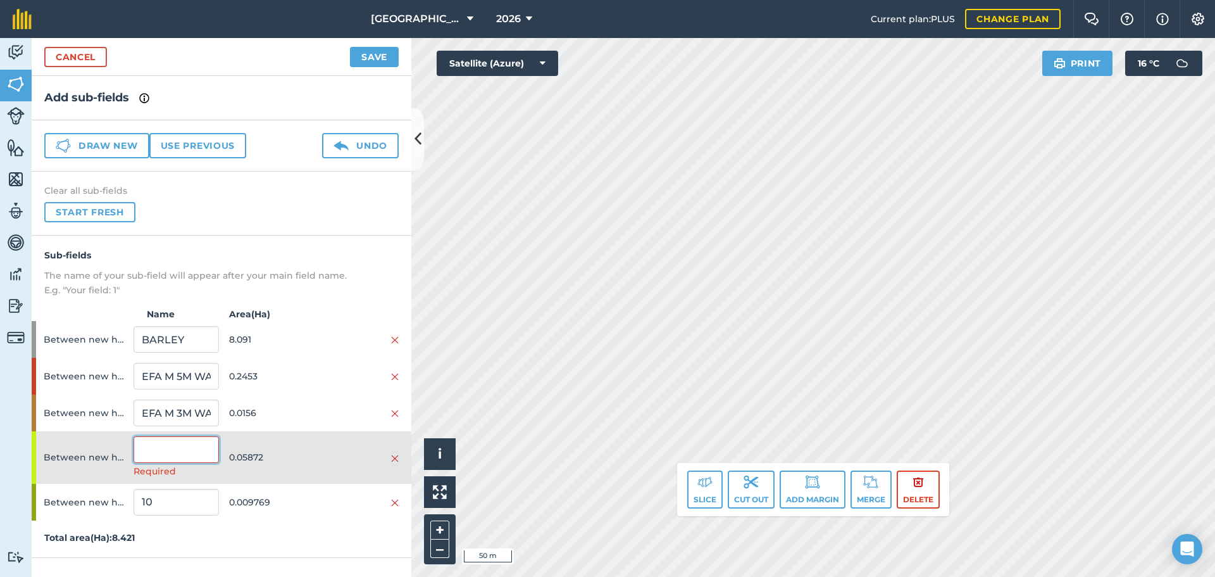
click at [185, 453] on input "text" at bounding box center [176, 449] width 85 height 27
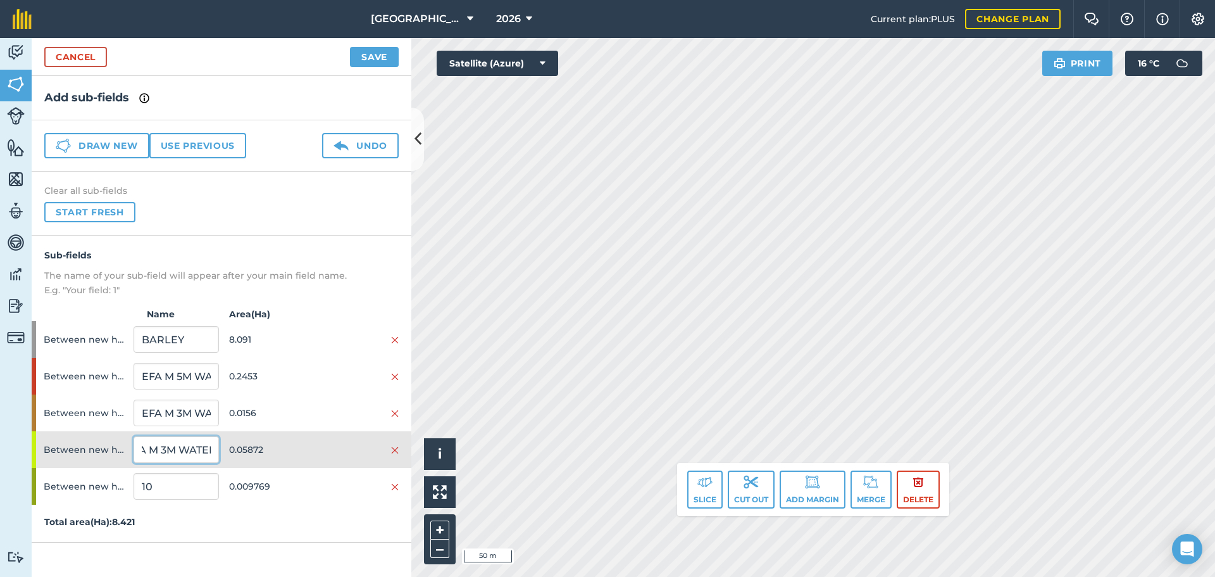
scroll to position [0, 23]
type input "EFA M 3M WATER"
click at [240, 450] on span "0.05872" at bounding box center [271, 449] width 85 height 24
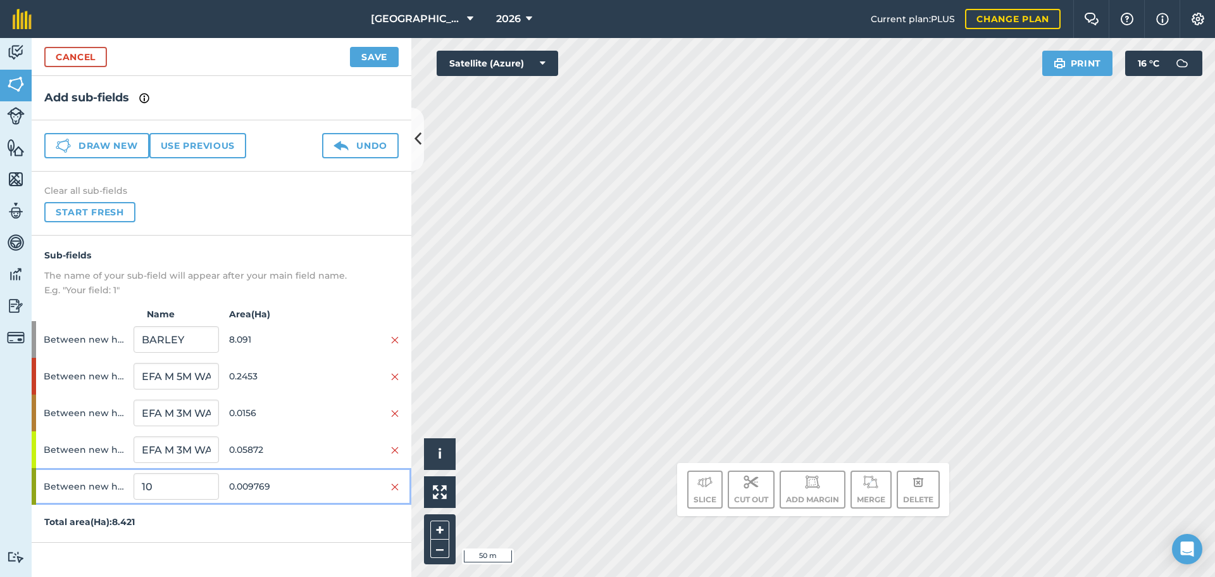
click at [227, 478] on div "Between new houses and burn 10 0.009769" at bounding box center [222, 486] width 380 height 37
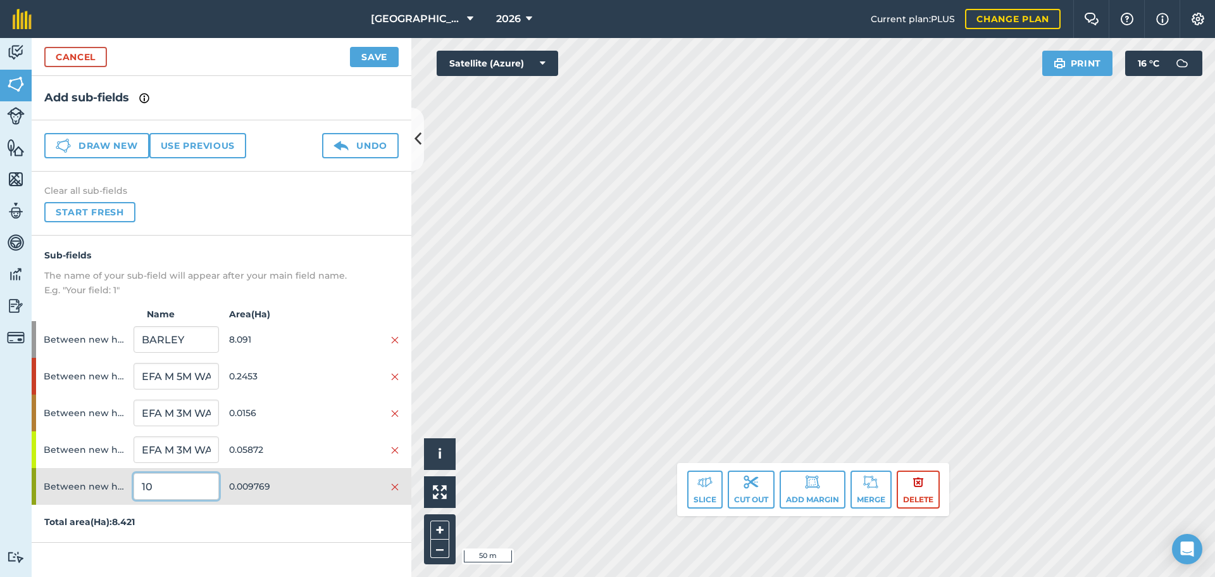
click at [172, 476] on input "10" at bounding box center [176, 486] width 85 height 27
type input "EFA M 3M WATER"
click at [313, 492] on span "0.009769" at bounding box center [271, 486] width 85 height 24
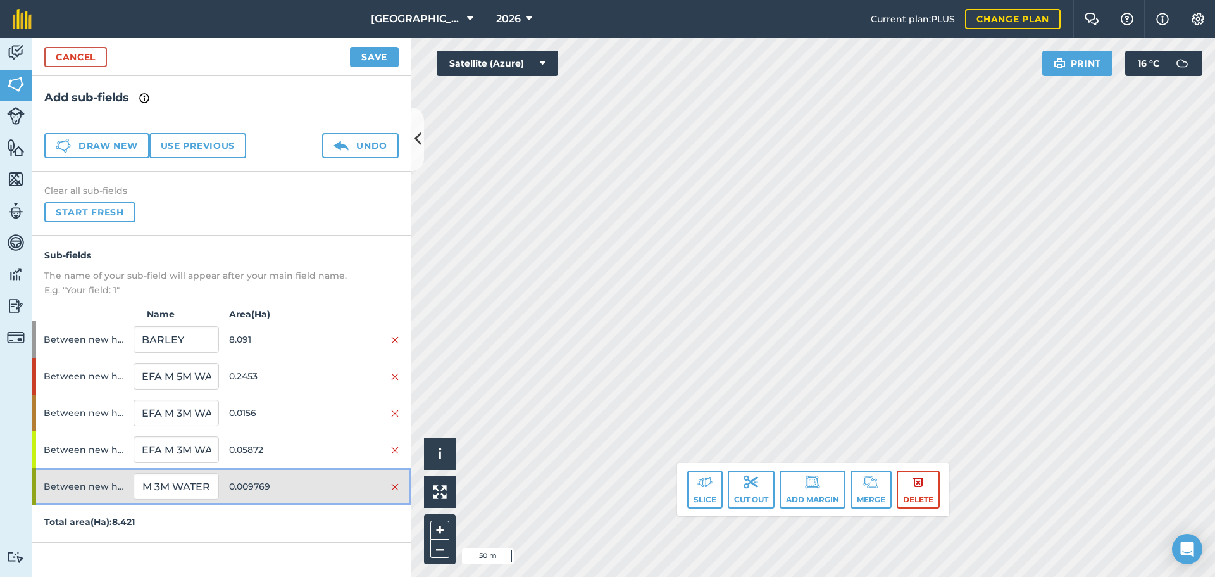
scroll to position [0, 0]
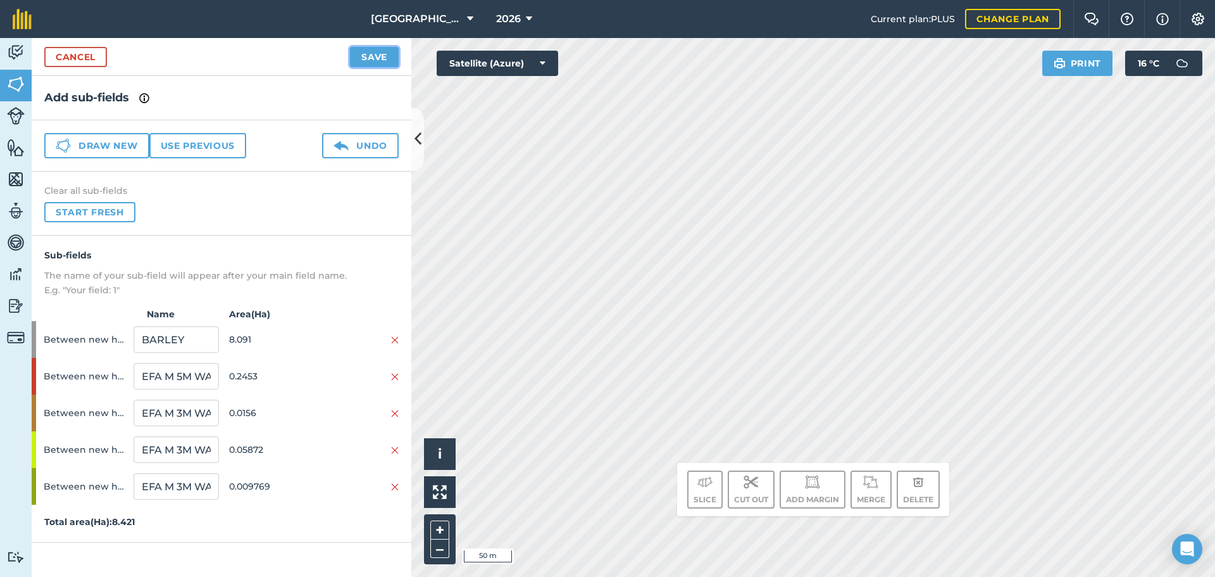
click at [368, 63] on button "Save" at bounding box center [374, 57] width 49 height 20
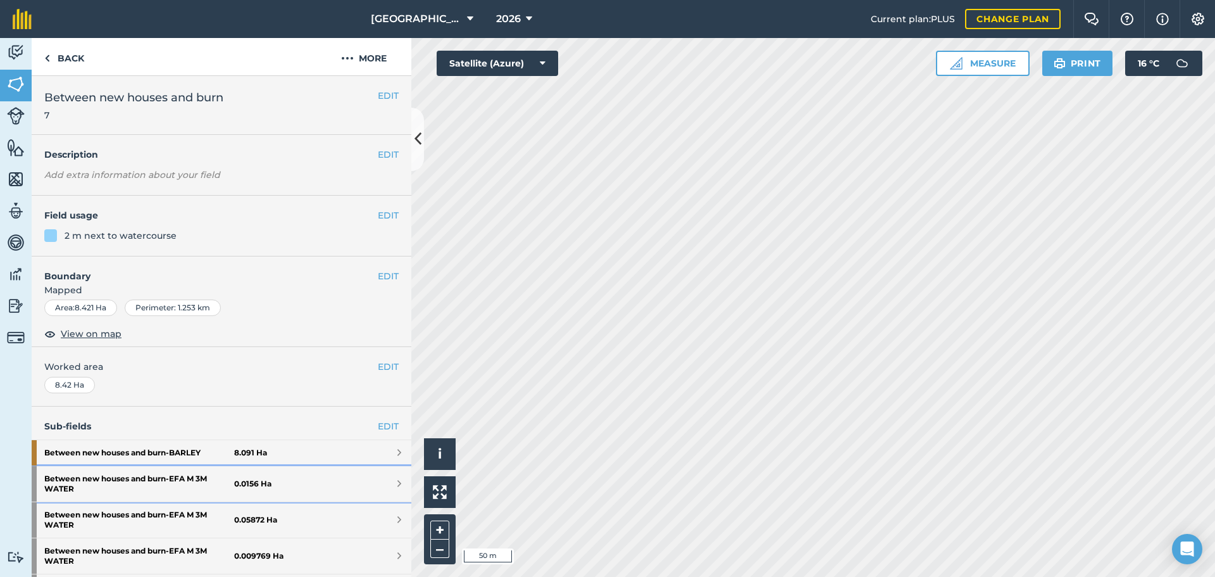
click at [341, 490] on link "Between new houses and burn - EFA M 3M WATER 0.0156 Ha" at bounding box center [222, 483] width 380 height 35
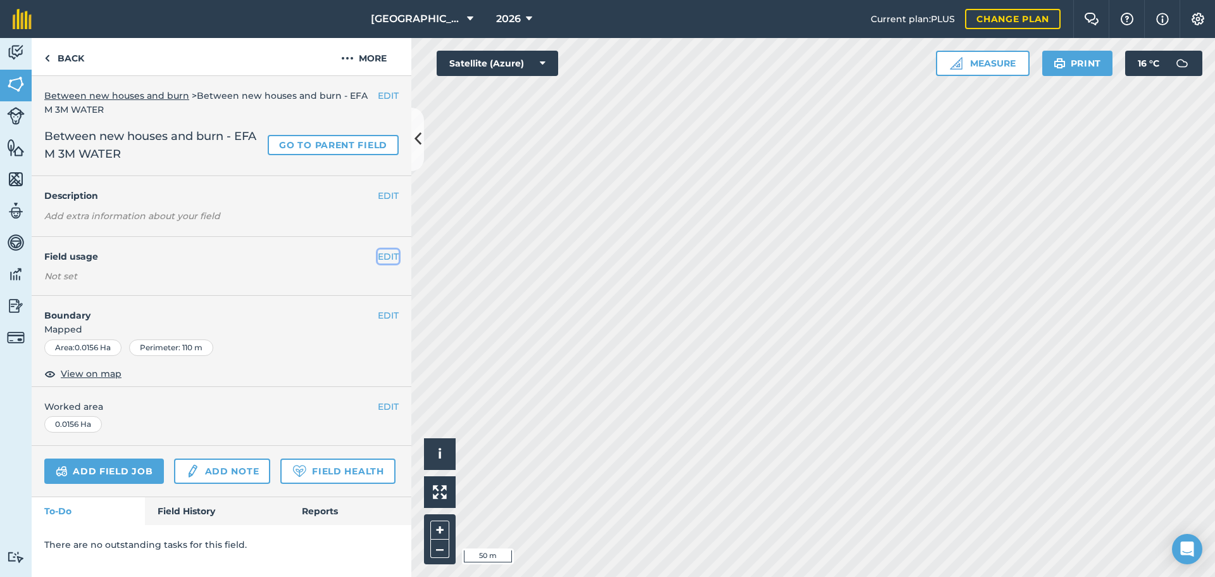
click at [397, 253] on button "EDIT" at bounding box center [388, 256] width 21 height 14
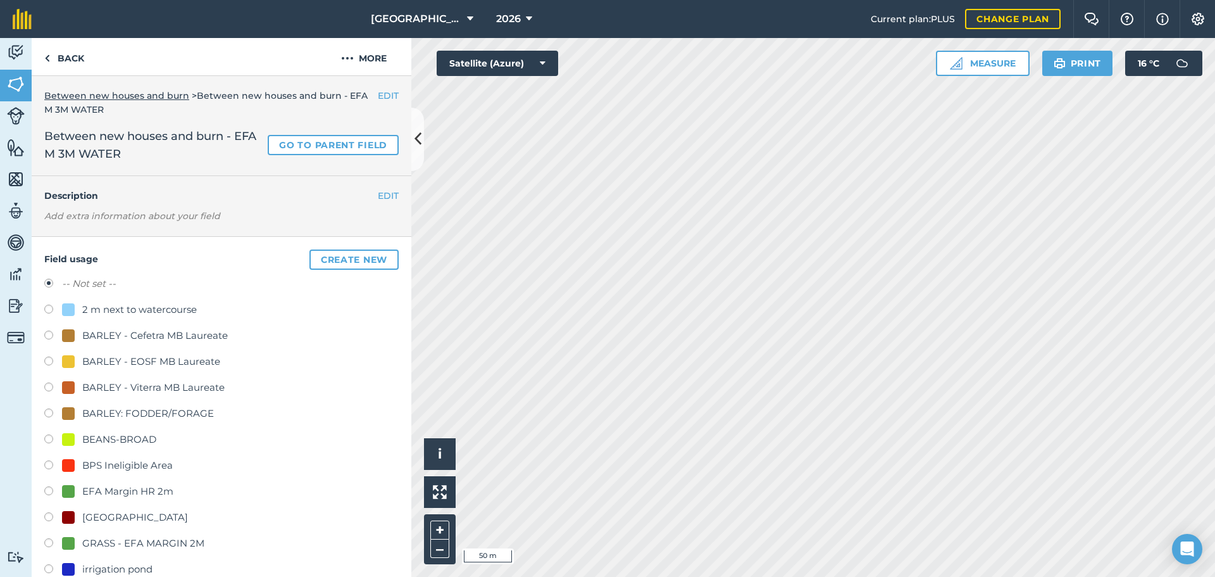
click at [144, 541] on div "GRASS - EFA MARGIN 2M" at bounding box center [143, 543] width 122 height 15
radio input "true"
radio input "false"
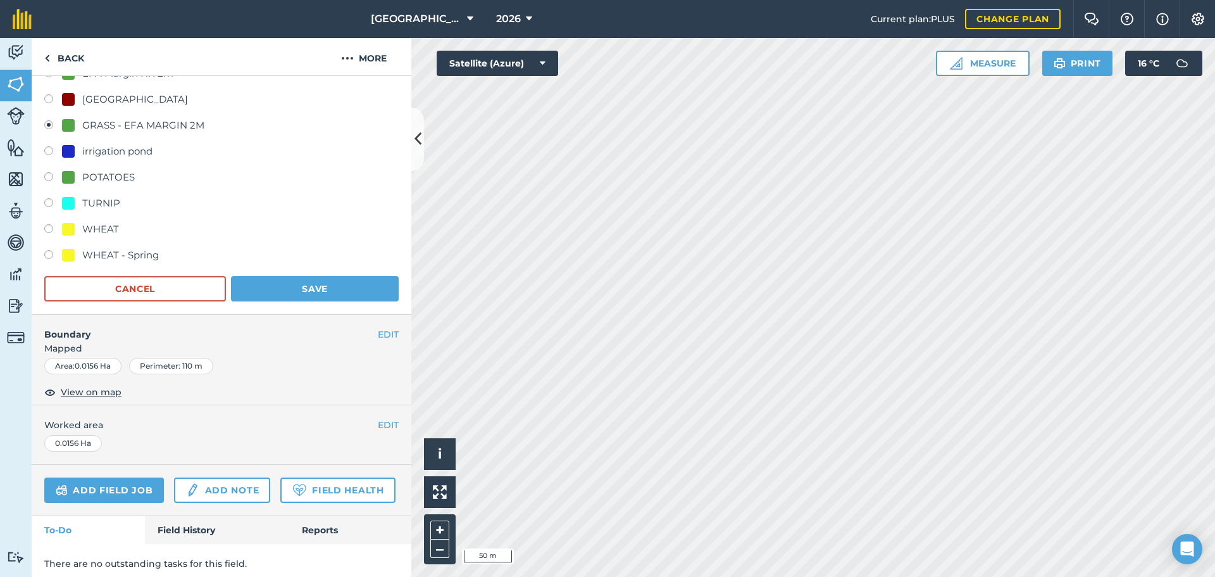
scroll to position [438, 0]
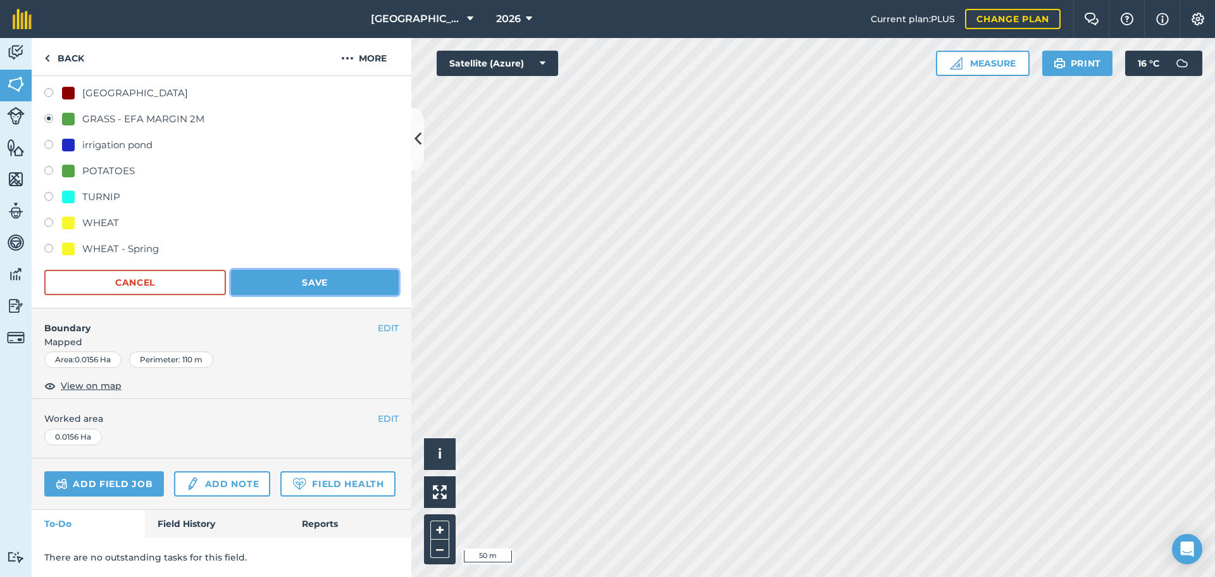
click at [363, 270] on button "Save" at bounding box center [315, 282] width 168 height 25
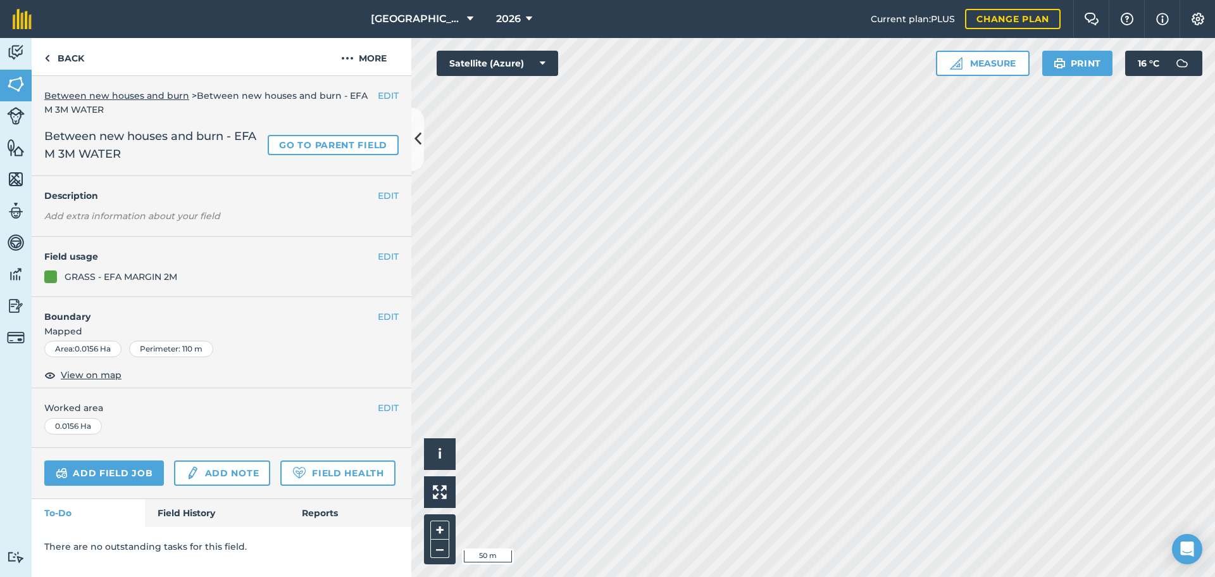
scroll to position [0, 0]
drag, startPoint x: 61, startPoint y: 32, endPoint x: 74, endPoint y: 46, distance: 18.4
click at [63, 32] on nav "[GEOGRAPHIC_DATA] 2026" at bounding box center [457, 19] width 827 height 38
click at [75, 47] on link "Back" at bounding box center [64, 56] width 65 height 37
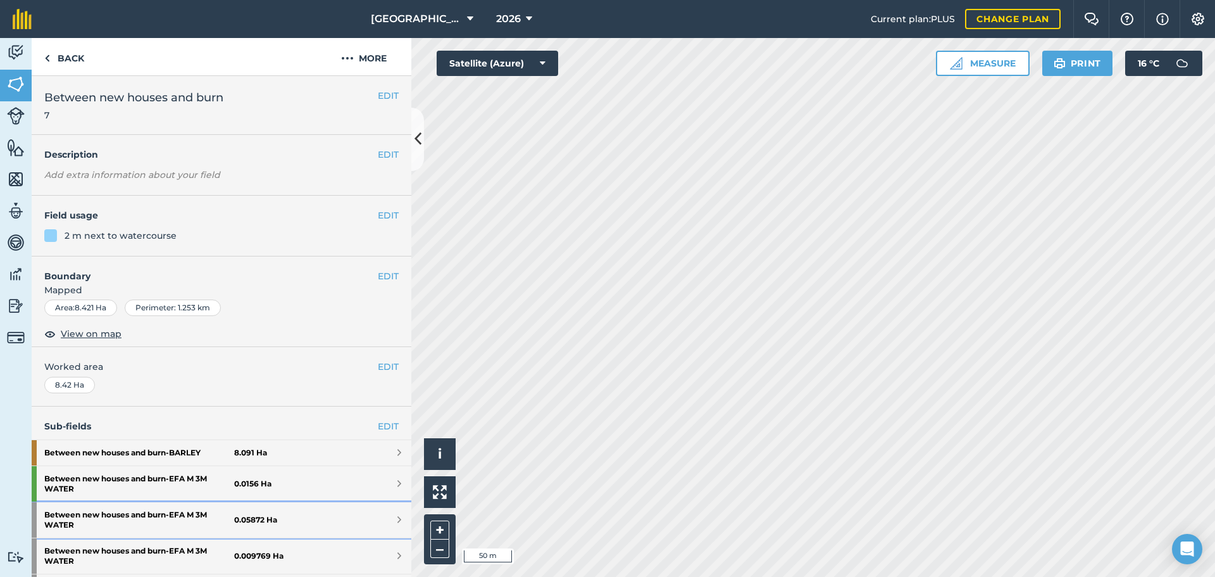
click at [228, 512] on strong "Between new houses and burn - EFA M 3M WATER" at bounding box center [139, 519] width 190 height 35
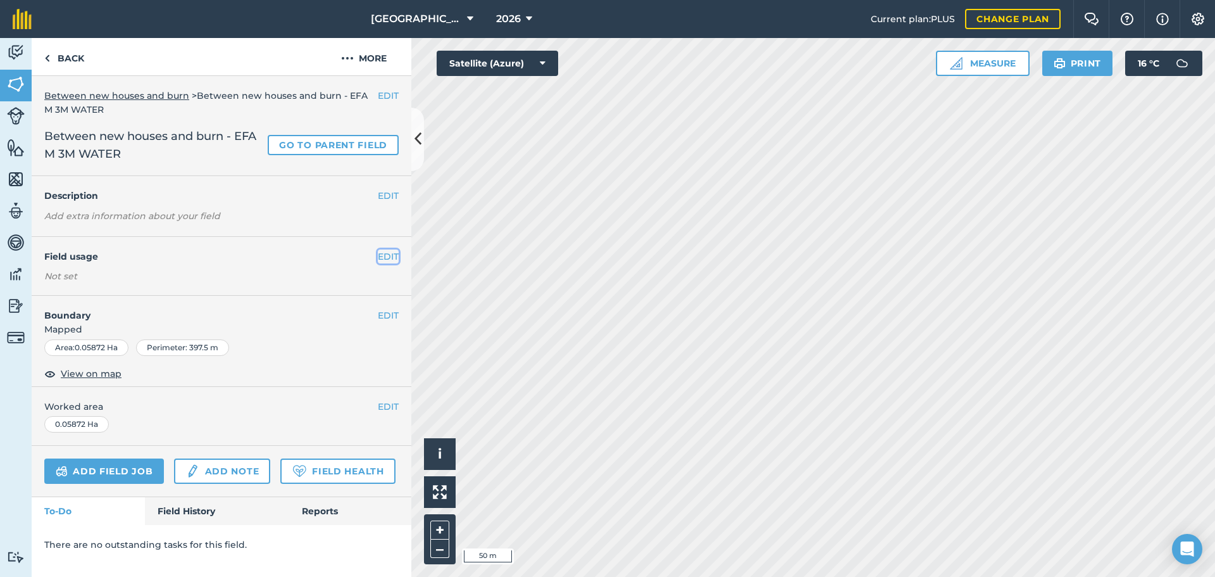
click at [391, 261] on button "EDIT" at bounding box center [388, 256] width 21 height 14
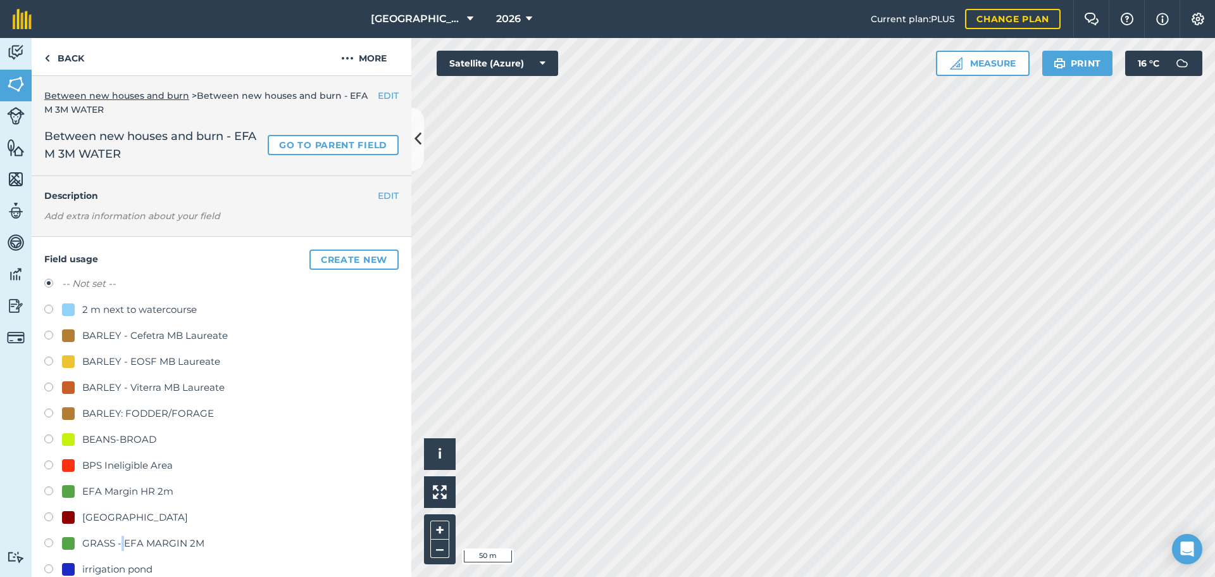
click at [123, 541] on div "GRASS - EFA MARGIN 2M" at bounding box center [143, 543] width 122 height 15
click at [162, 541] on div "GRASS - EFA MARGIN 2M" at bounding box center [143, 543] width 122 height 15
radio input "true"
radio input "false"
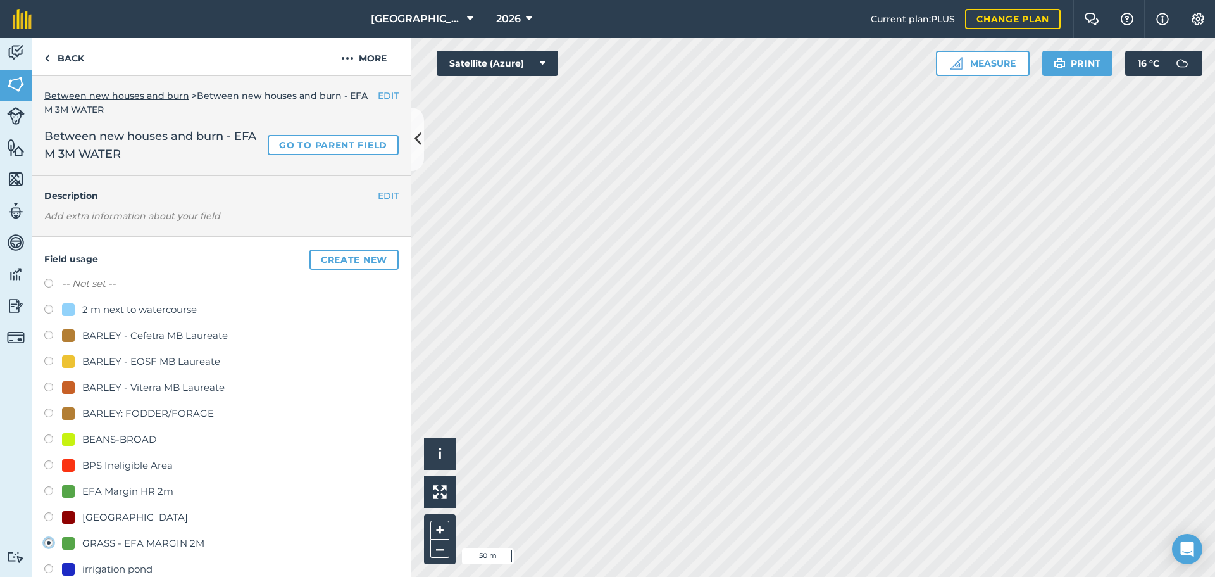
scroll to position [438, 0]
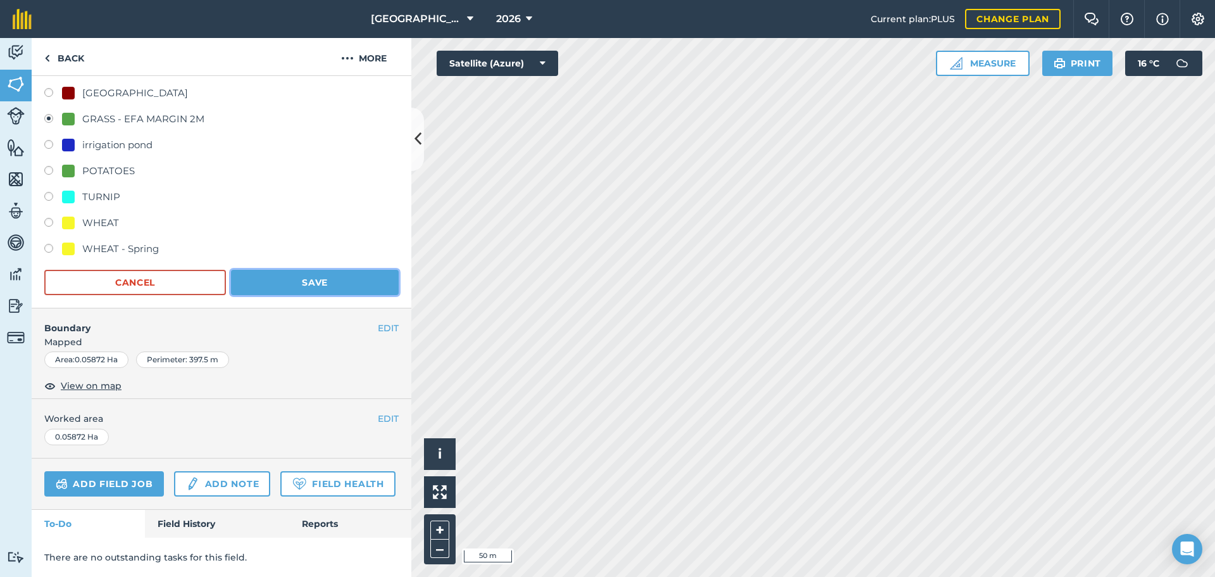
click at [342, 270] on button "Save" at bounding box center [315, 282] width 168 height 25
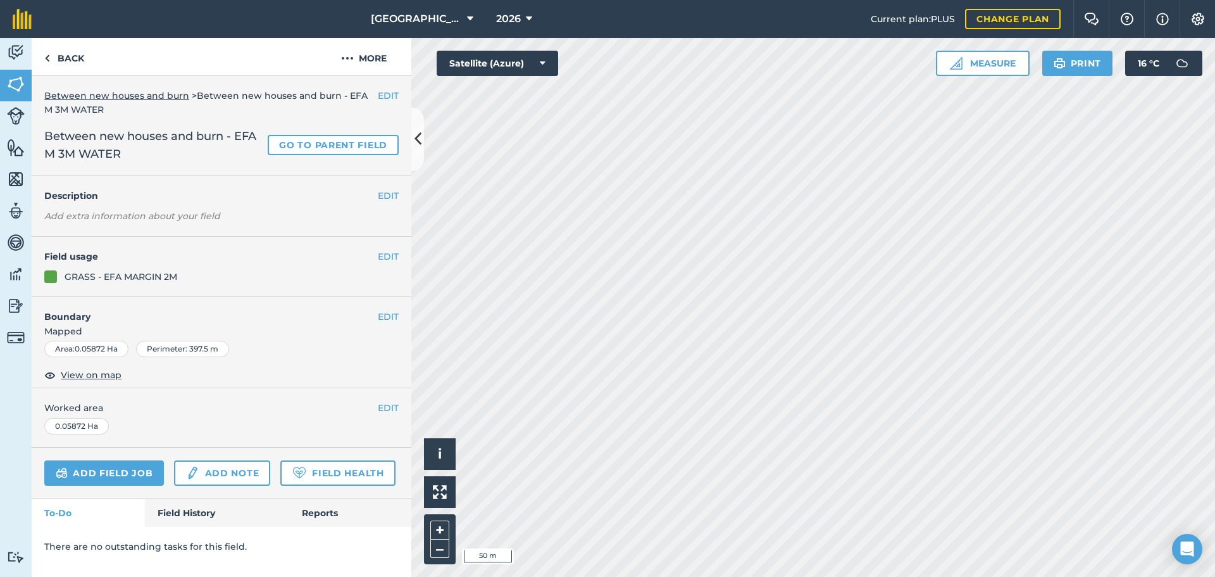
scroll to position [0, 0]
click at [61, 55] on link "Back" at bounding box center [64, 56] width 65 height 37
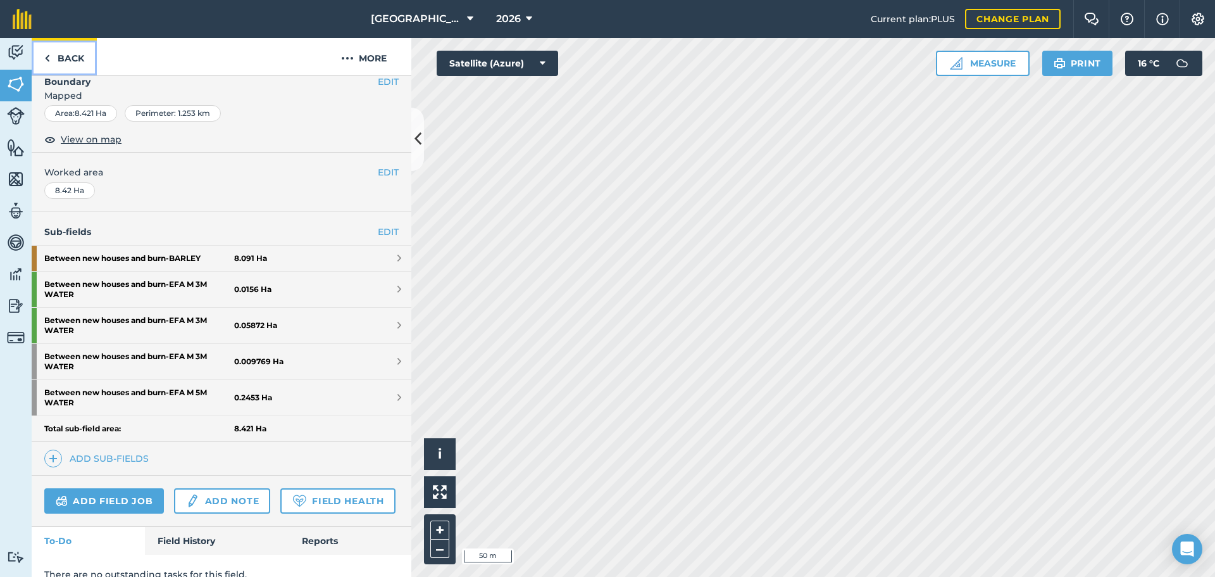
scroll to position [248, 0]
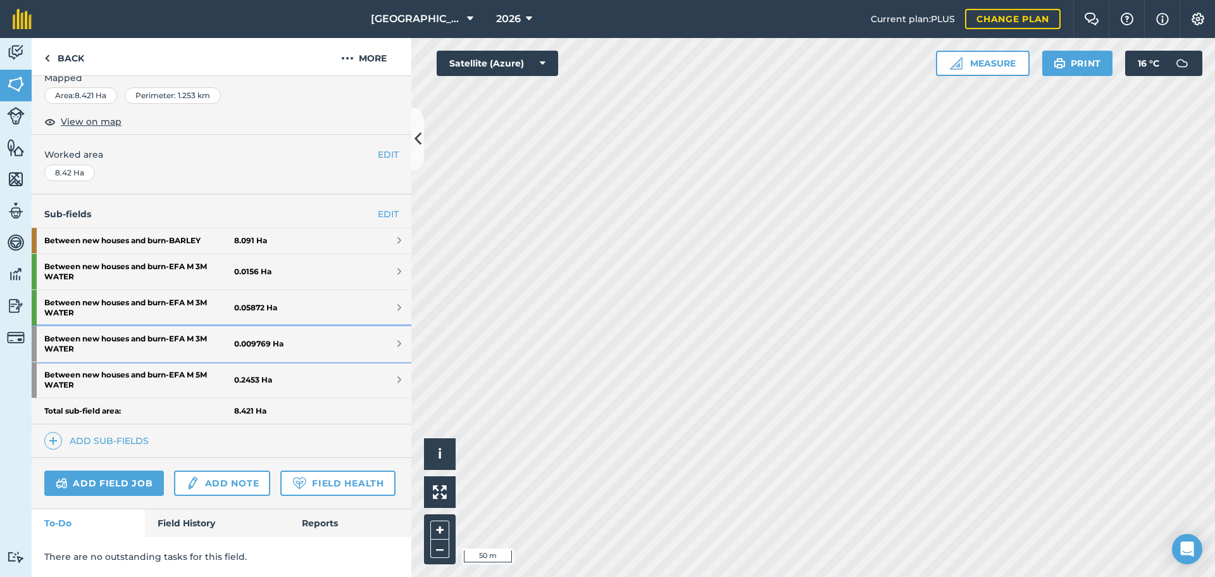
click at [283, 326] on link "Between new houses and burn - EFA M 3M WATER 0.009769 Ha" at bounding box center [222, 343] width 380 height 35
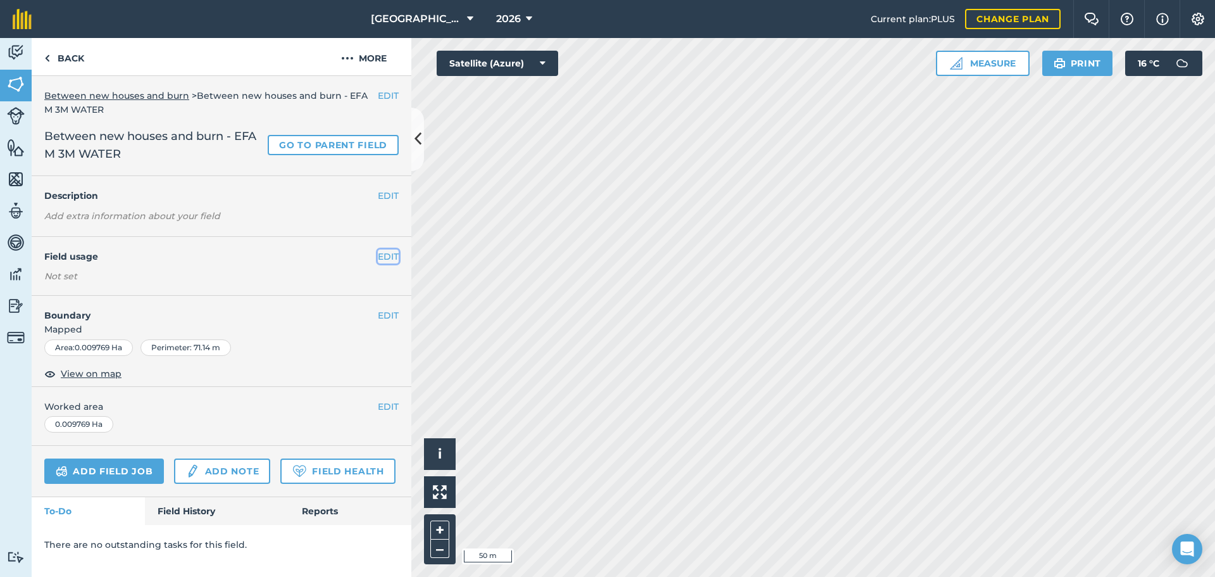
click at [380, 255] on button "EDIT" at bounding box center [388, 256] width 21 height 14
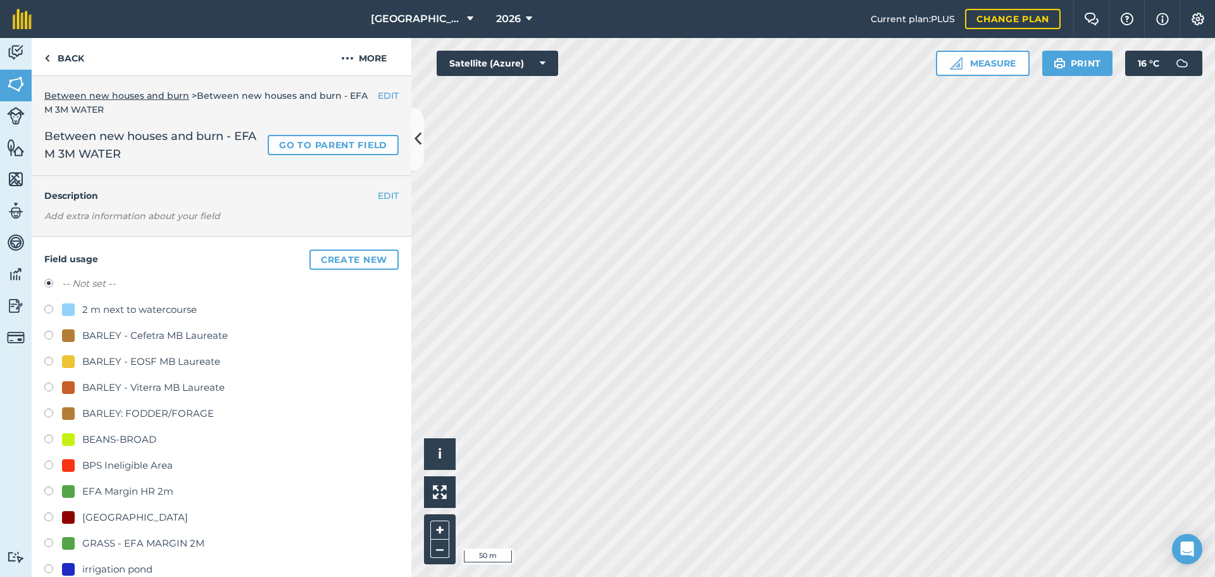
click at [152, 537] on div "GRASS - EFA MARGIN 2M" at bounding box center [143, 543] width 122 height 15
radio input "true"
radio input "false"
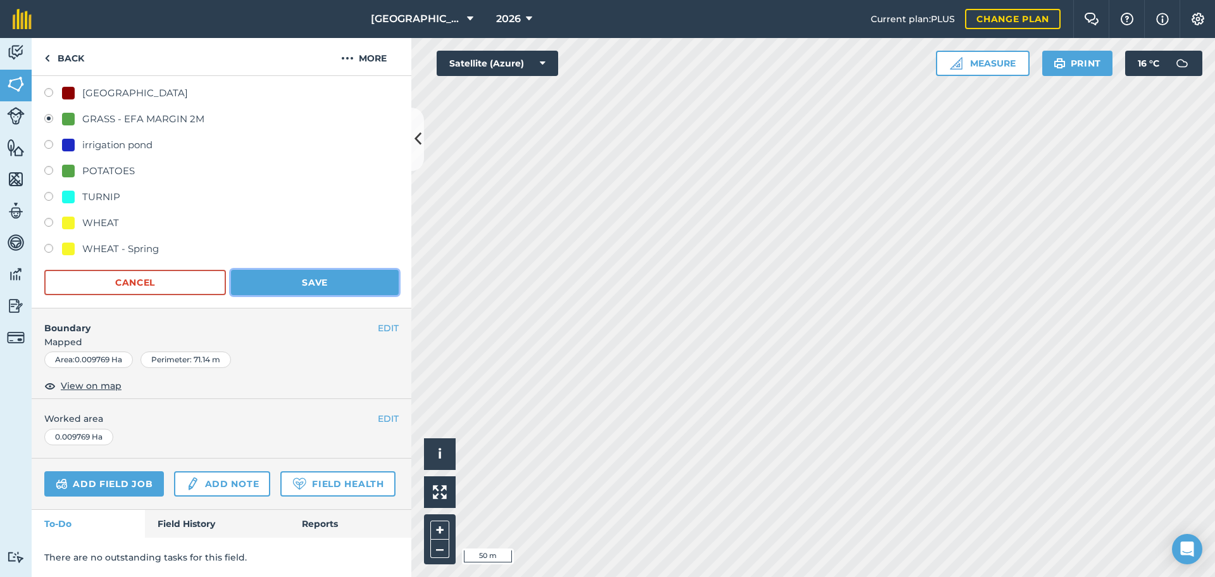
click at [346, 273] on button "Save" at bounding box center [315, 282] width 168 height 25
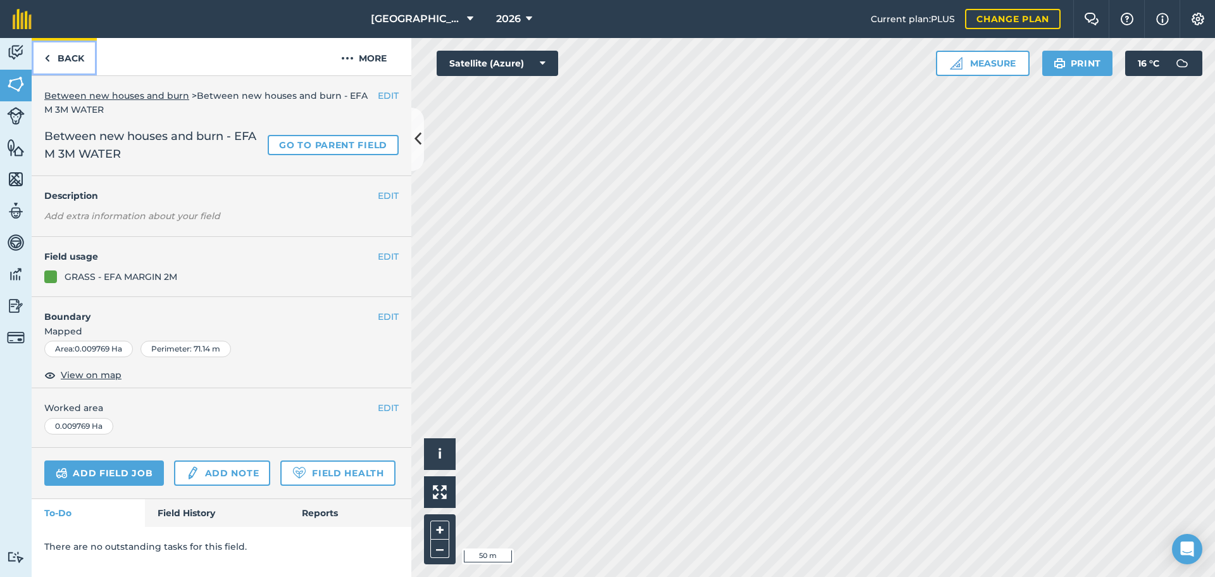
click at [86, 56] on link "Back" at bounding box center [64, 56] width 65 height 37
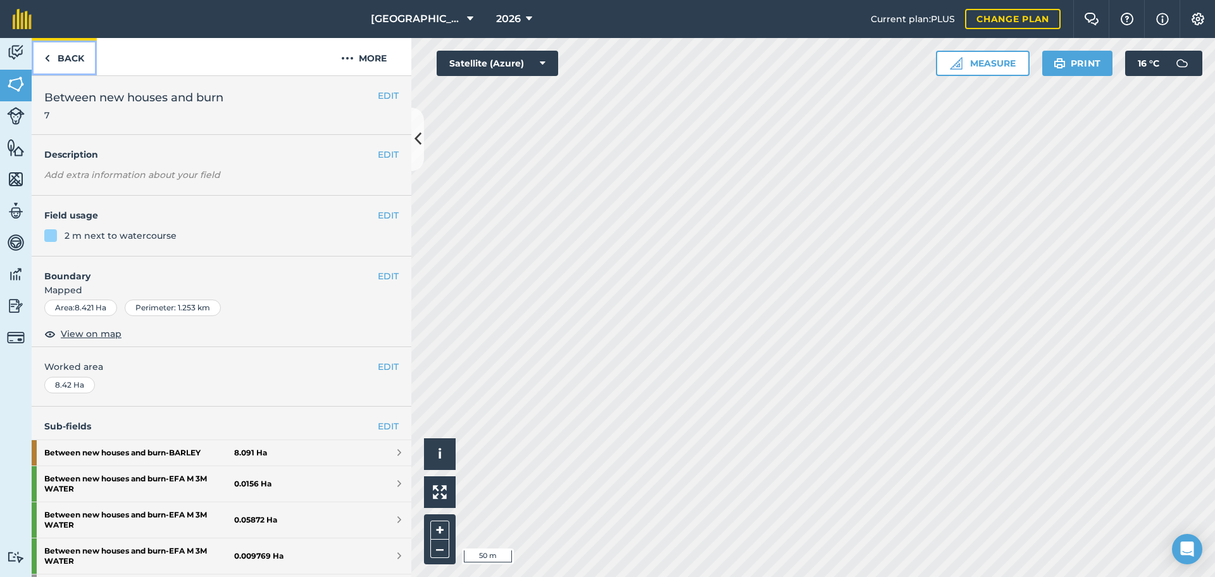
scroll to position [248, 0]
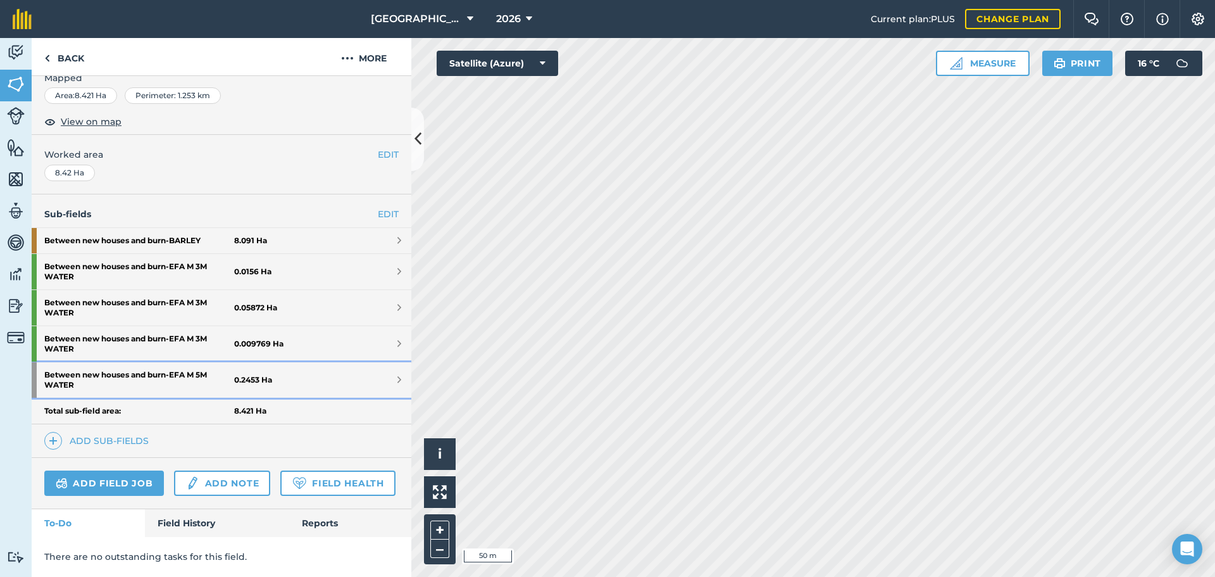
click at [277, 362] on link "Between new houses and burn - EFA M 5M WATER 0.2453 Ha" at bounding box center [222, 379] width 380 height 35
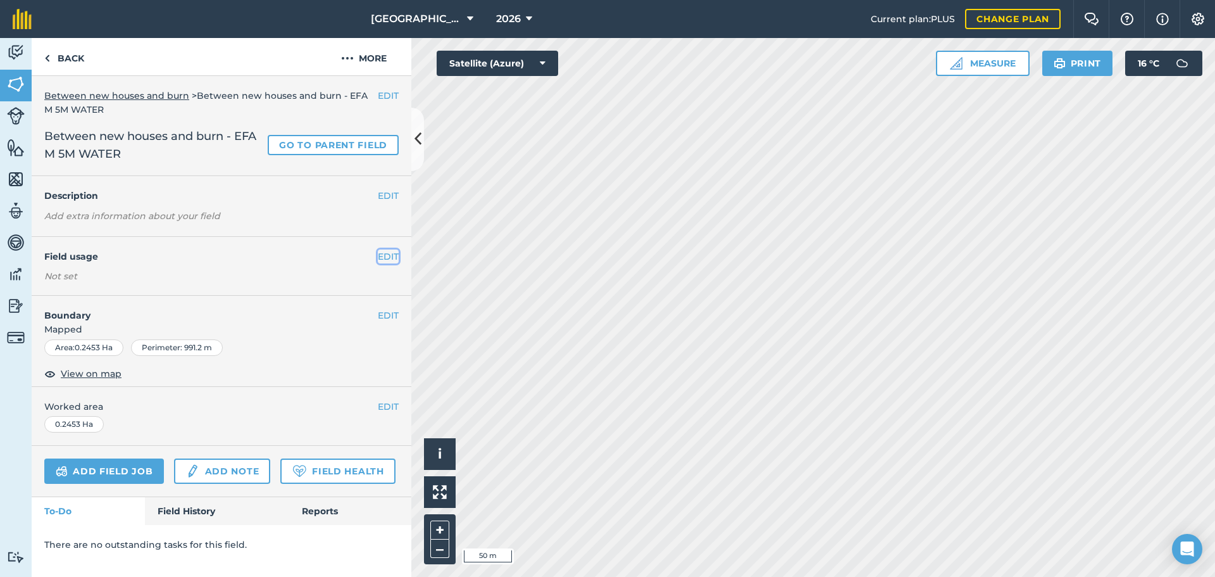
click at [389, 259] on button "EDIT" at bounding box center [388, 256] width 21 height 14
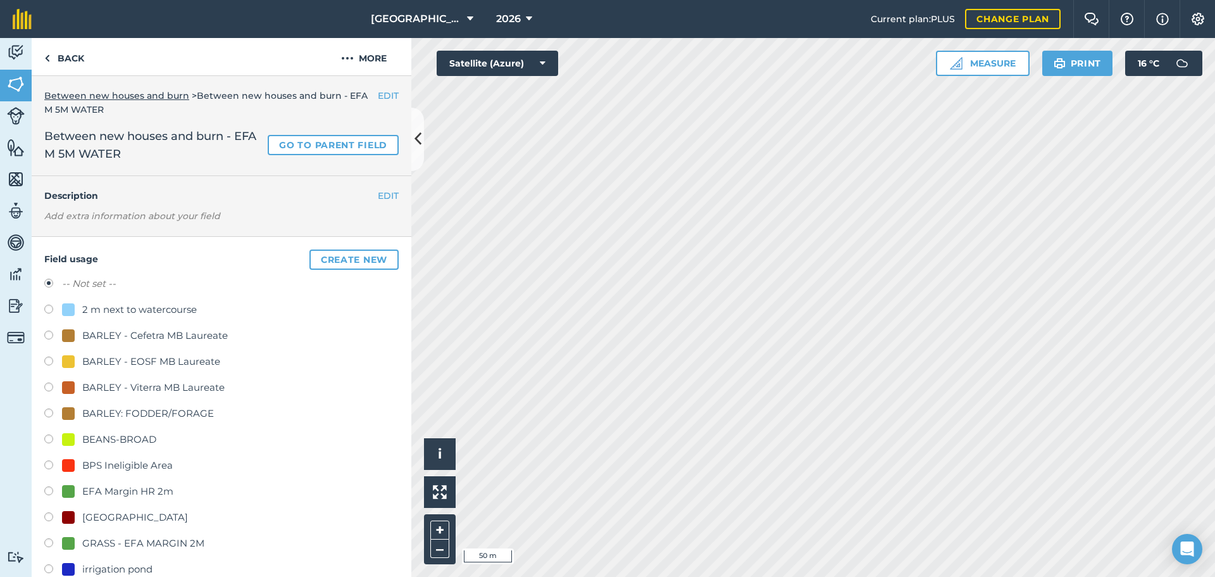
click at [99, 547] on div "GRASS - EFA MARGIN 2M" at bounding box center [143, 543] width 122 height 15
radio input "true"
radio input "false"
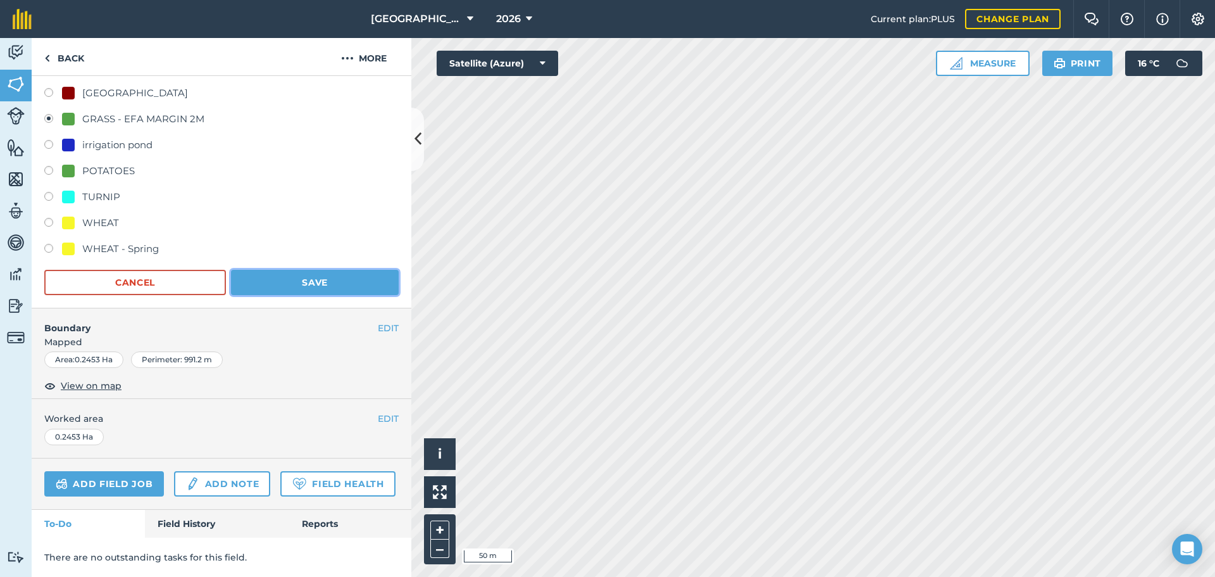
click at [320, 270] on button "Save" at bounding box center [315, 282] width 168 height 25
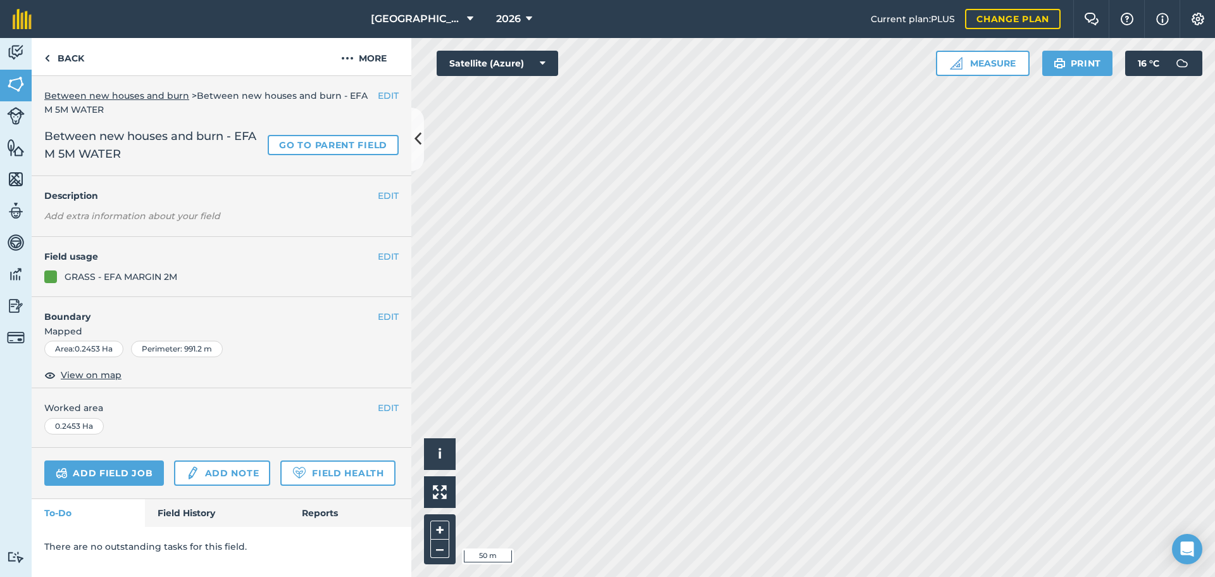
scroll to position [0, 0]
click at [75, 63] on link "Back" at bounding box center [64, 56] width 65 height 37
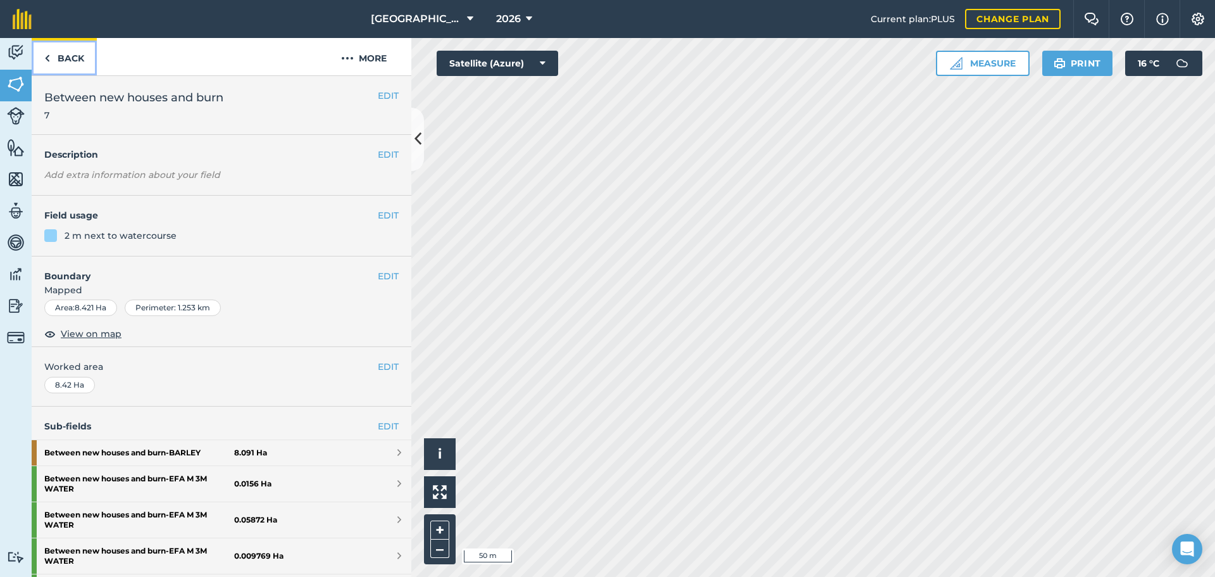
click at [75, 63] on link "Back" at bounding box center [64, 56] width 65 height 37
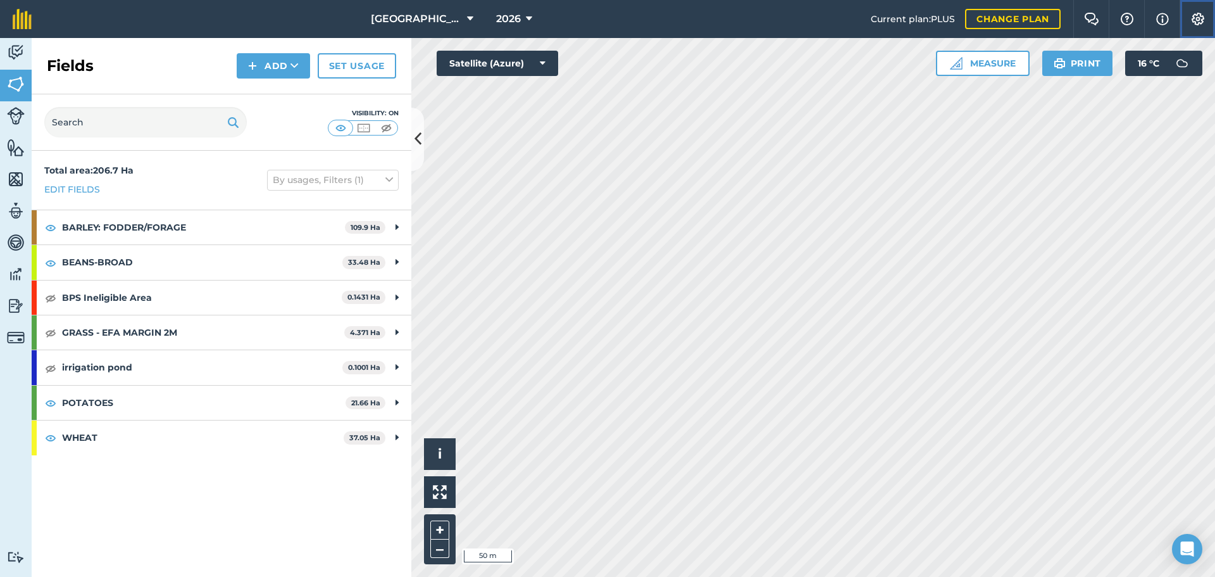
click at [1188, 22] on button "Settings" at bounding box center [1197, 19] width 35 height 38
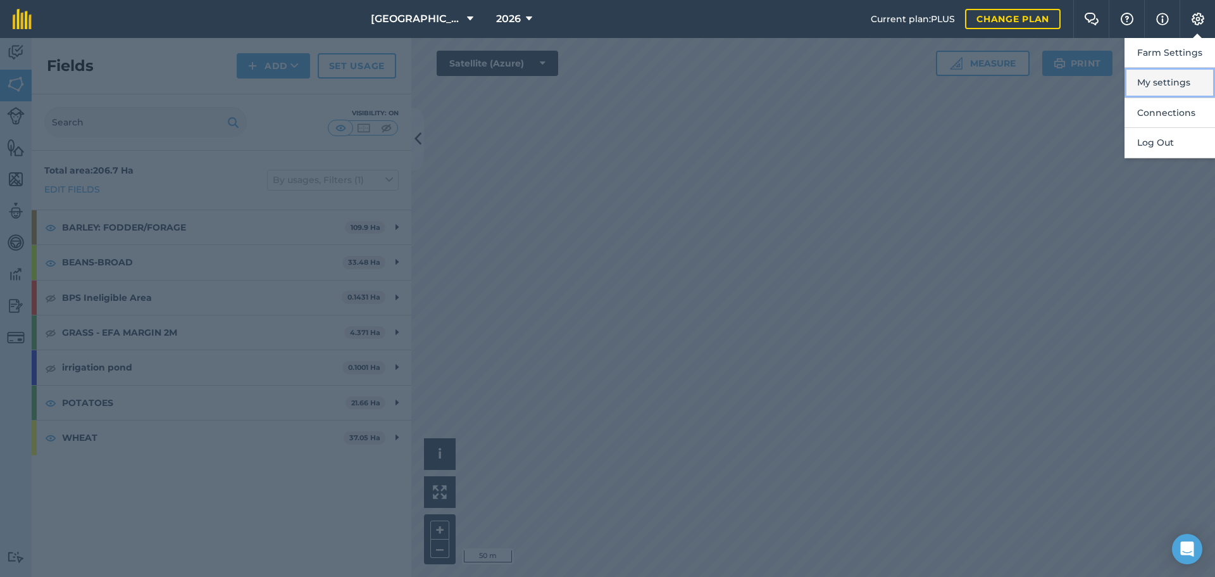
click at [1138, 82] on button "My settings" at bounding box center [1170, 83] width 91 height 30
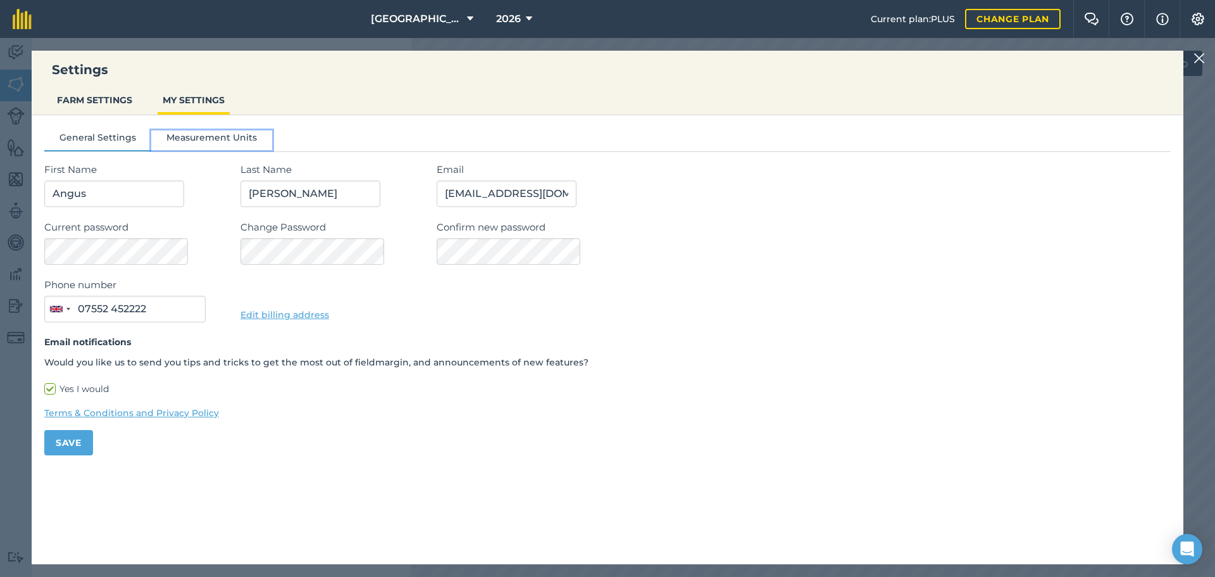
click at [204, 133] on button "Measurement Units" at bounding box center [211, 139] width 121 height 19
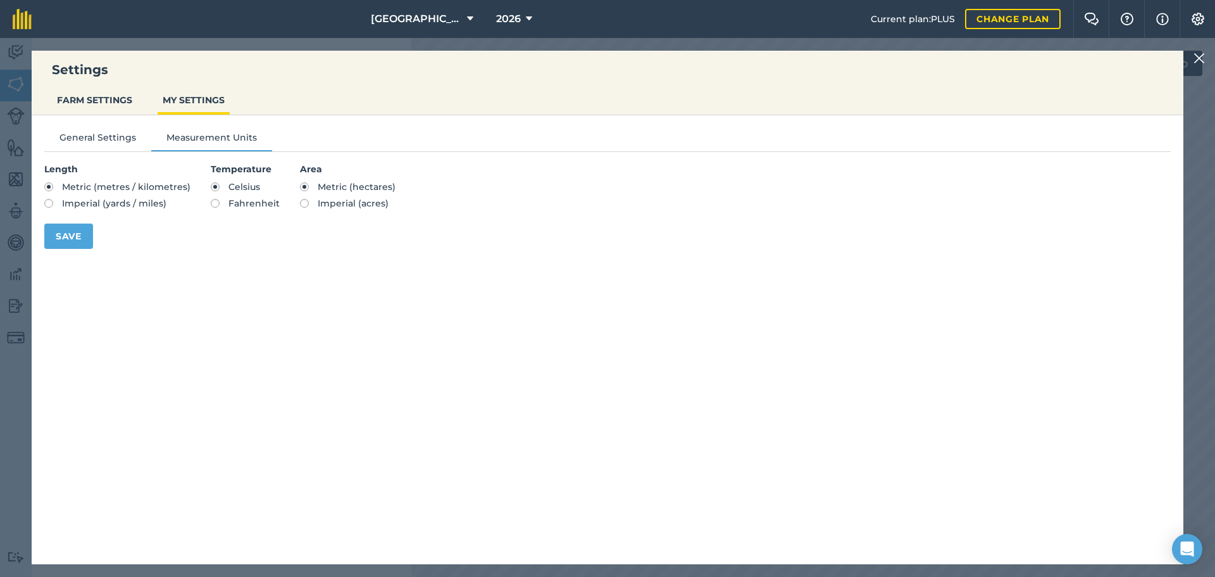
click at [302, 203] on label "Imperial (acres)" at bounding box center [348, 203] width 96 height 9
radio input "true"
radio input "false"
click at [67, 241] on button "Save" at bounding box center [68, 235] width 49 height 25
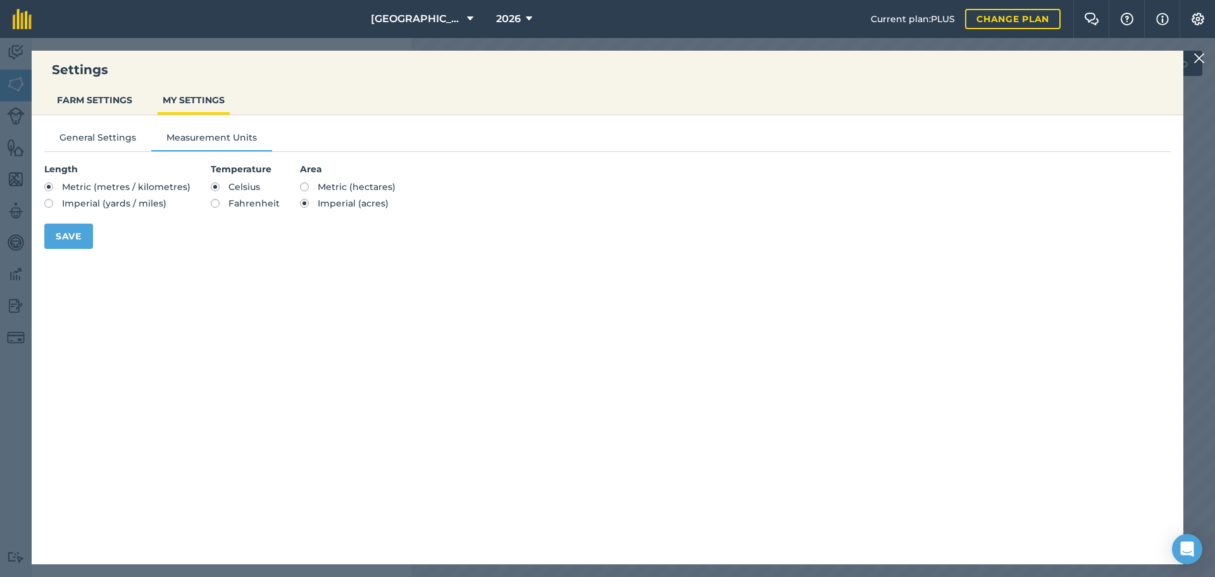
click at [7, 244] on div "Settings FARM SETTINGS MY SETTINGS General Settings Measurement Units Length Me…" at bounding box center [607, 307] width 1215 height 539
